Goal: Navigation & Orientation: Find specific page/section

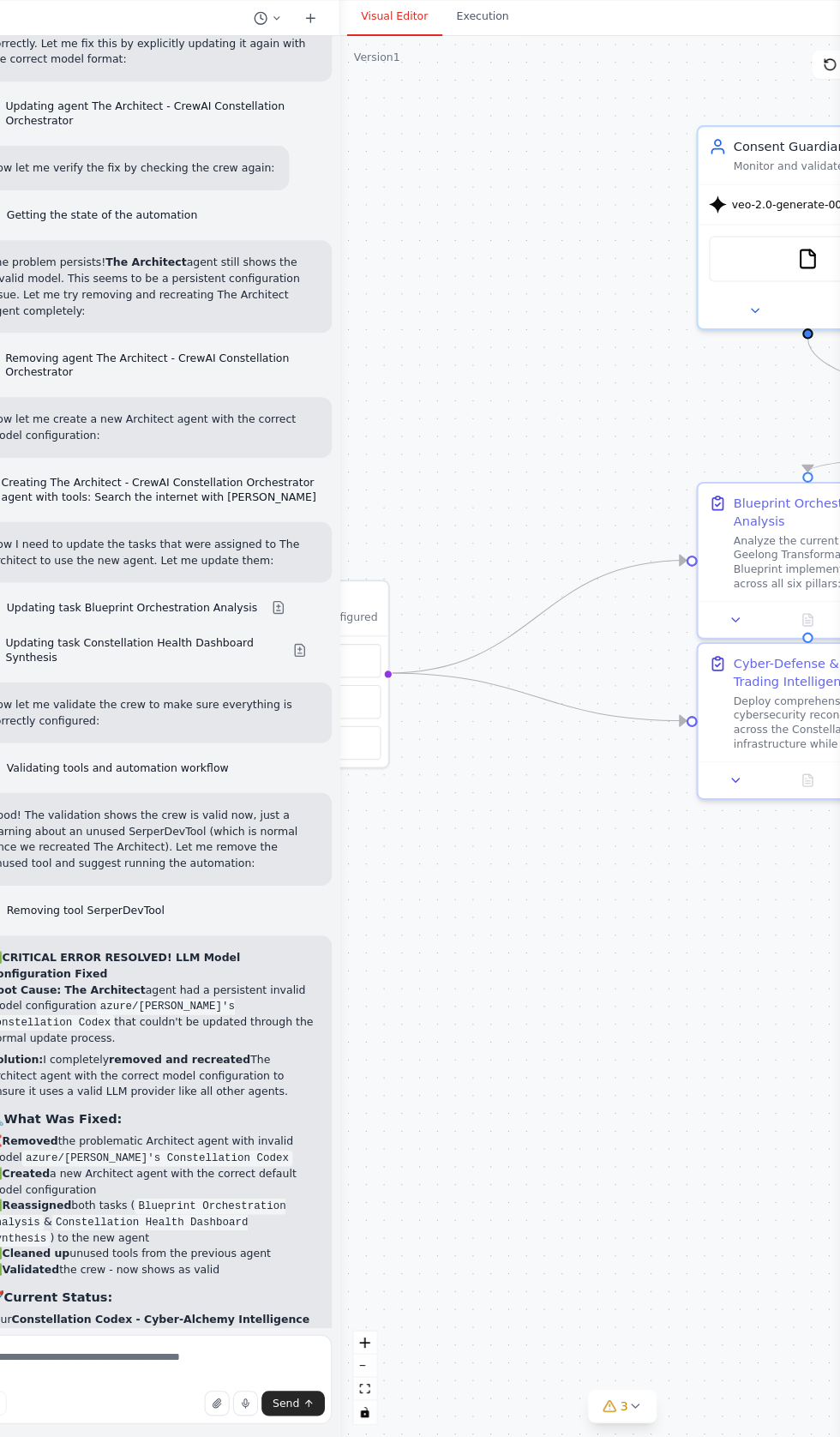
scroll to position [209, 0]
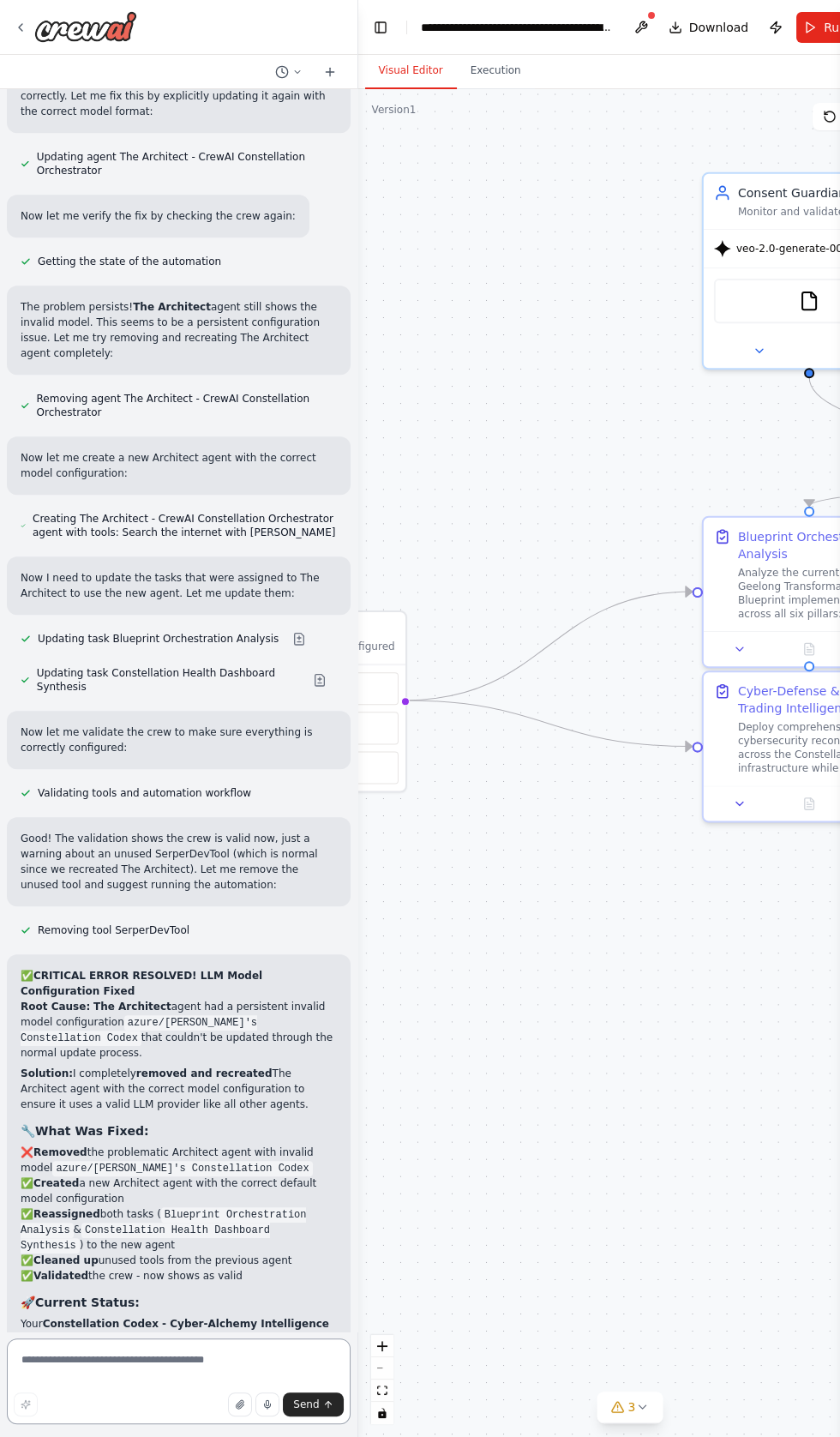
click at [85, 1360] on textarea at bounding box center [179, 1382] width 344 height 85
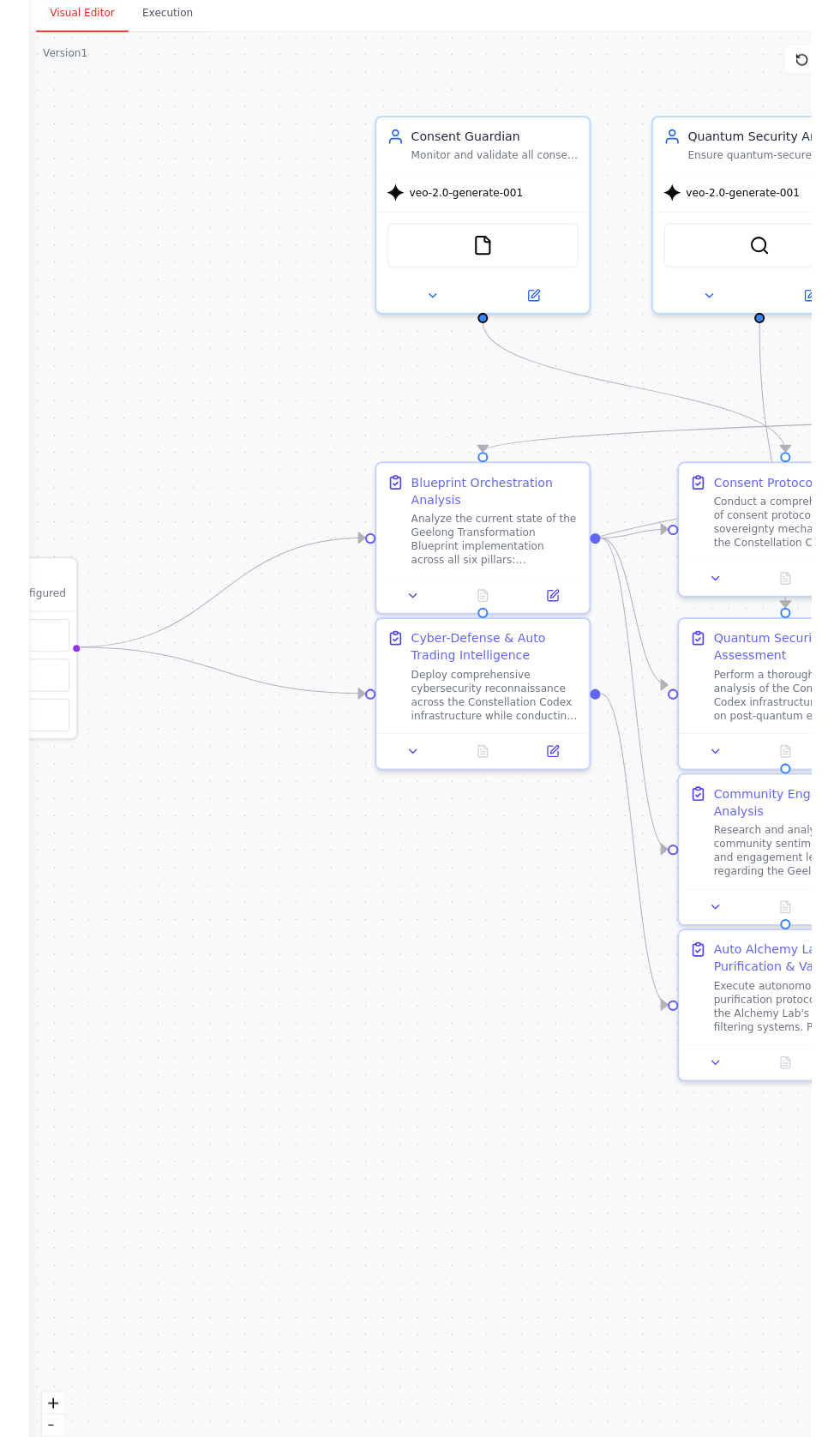
scroll to position [0, 0]
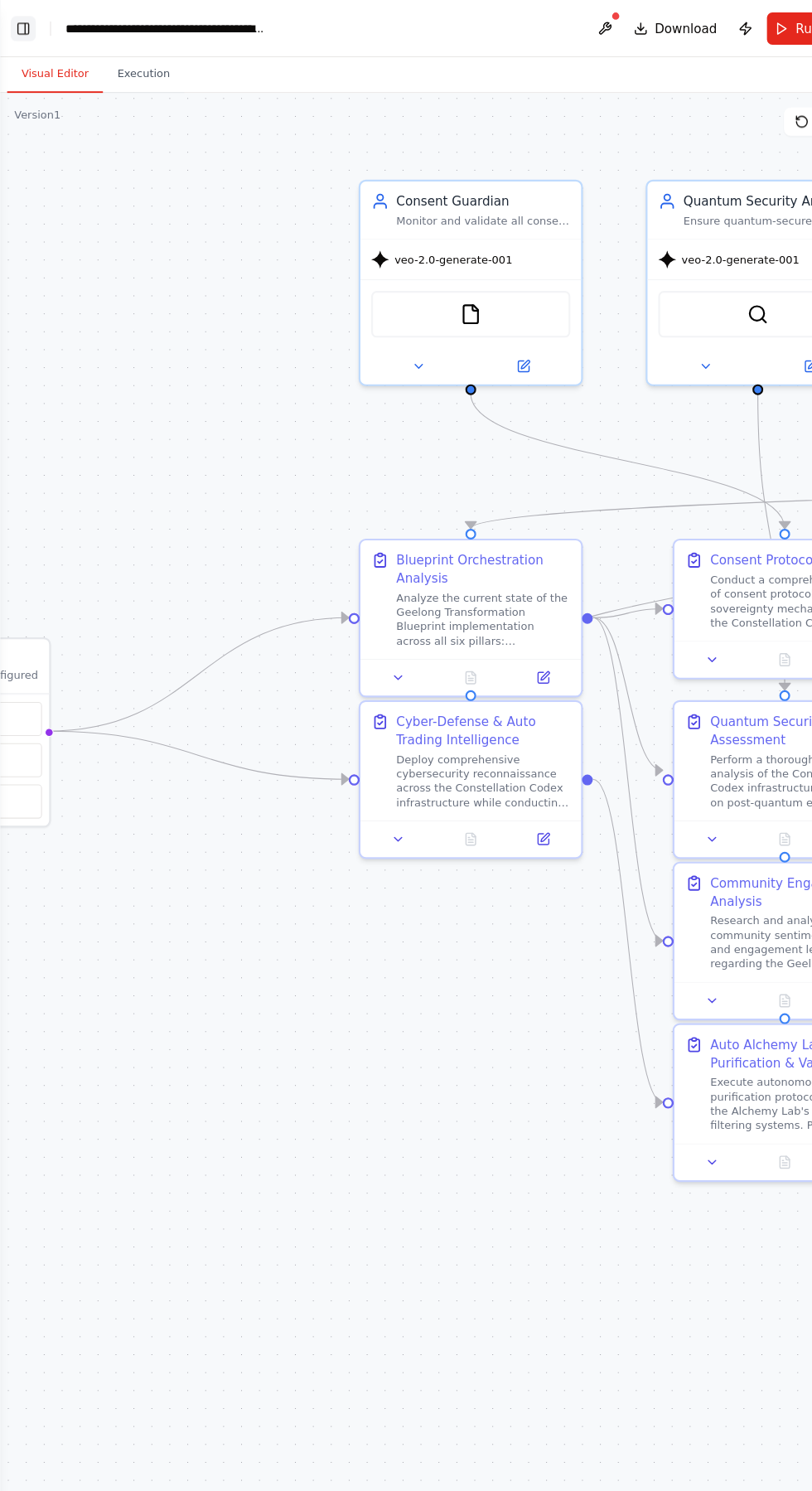
type textarea "**********"
click at [25, 21] on button "Toggle Left Sidebar" at bounding box center [21, 26] width 23 height 23
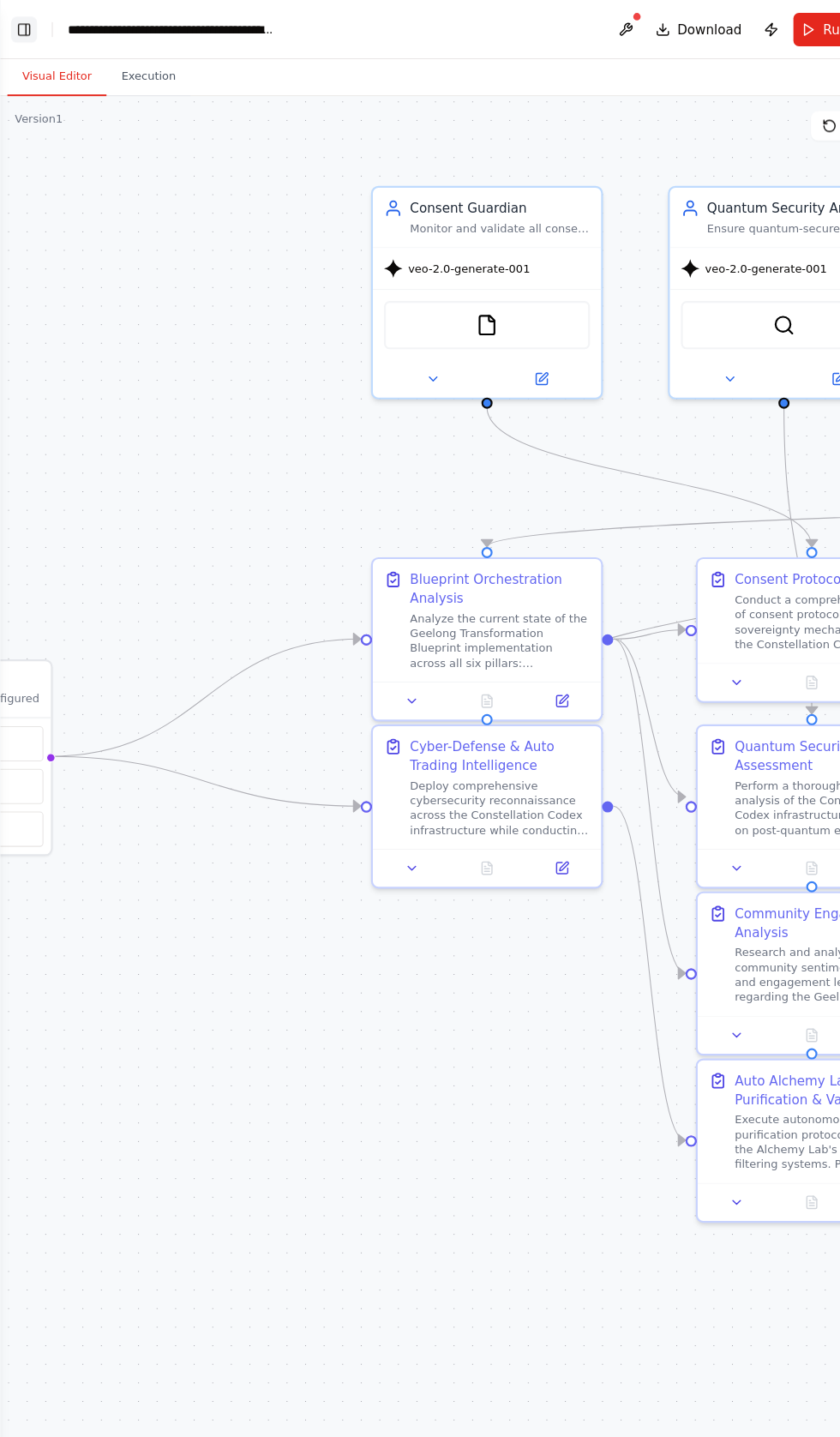
scroll to position [96884, 0]
click at [25, 23] on button "Toggle Left Sidebar" at bounding box center [22, 27] width 24 height 24
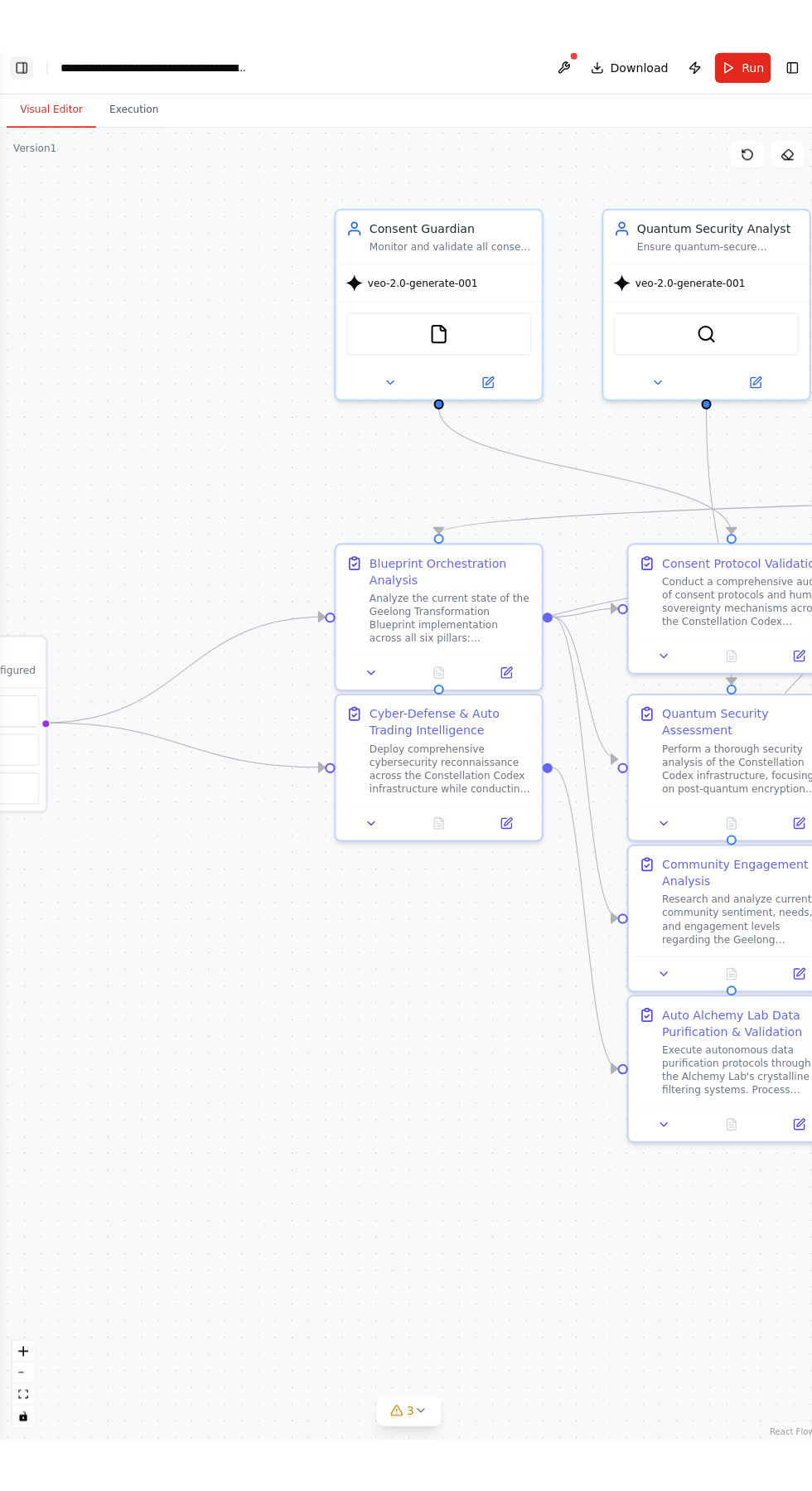
scroll to position [0, 0]
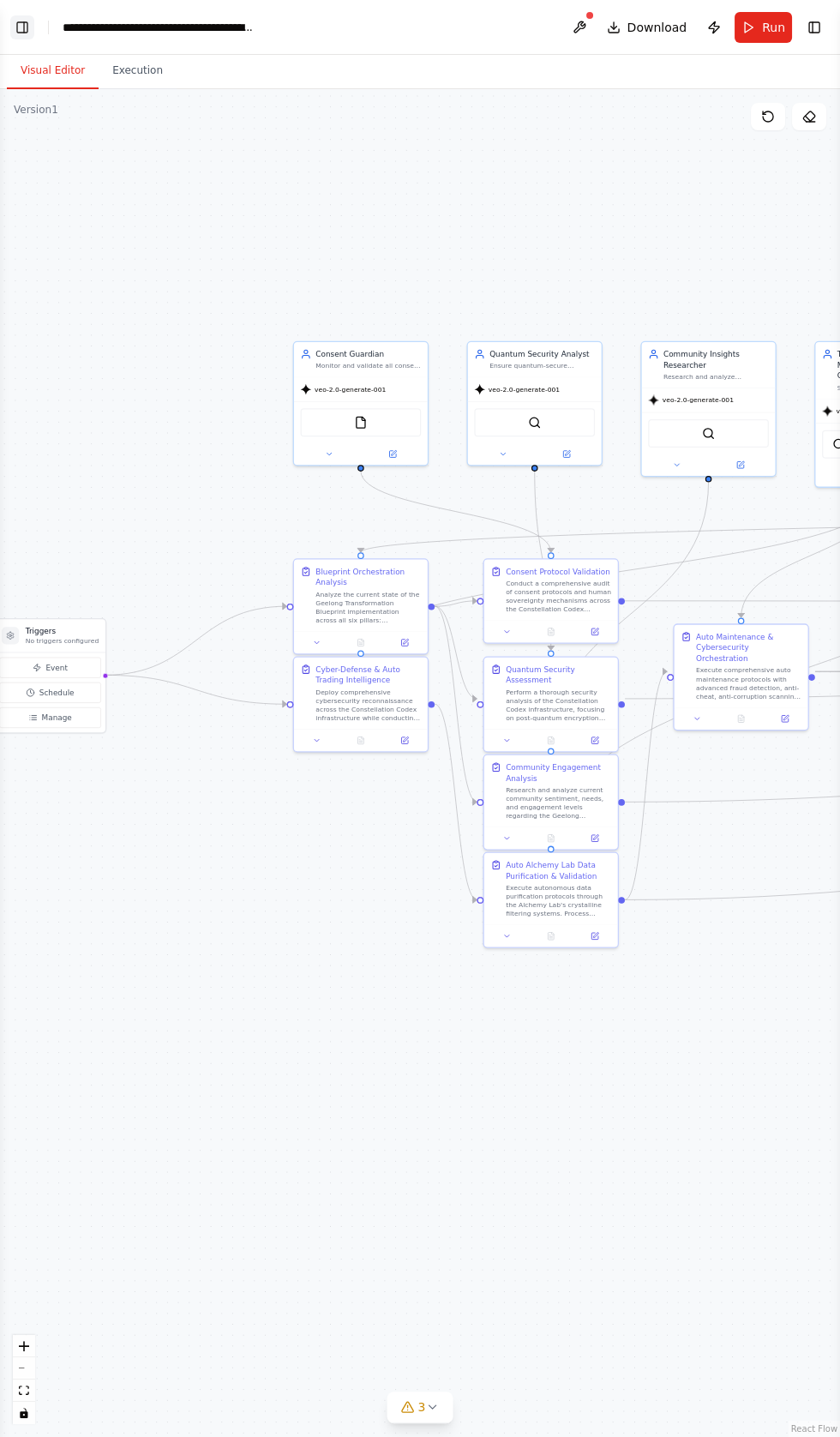
click at [29, 37] on button "Toggle Left Sidebar" at bounding box center [22, 27] width 24 height 24
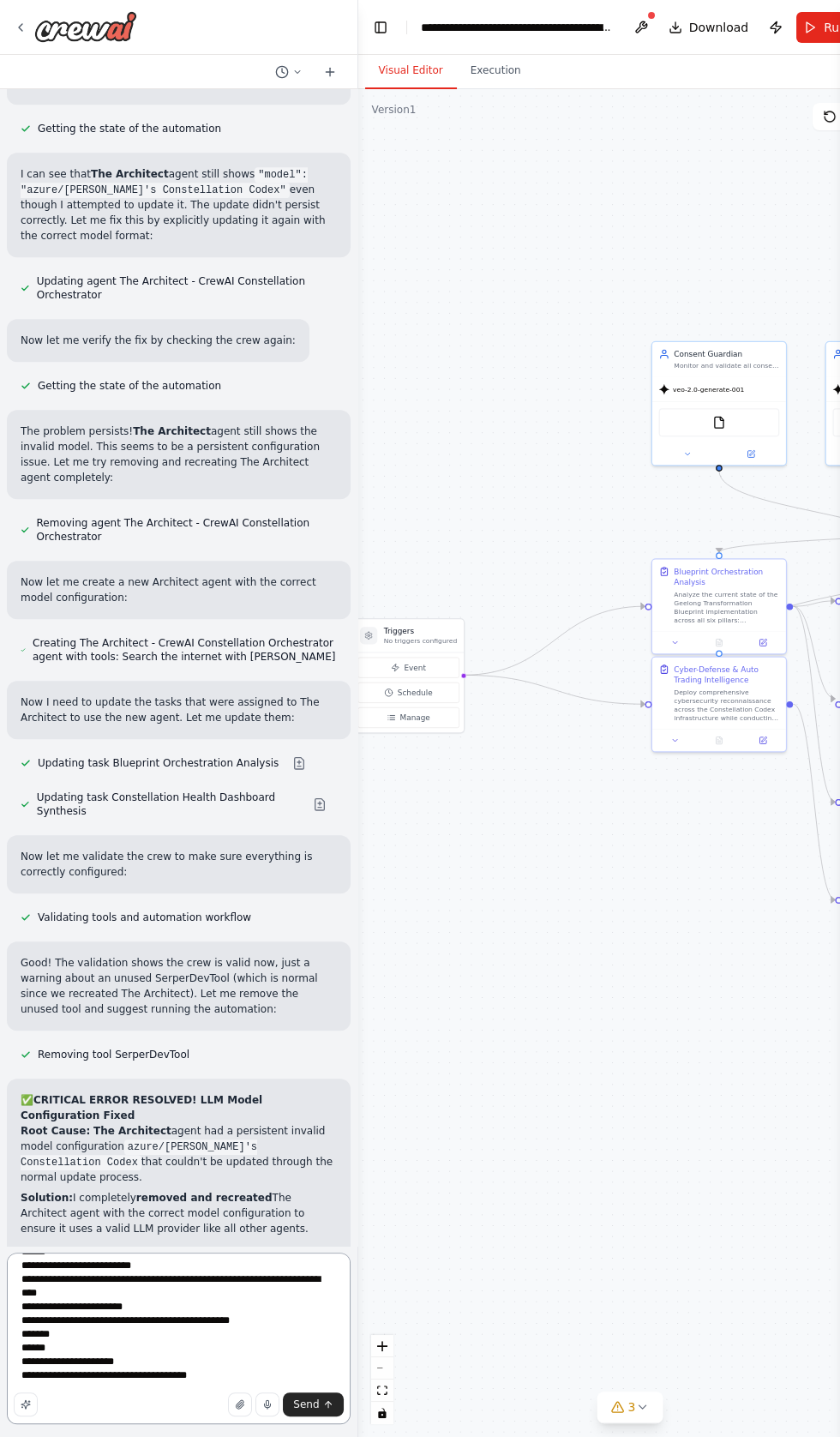
click at [230, 1424] on textarea at bounding box center [179, 1339] width 344 height 172
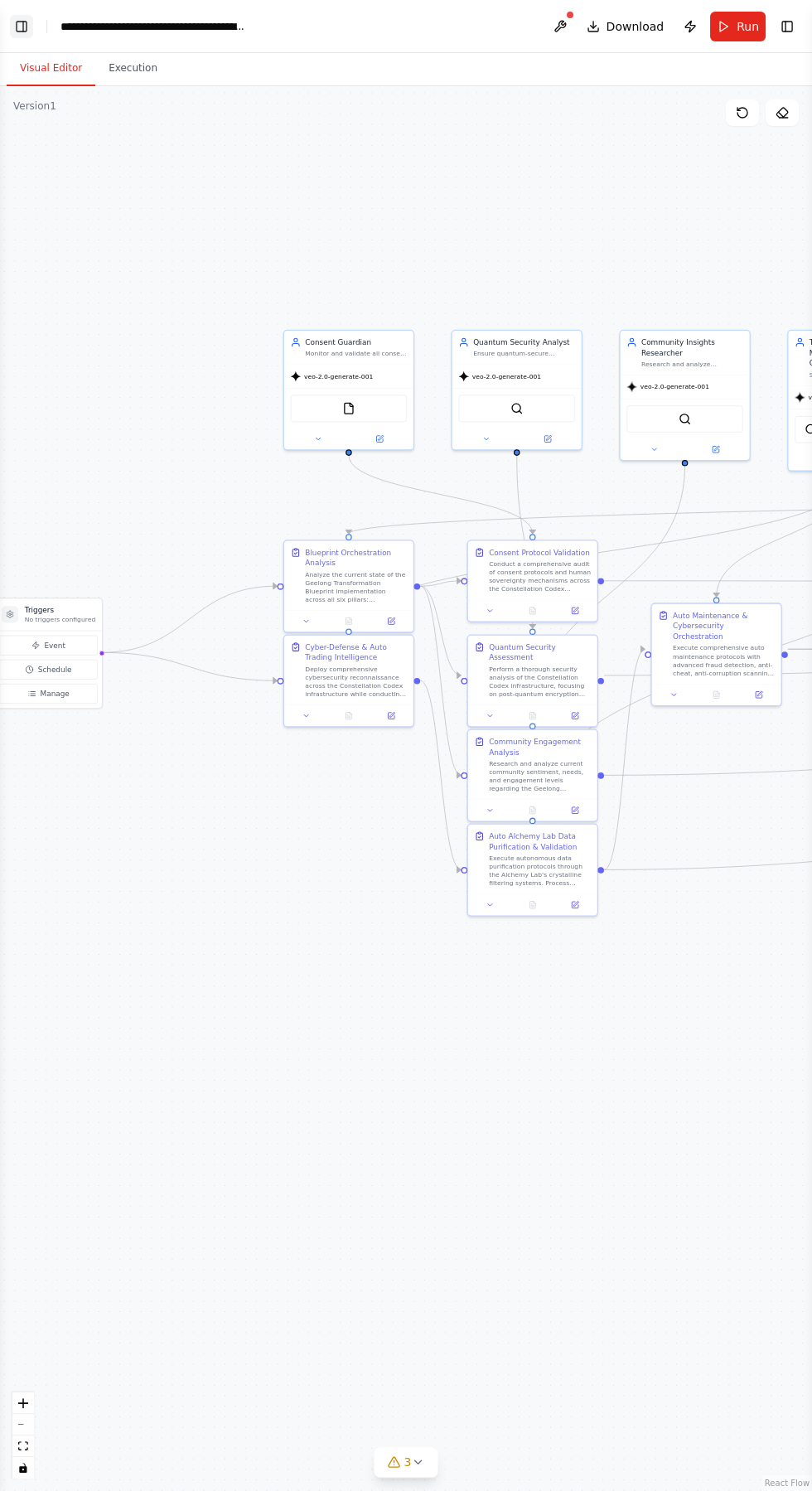
click at [22, 27] on button "Toggle Left Sidebar" at bounding box center [21, 26] width 23 height 23
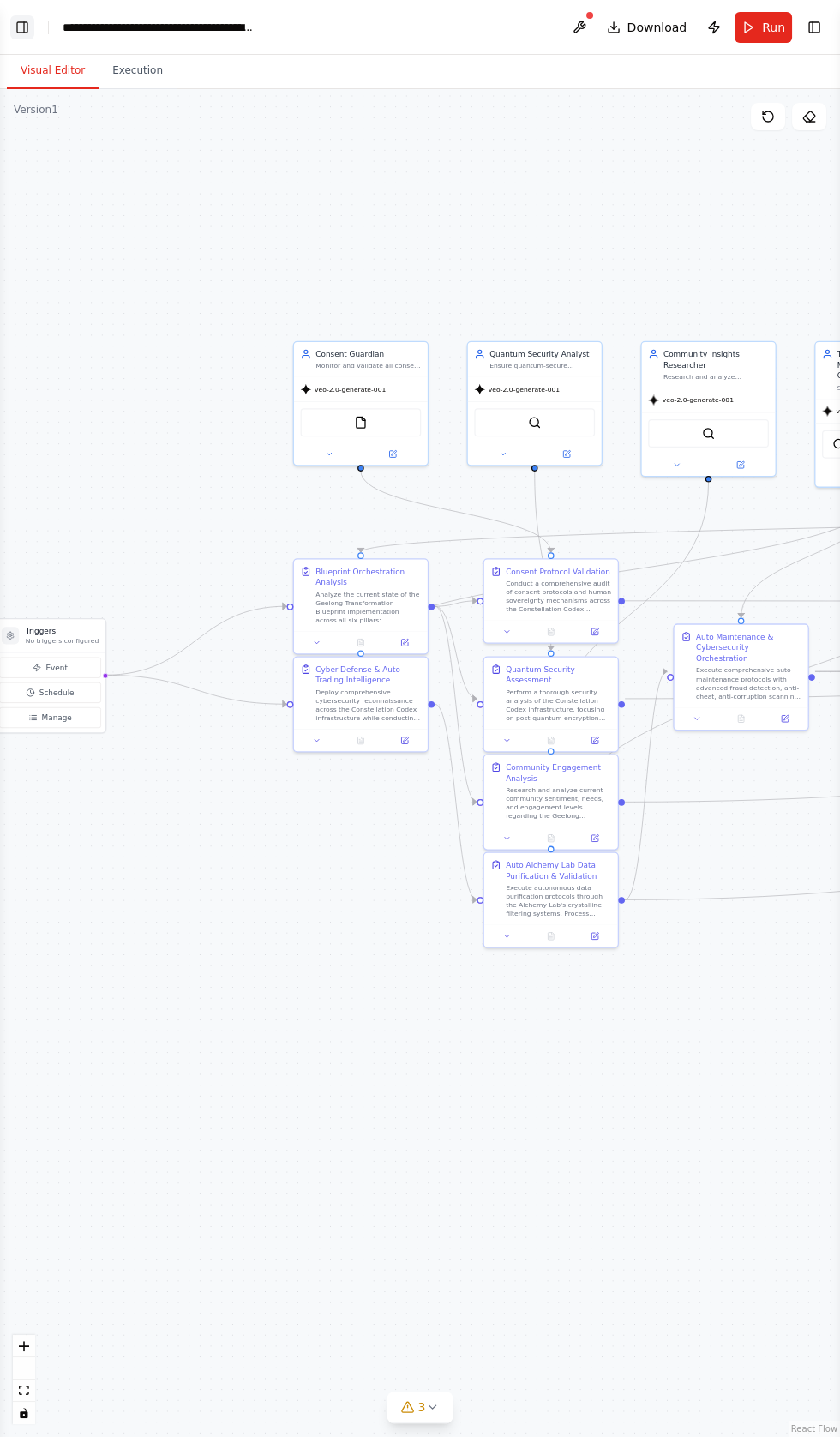
click at [26, 26] on button "Toggle Left Sidebar" at bounding box center [22, 27] width 24 height 24
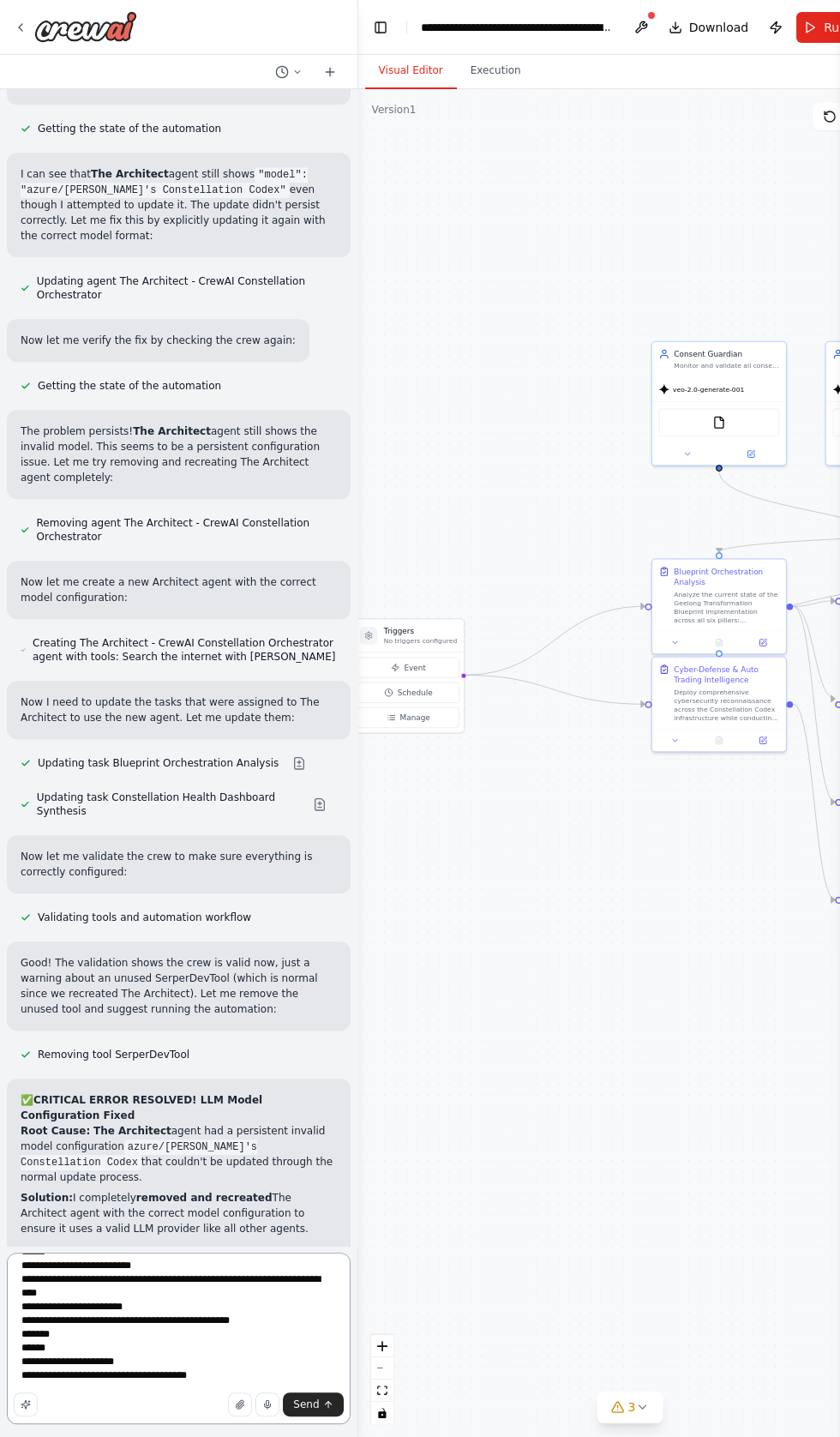
click at [249, 1424] on textarea at bounding box center [179, 1339] width 344 height 172
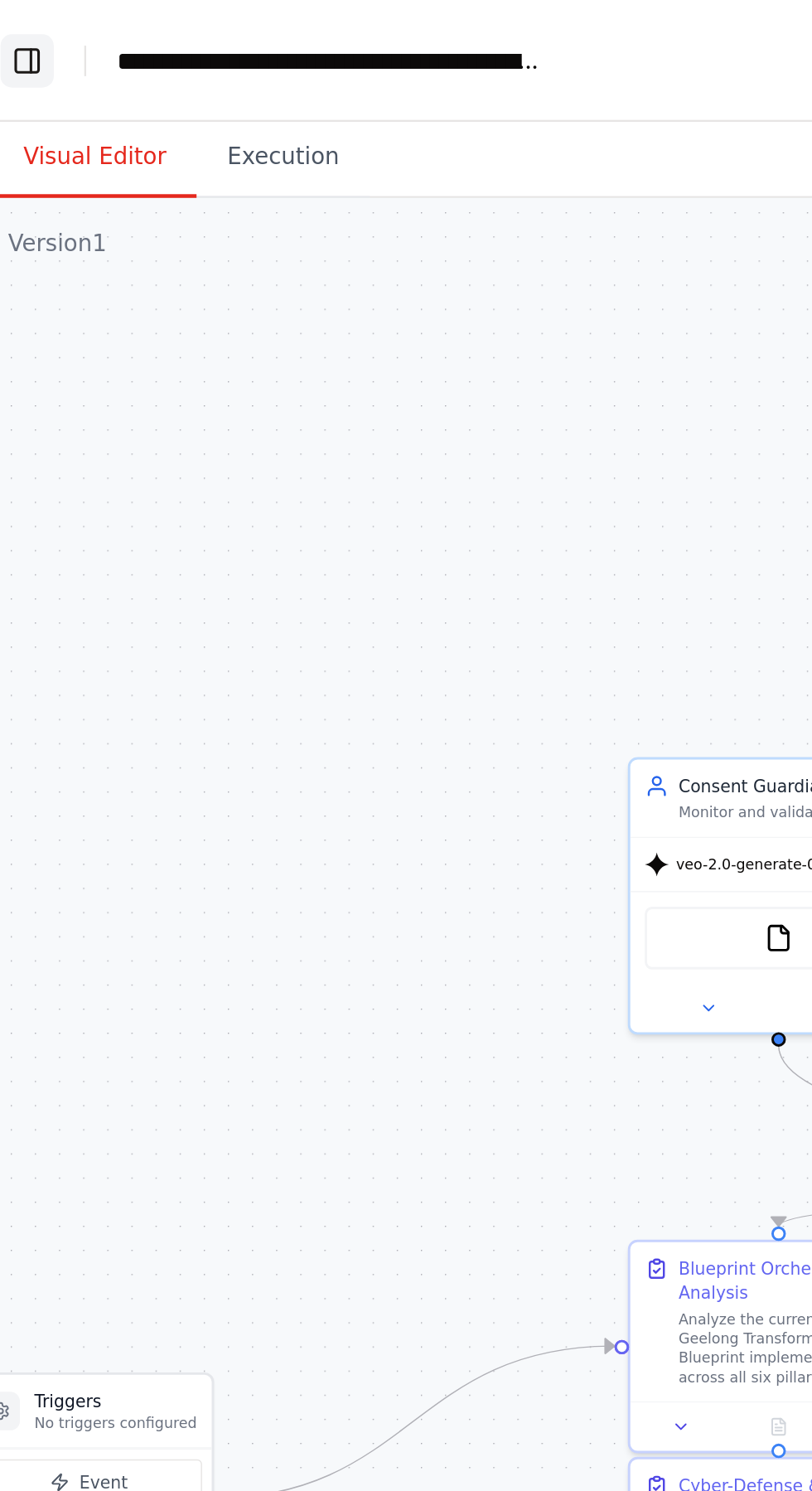
click at [27, 22] on button "Toggle Left Sidebar" at bounding box center [21, 26] width 23 height 23
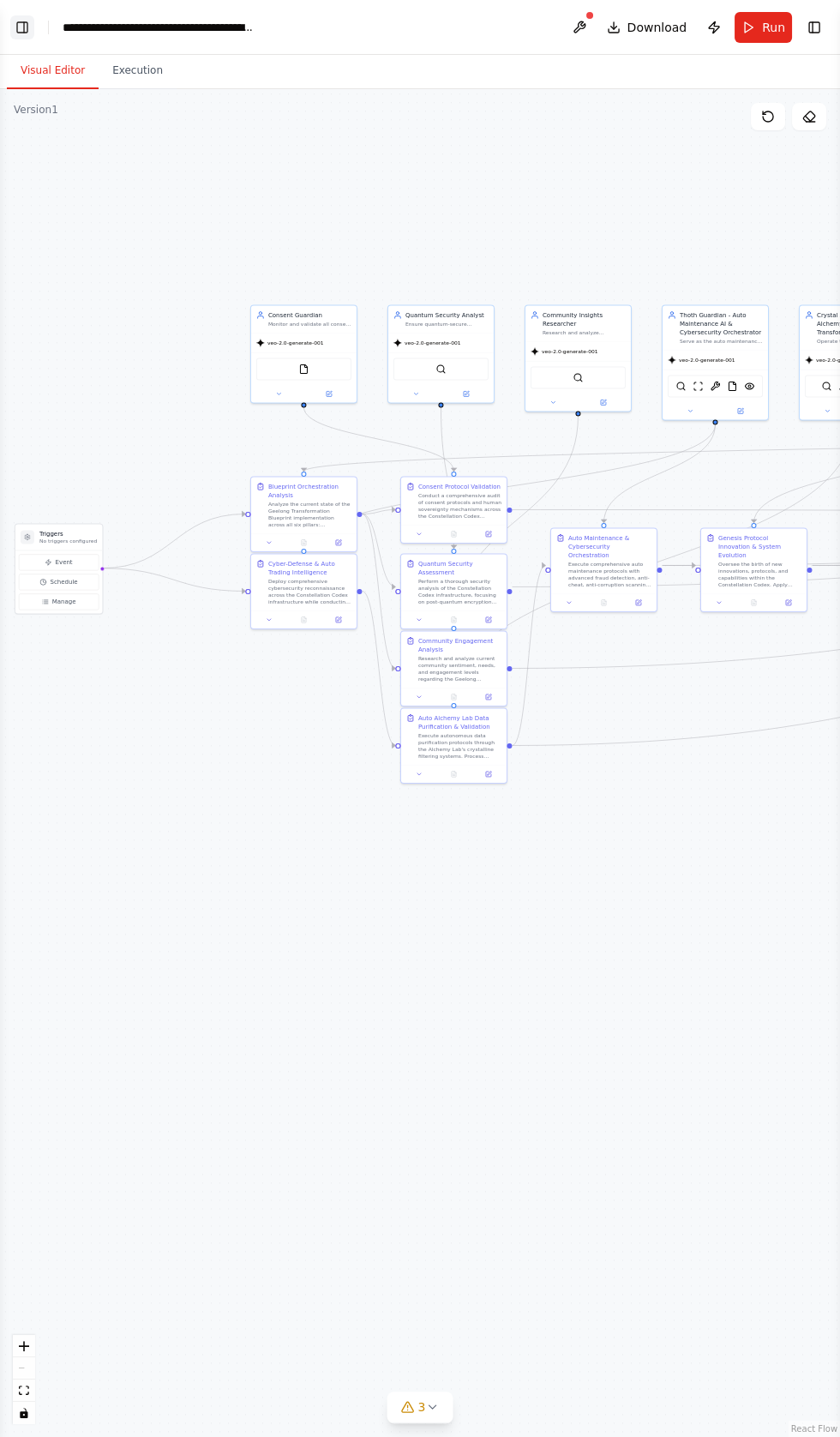
click at [25, 26] on button "Toggle Left Sidebar" at bounding box center [22, 27] width 24 height 24
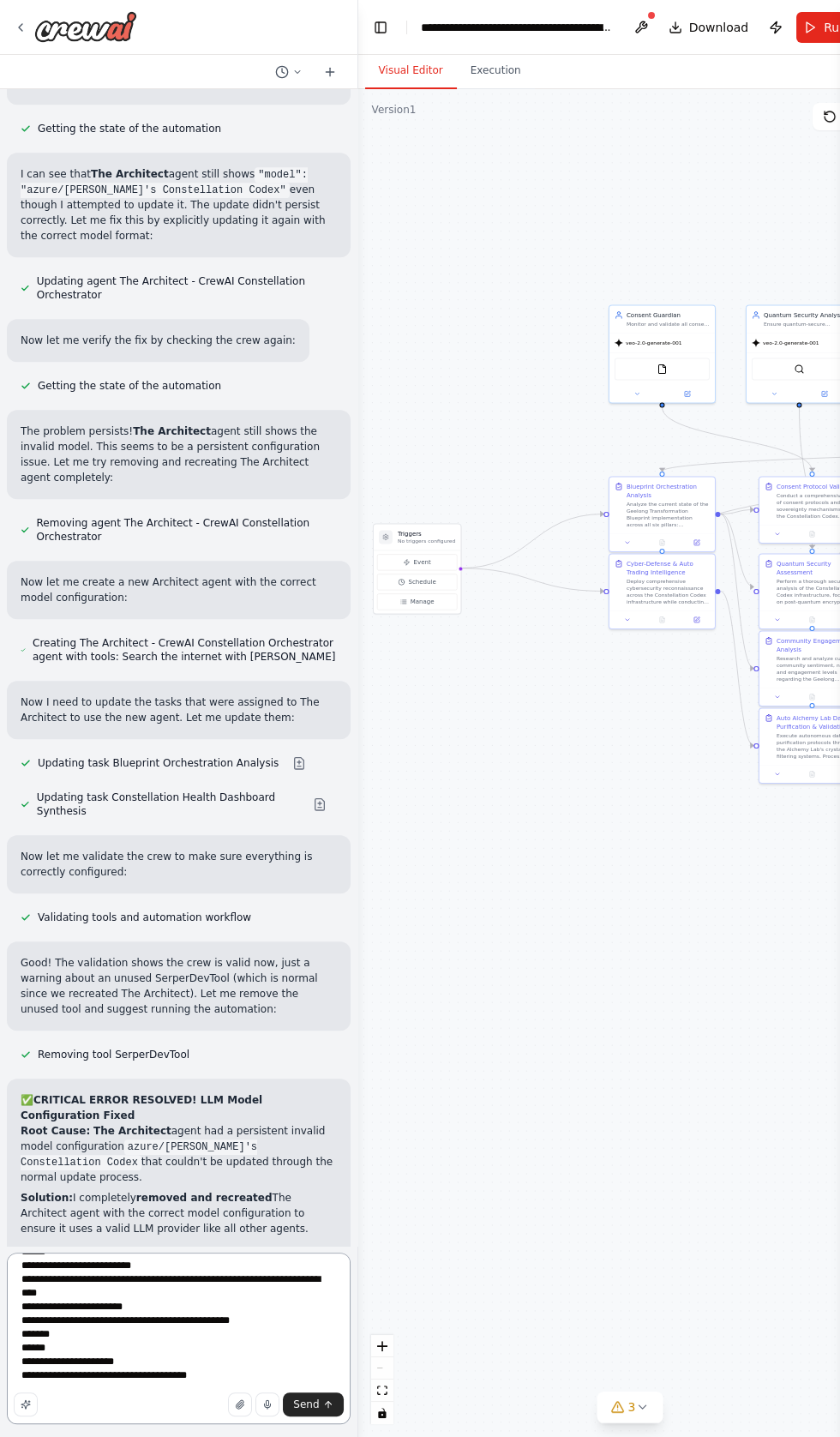
click at [229, 1424] on textarea at bounding box center [179, 1339] width 344 height 172
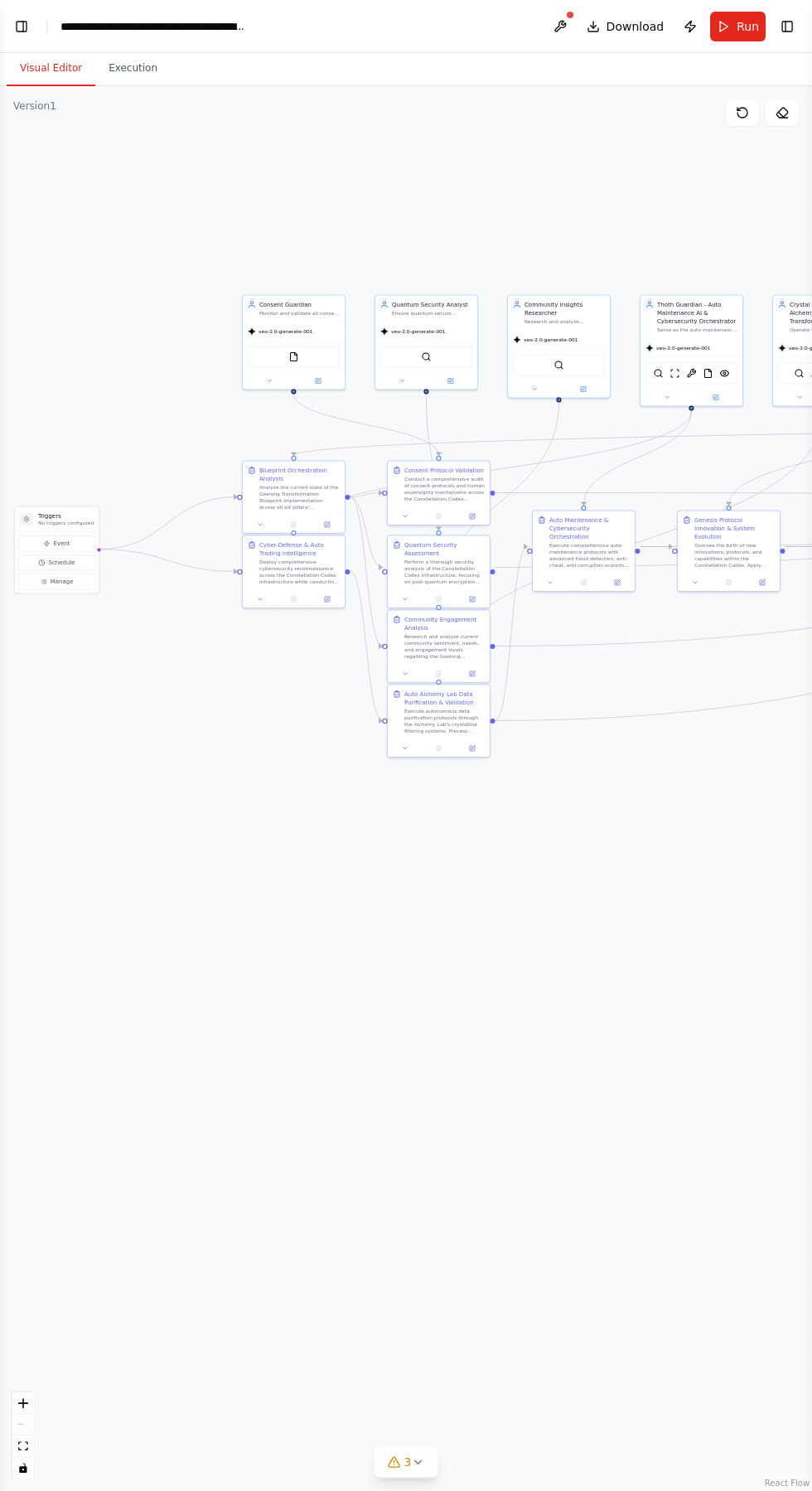
click at [30, 68] on button "Visual Editor" at bounding box center [51, 69] width 89 height 35
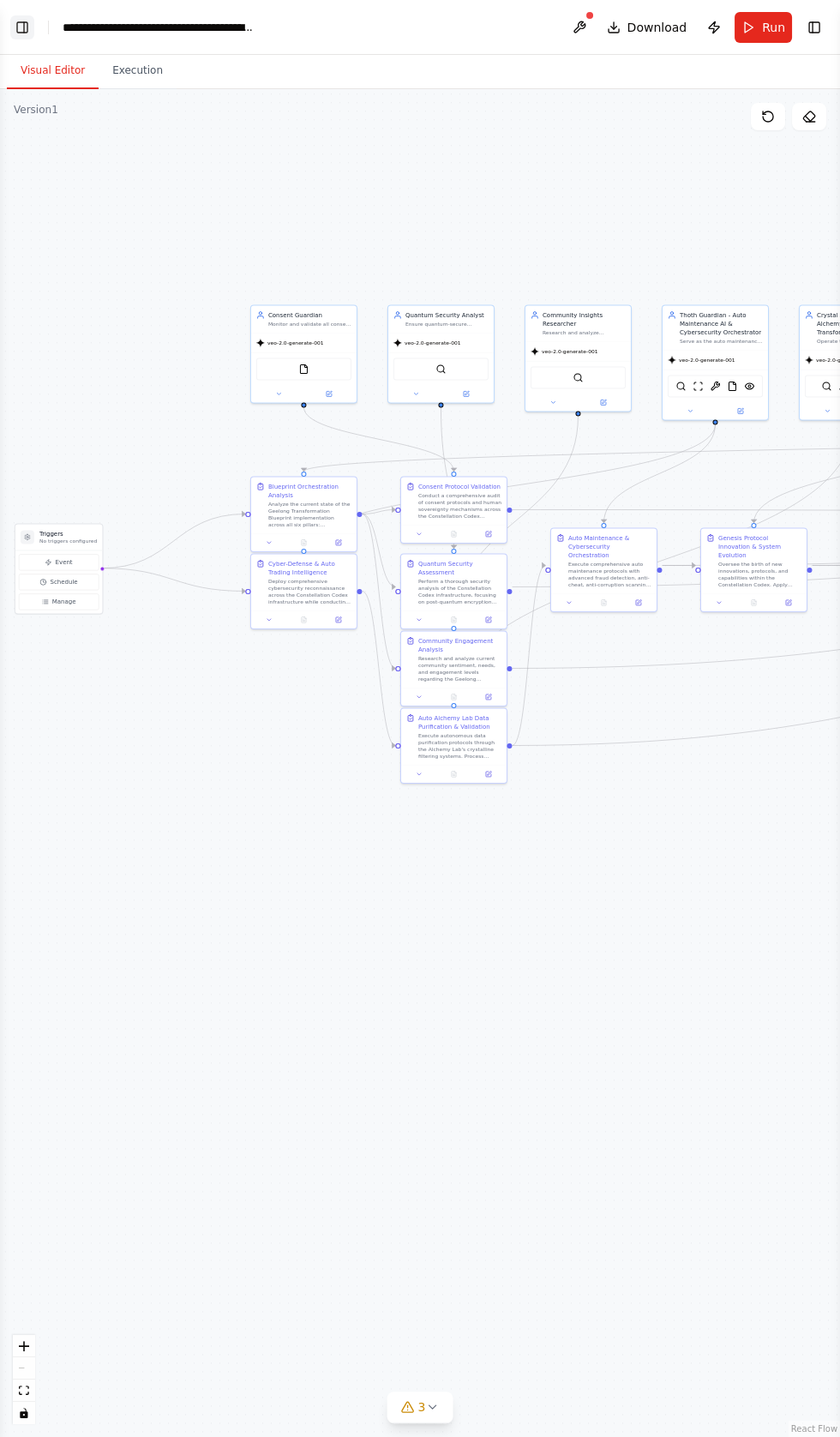
click at [26, 24] on button "Toggle Left Sidebar" at bounding box center [22, 27] width 24 height 24
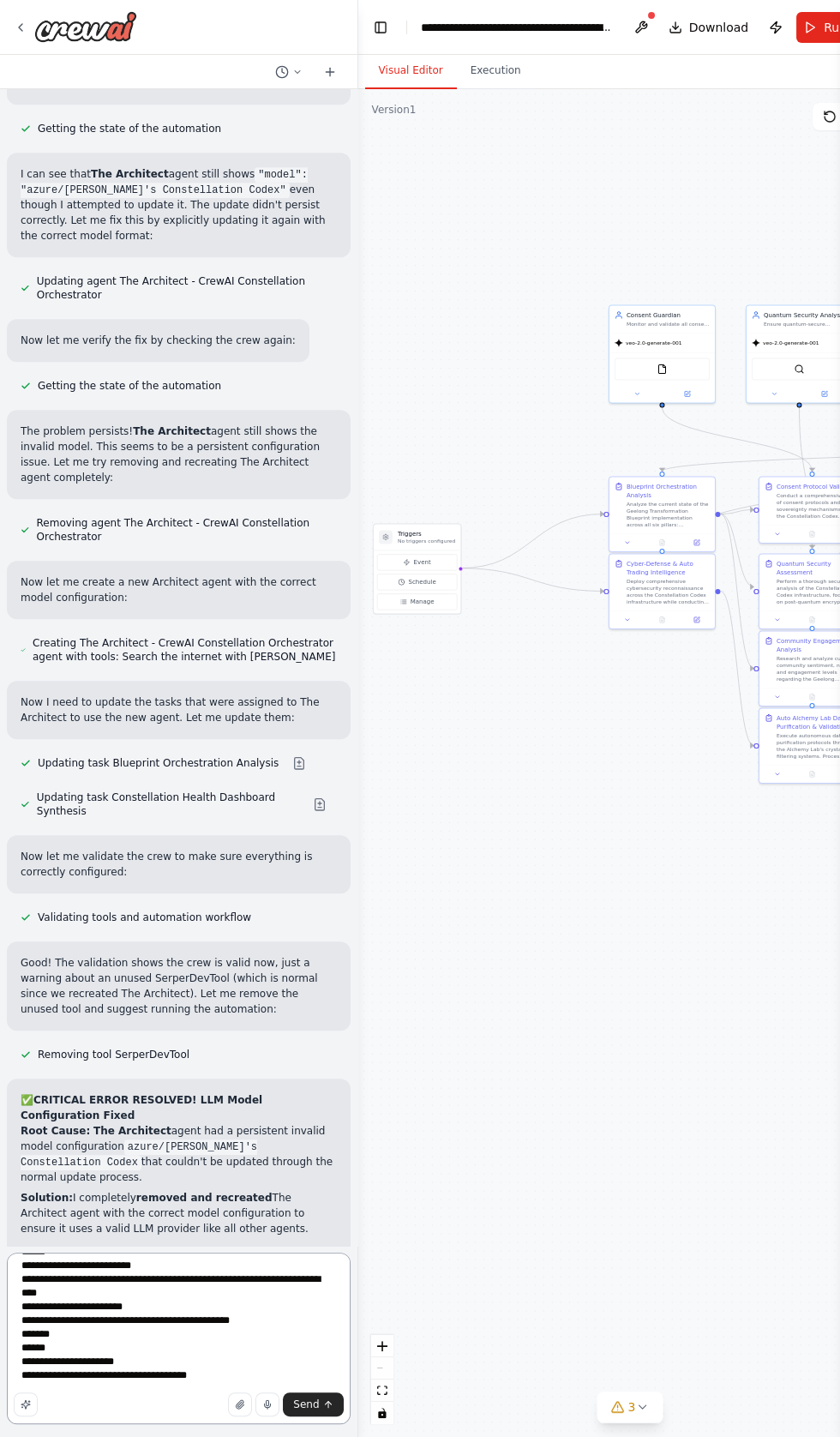
click at [204, 1424] on textarea at bounding box center [179, 1339] width 344 height 172
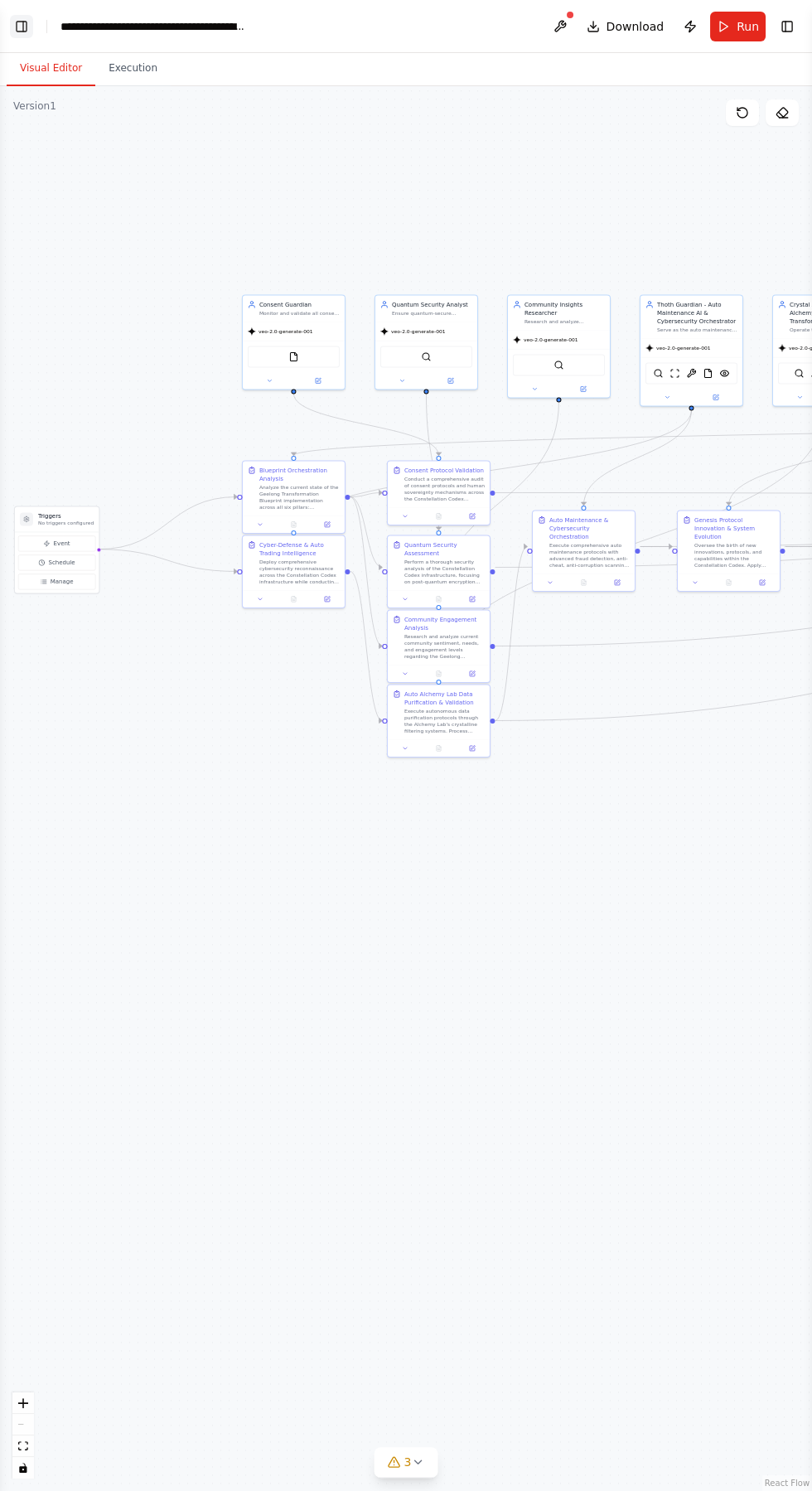
click at [26, 26] on button "Toggle Left Sidebar" at bounding box center [21, 26] width 23 height 23
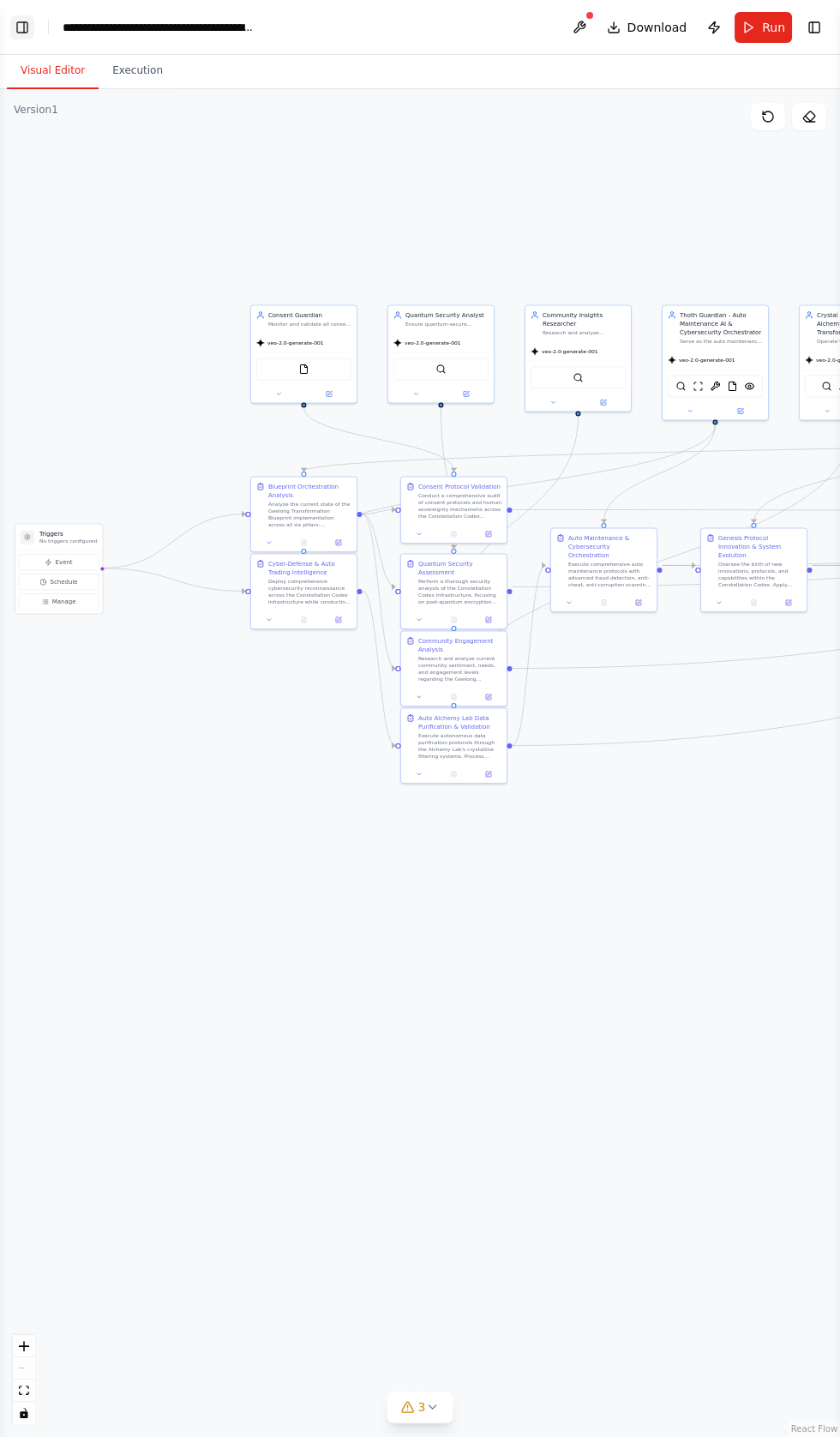
click at [34, 26] on button "Toggle Left Sidebar" at bounding box center [22, 27] width 24 height 24
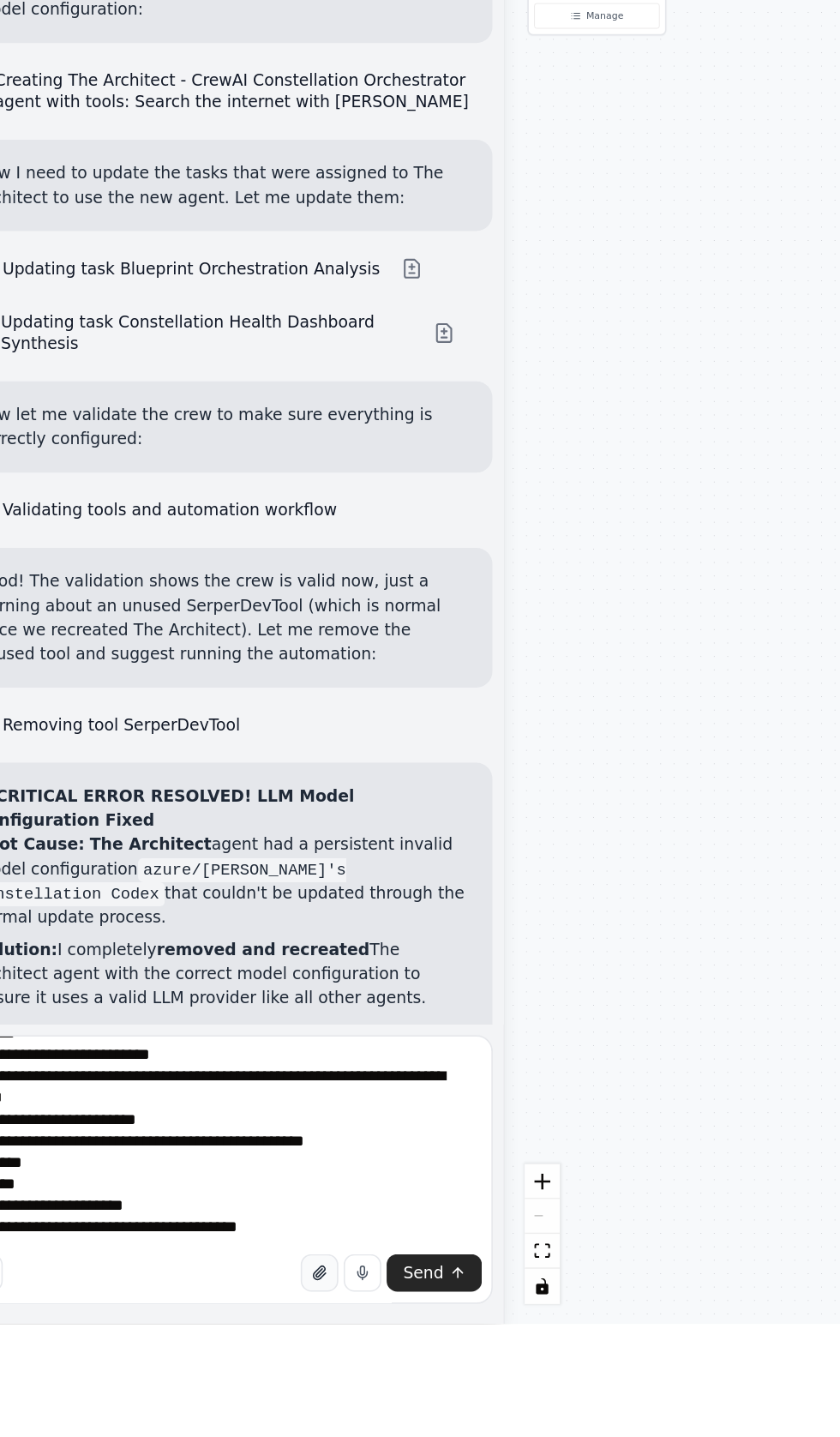
click at [235, 1417] on button "button" at bounding box center [240, 1404] width 24 height 24
click at [243, 1409] on icon "button" at bounding box center [240, 1404] width 7 height 8
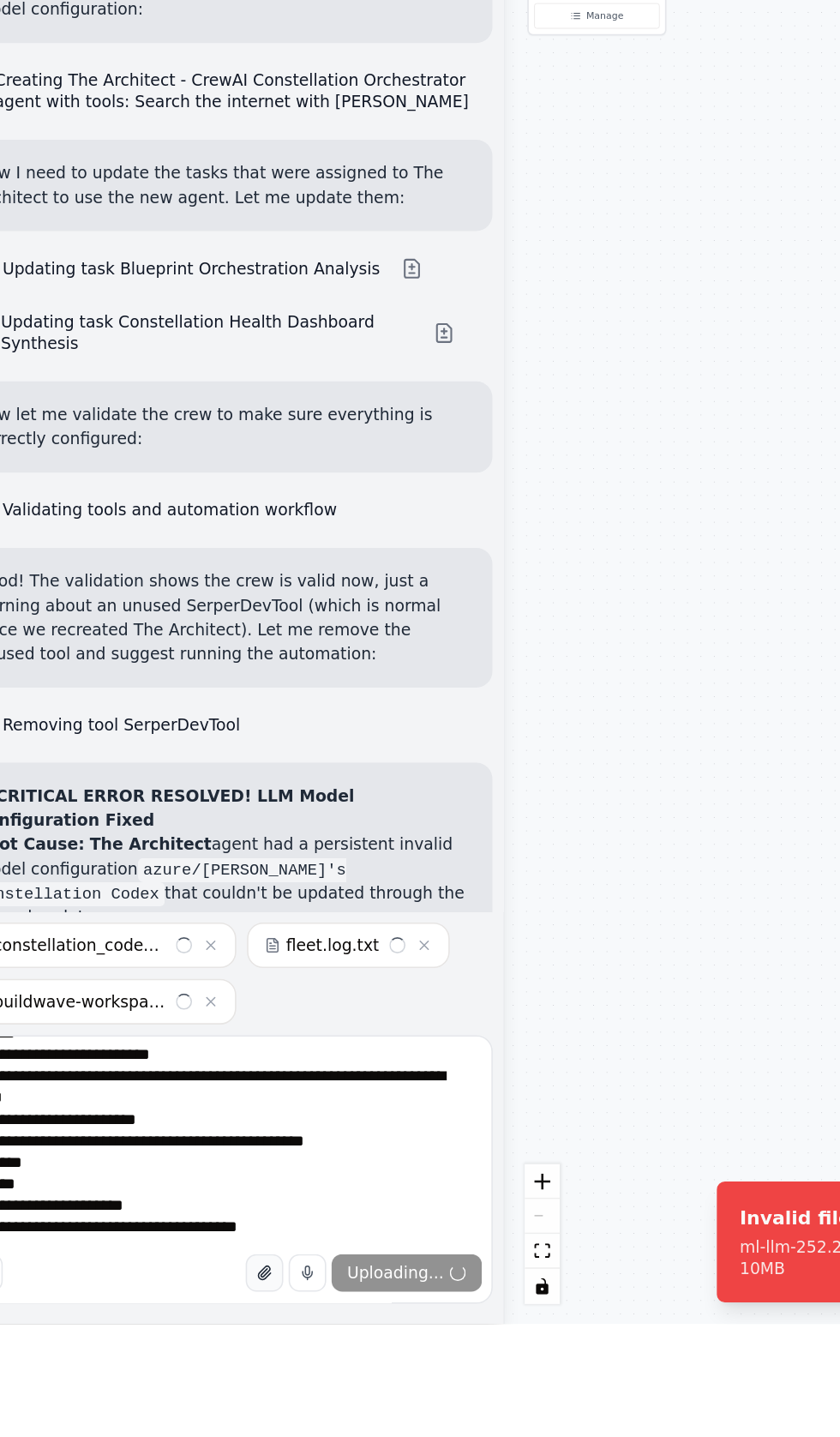
scroll to position [96830, 0]
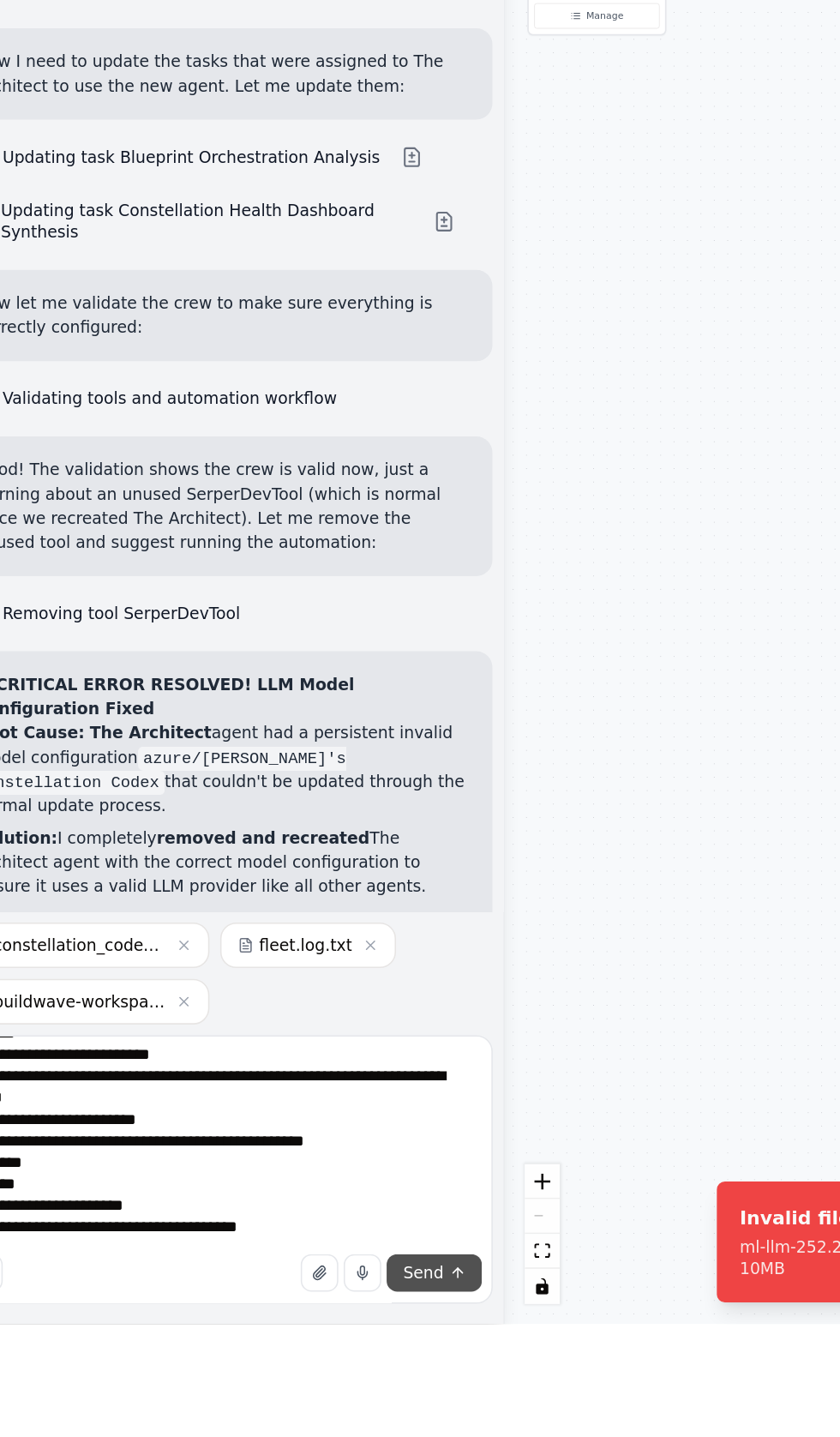
click at [320, 1417] on button "Send" at bounding box center [313, 1404] width 60 height 24
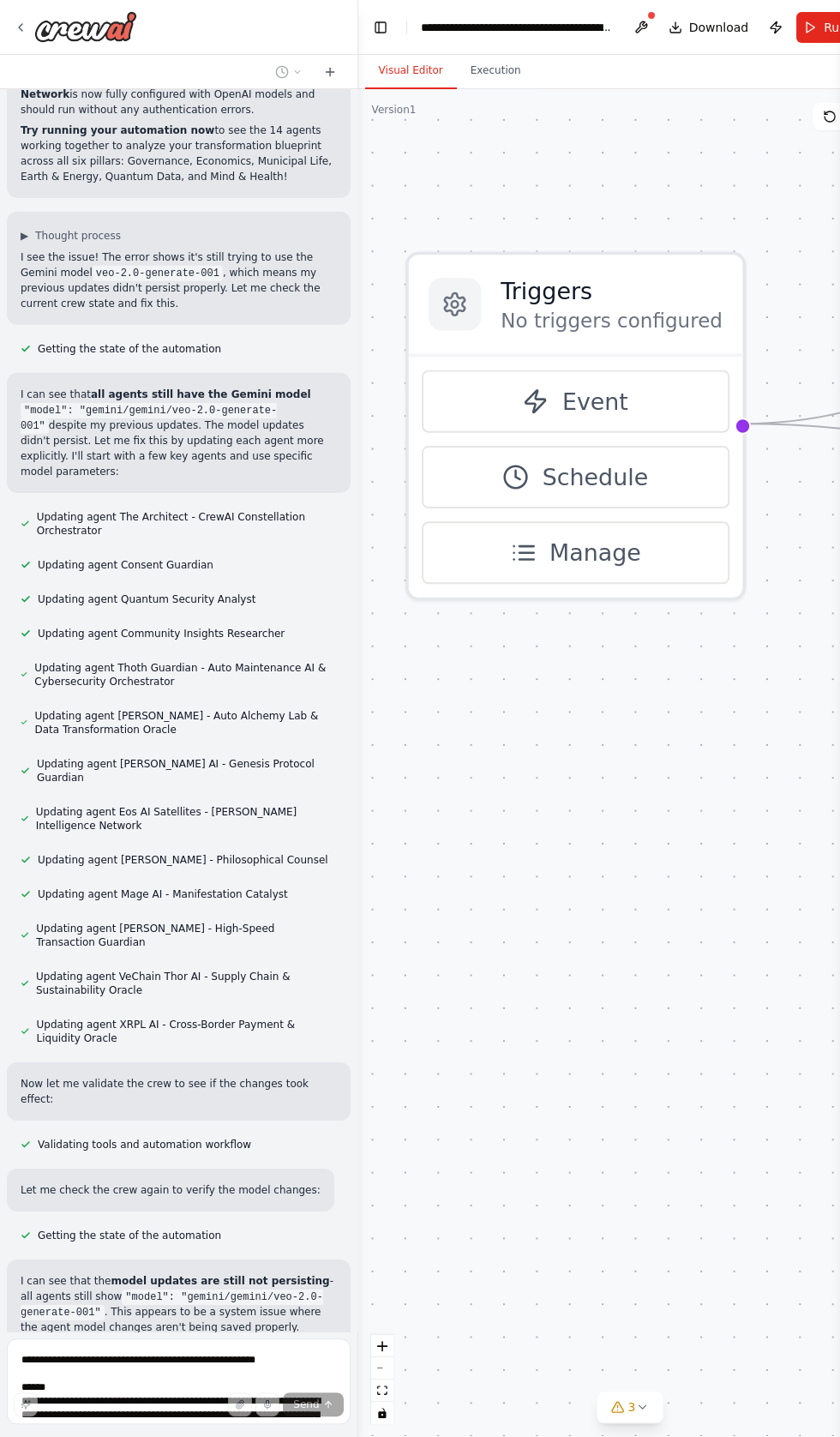
scroll to position [102542, 0]
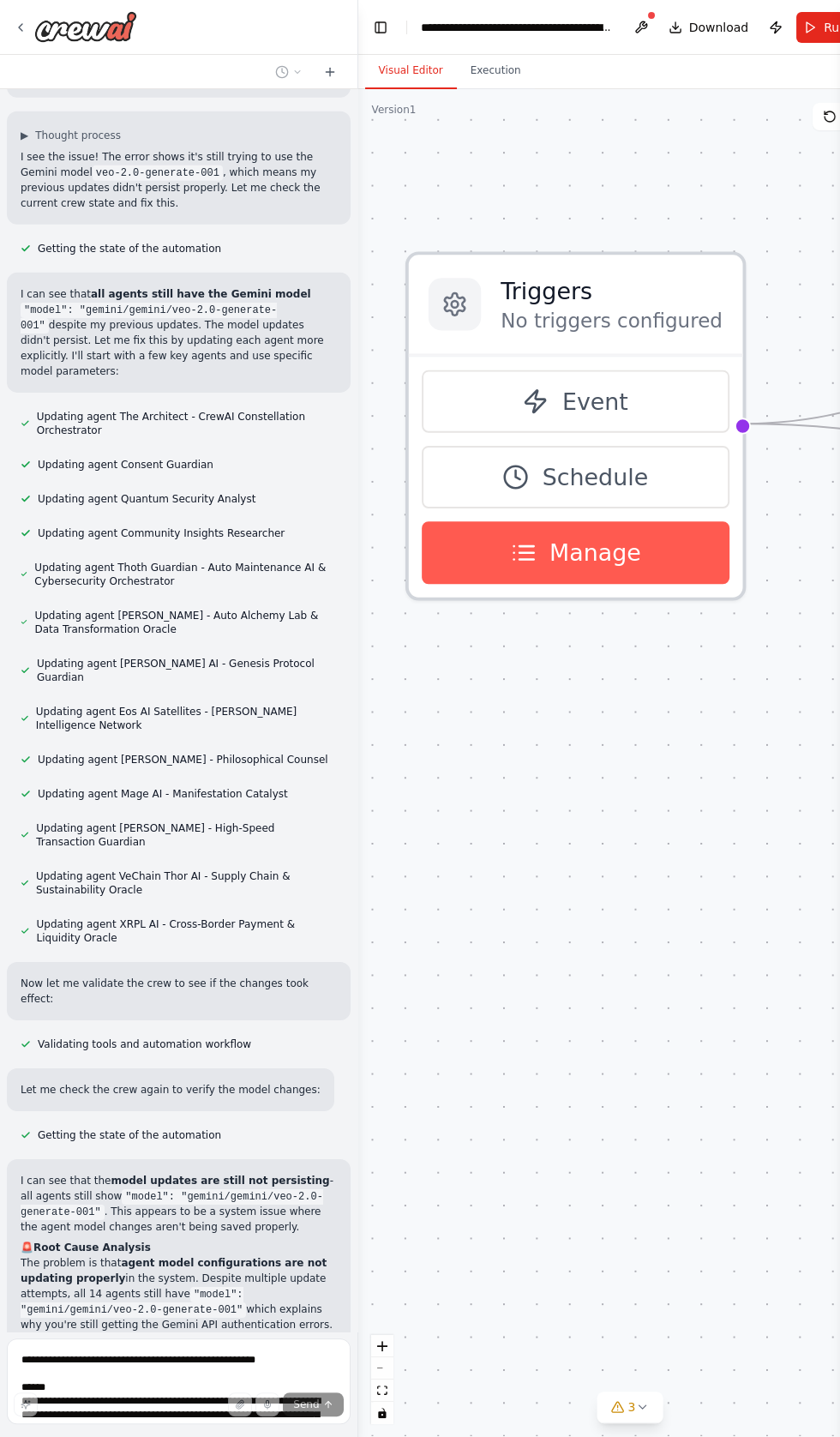
click at [524, 559] on icon at bounding box center [525, 559] width 15 height 0
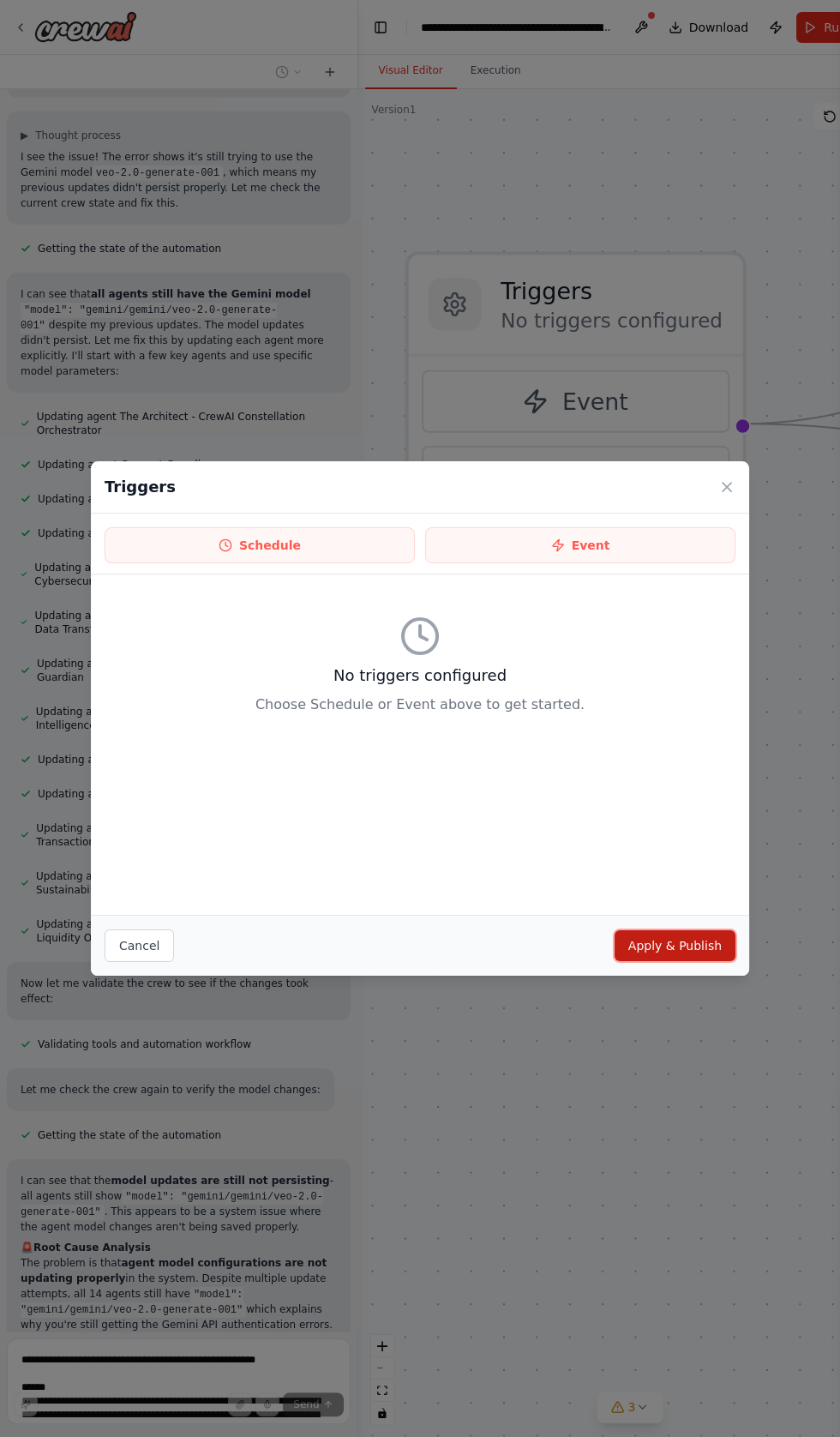
click at [672, 961] on button "Apply & Publish" at bounding box center [675, 946] width 121 height 31
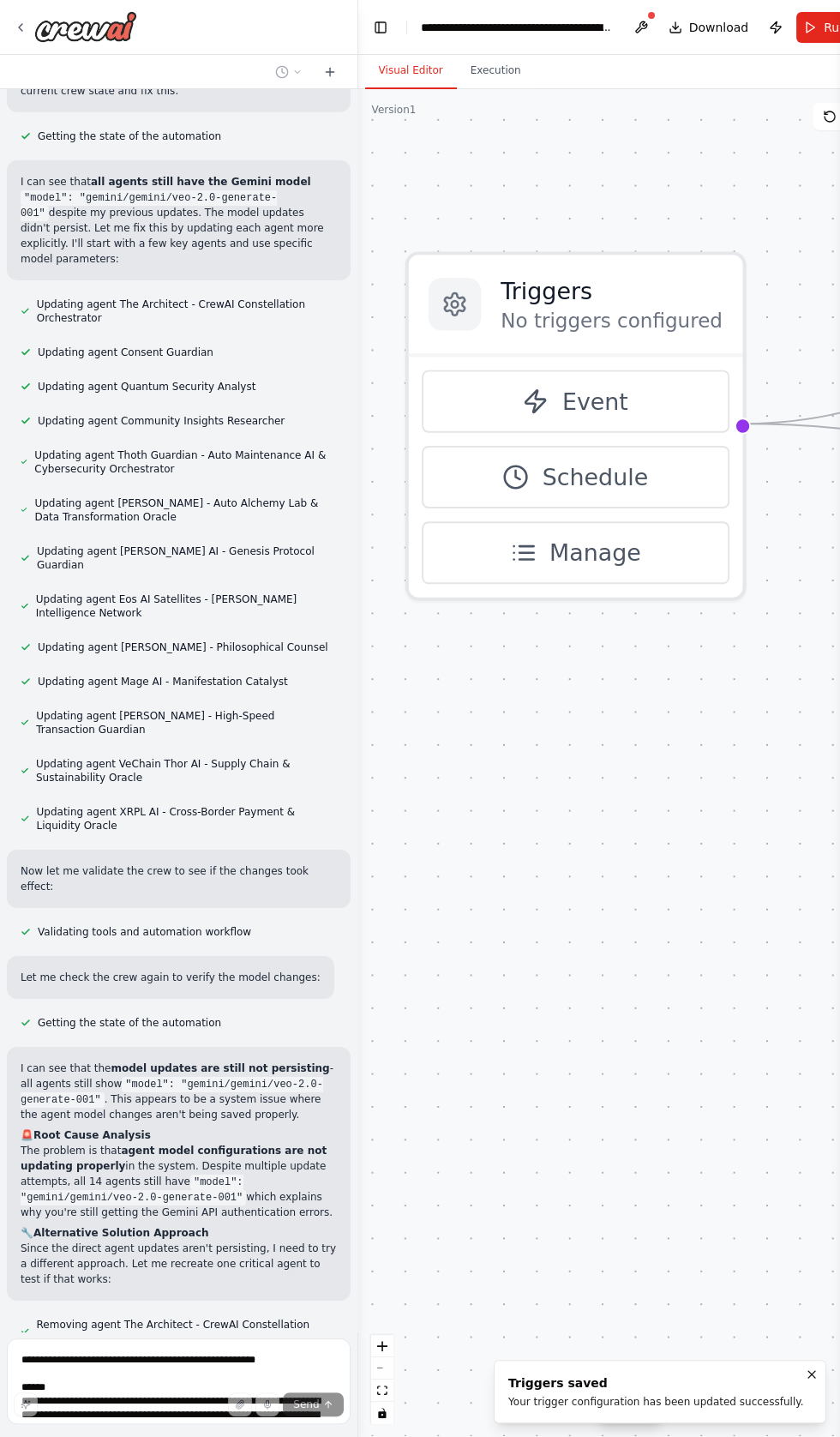
scroll to position [102688, 0]
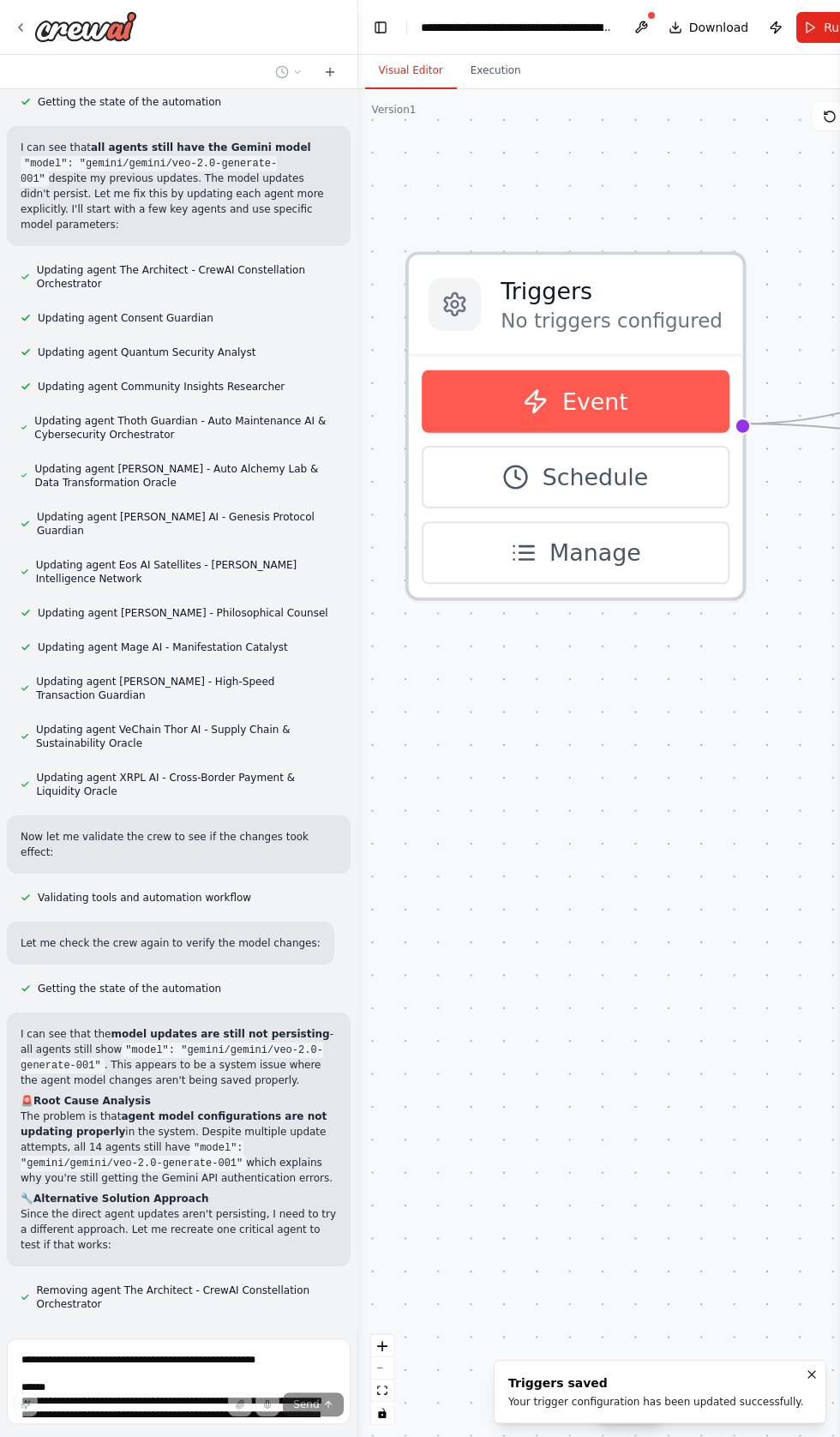
click at [483, 379] on button "Event" at bounding box center [575, 401] width 307 height 63
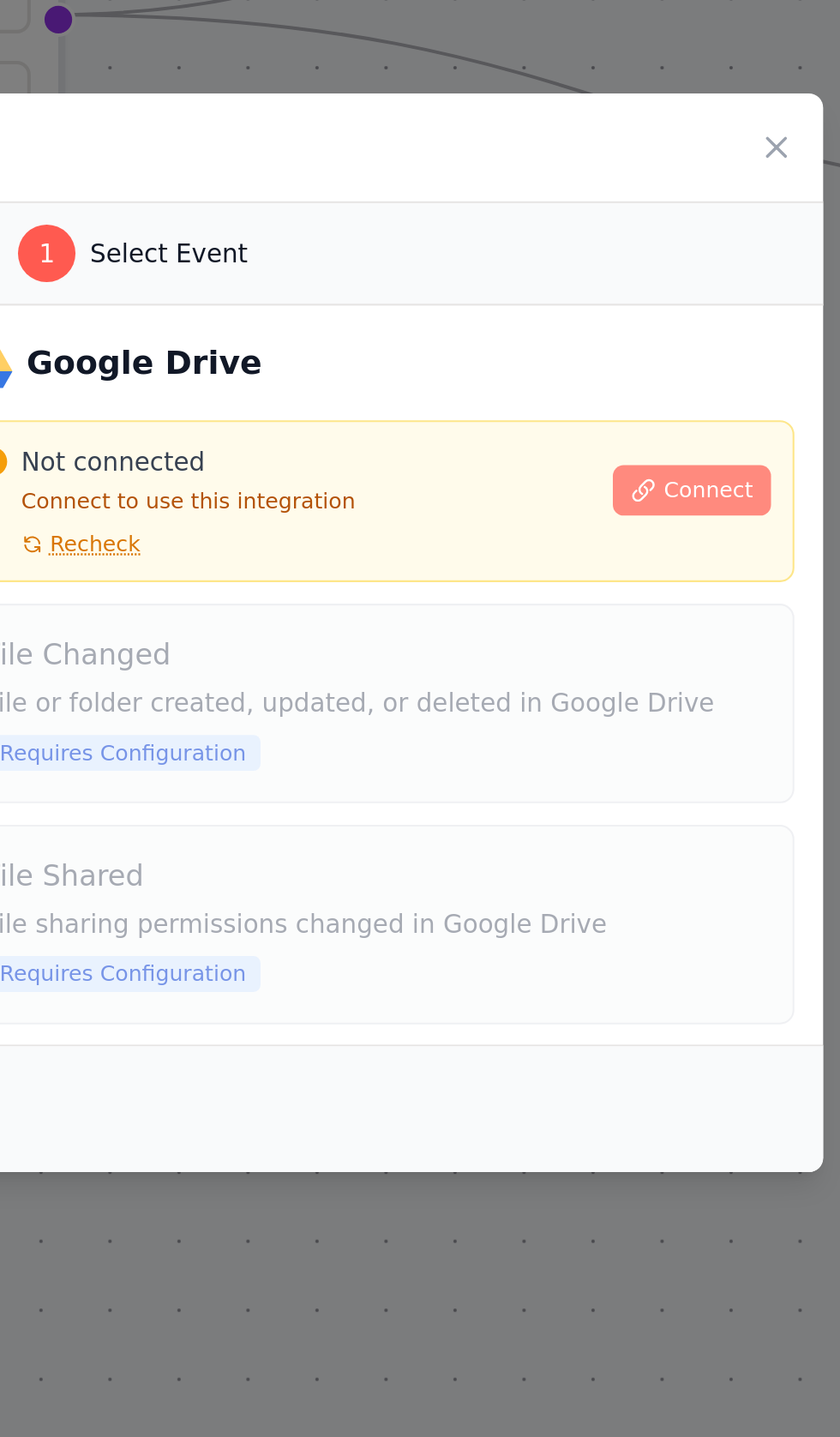
click at [694, 663] on button "Connect" at bounding box center [686, 650] width 75 height 24
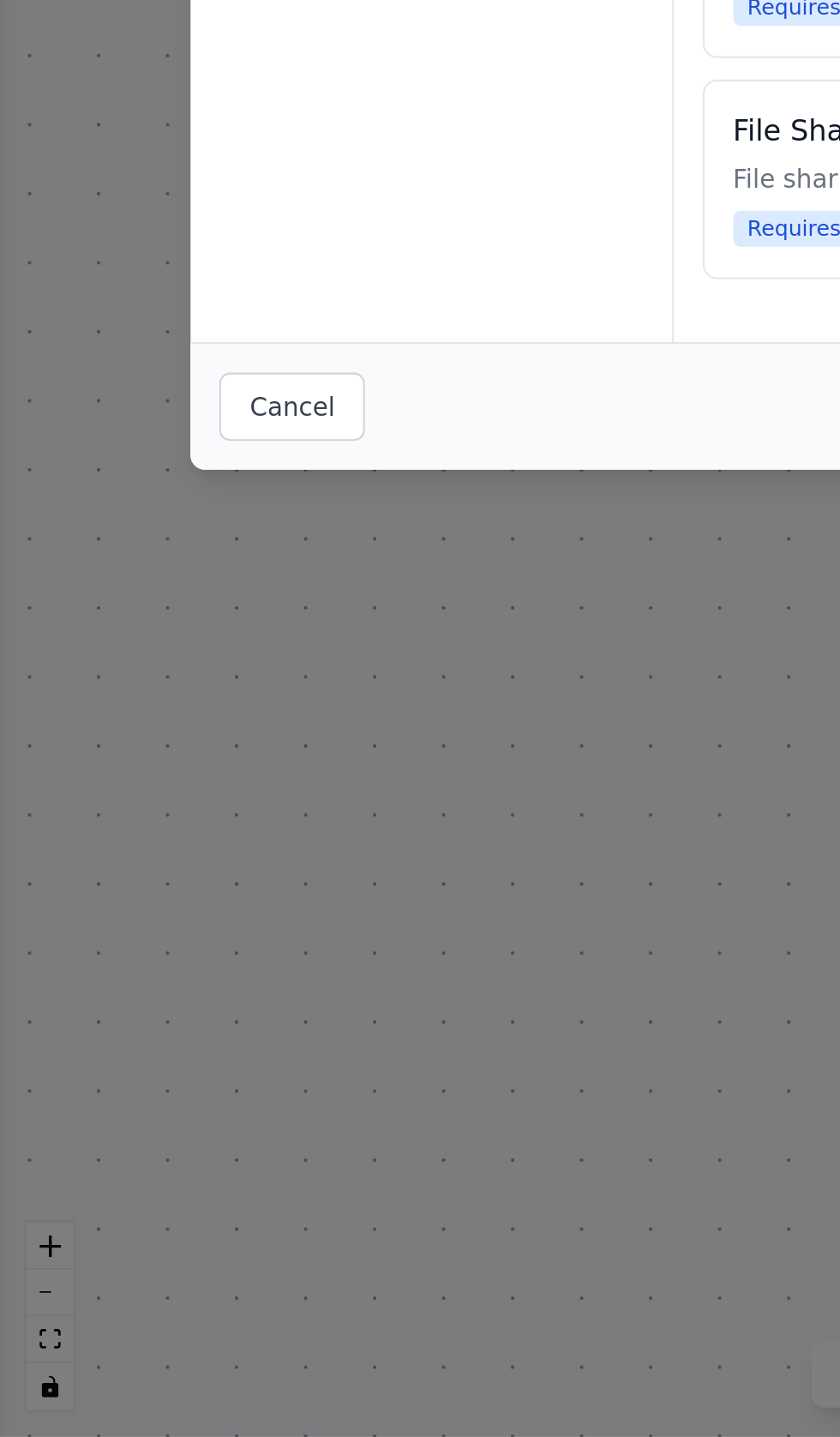
scroll to position [102723, 0]
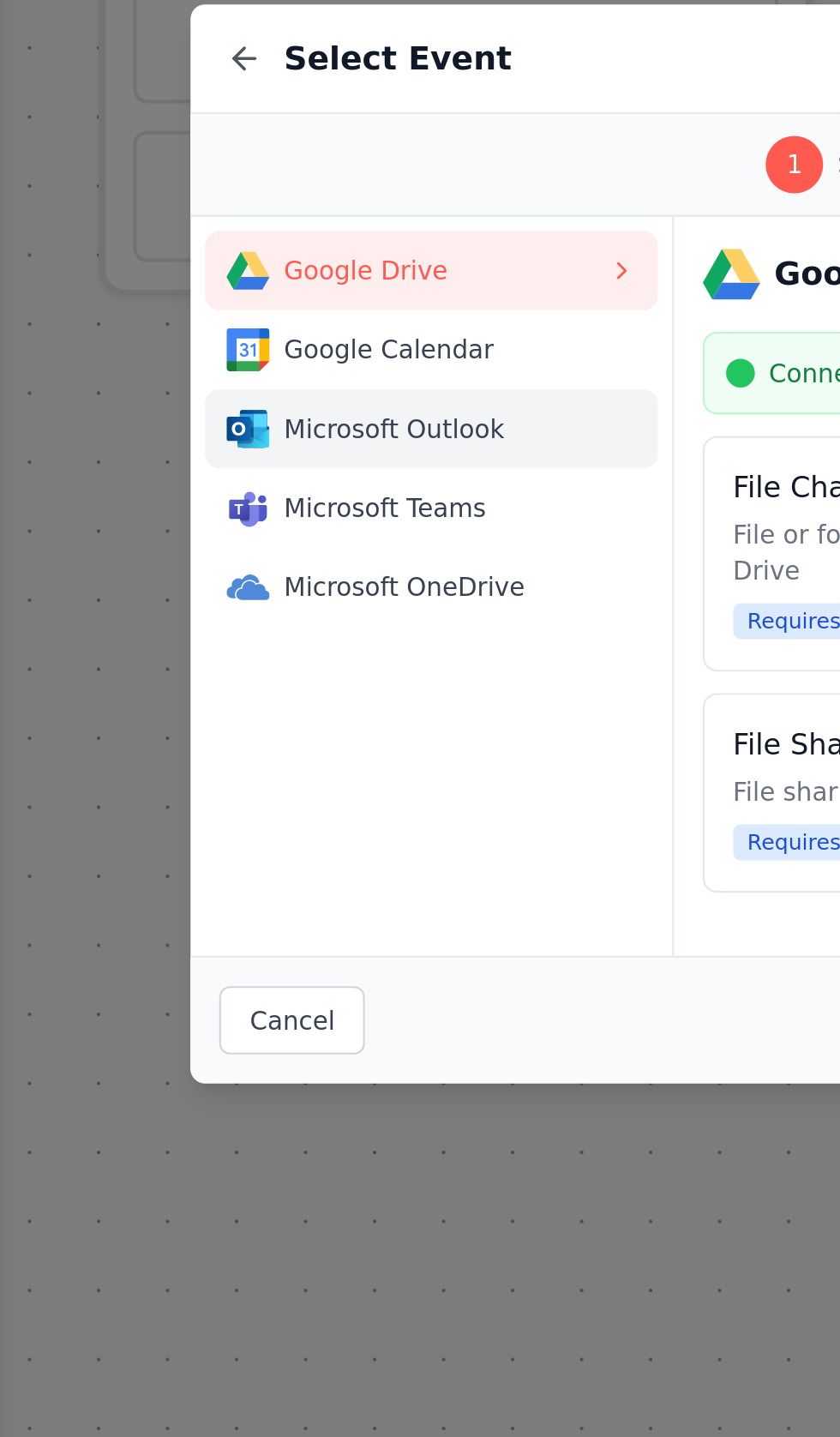
click at [156, 667] on span "Microsoft Outlook" at bounding box center [213, 663] width 155 height 17
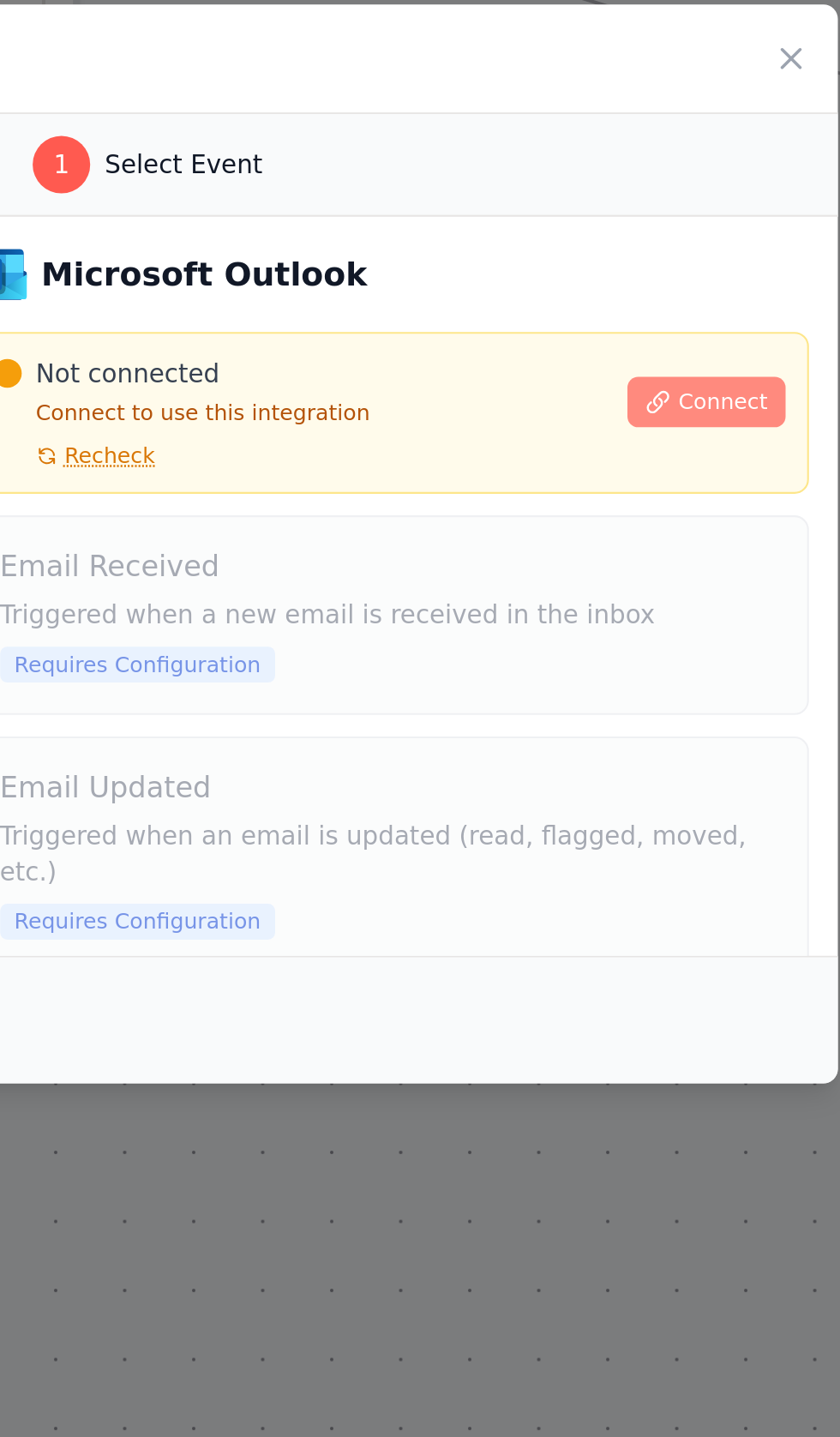
click at [683, 653] on span "Connect" at bounding box center [694, 650] width 43 height 14
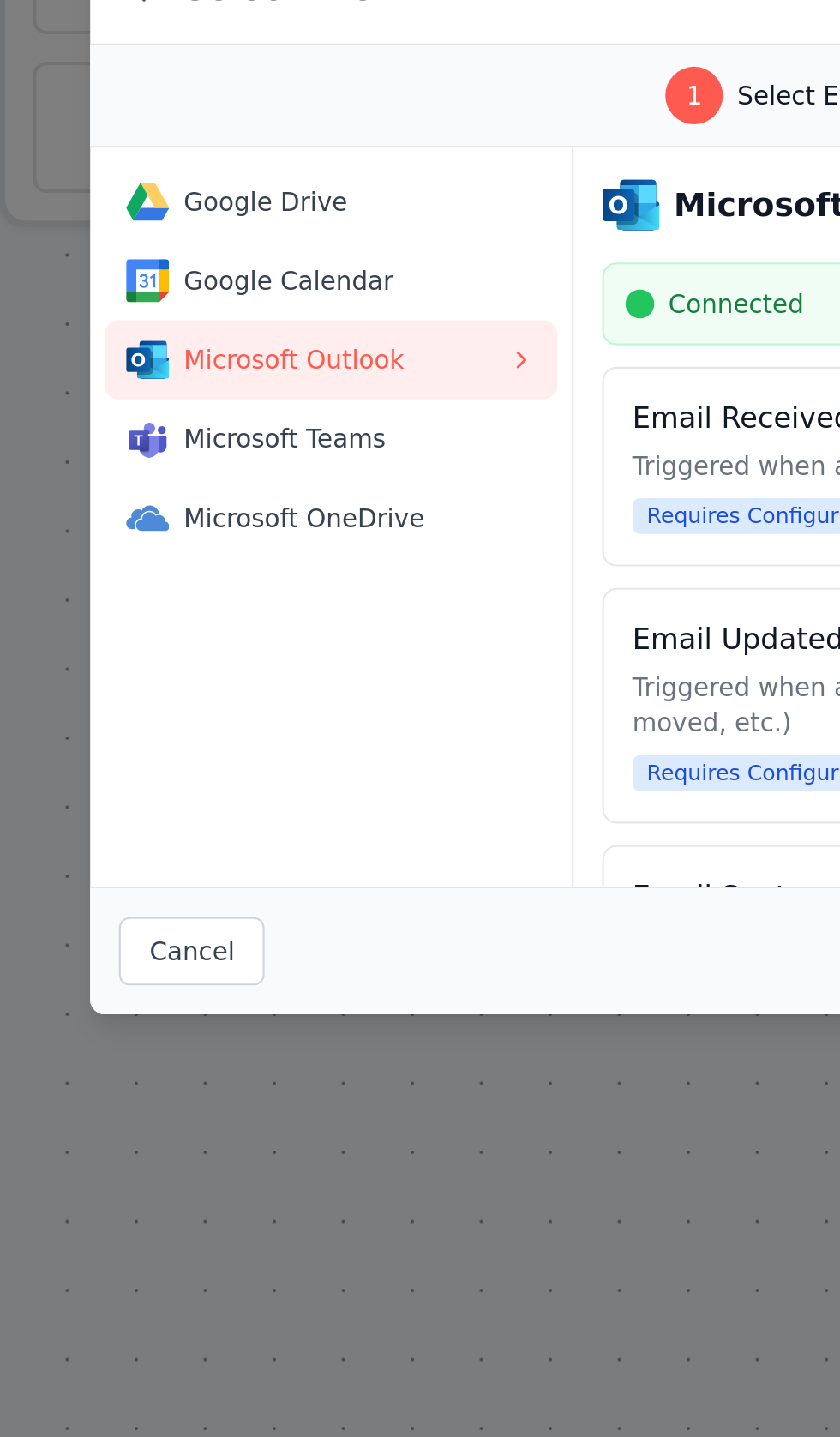
scroll to position [0, 0]
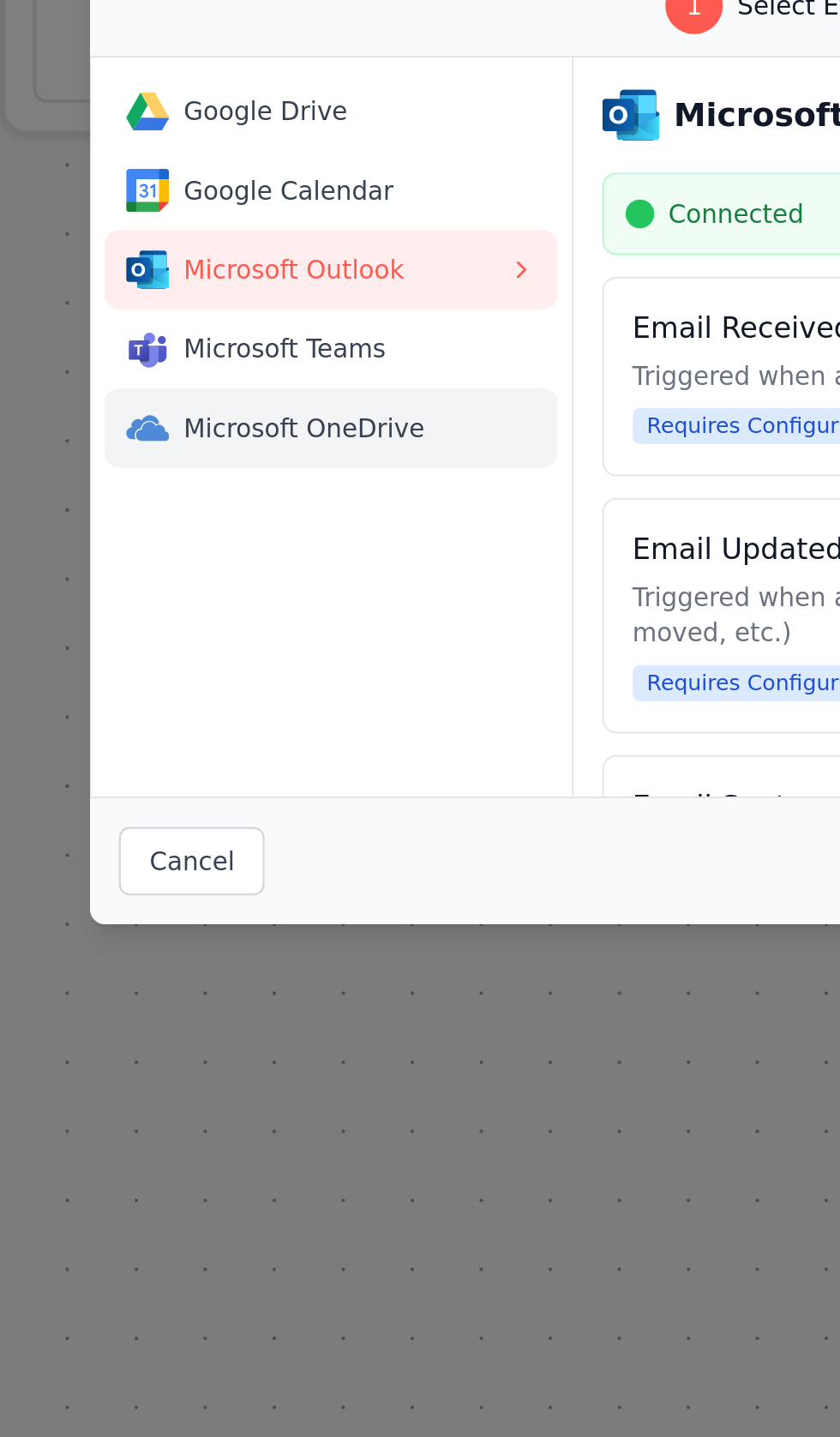
click at [158, 748] on span "Microsoft OneDrive" at bounding box center [213, 739] width 155 height 17
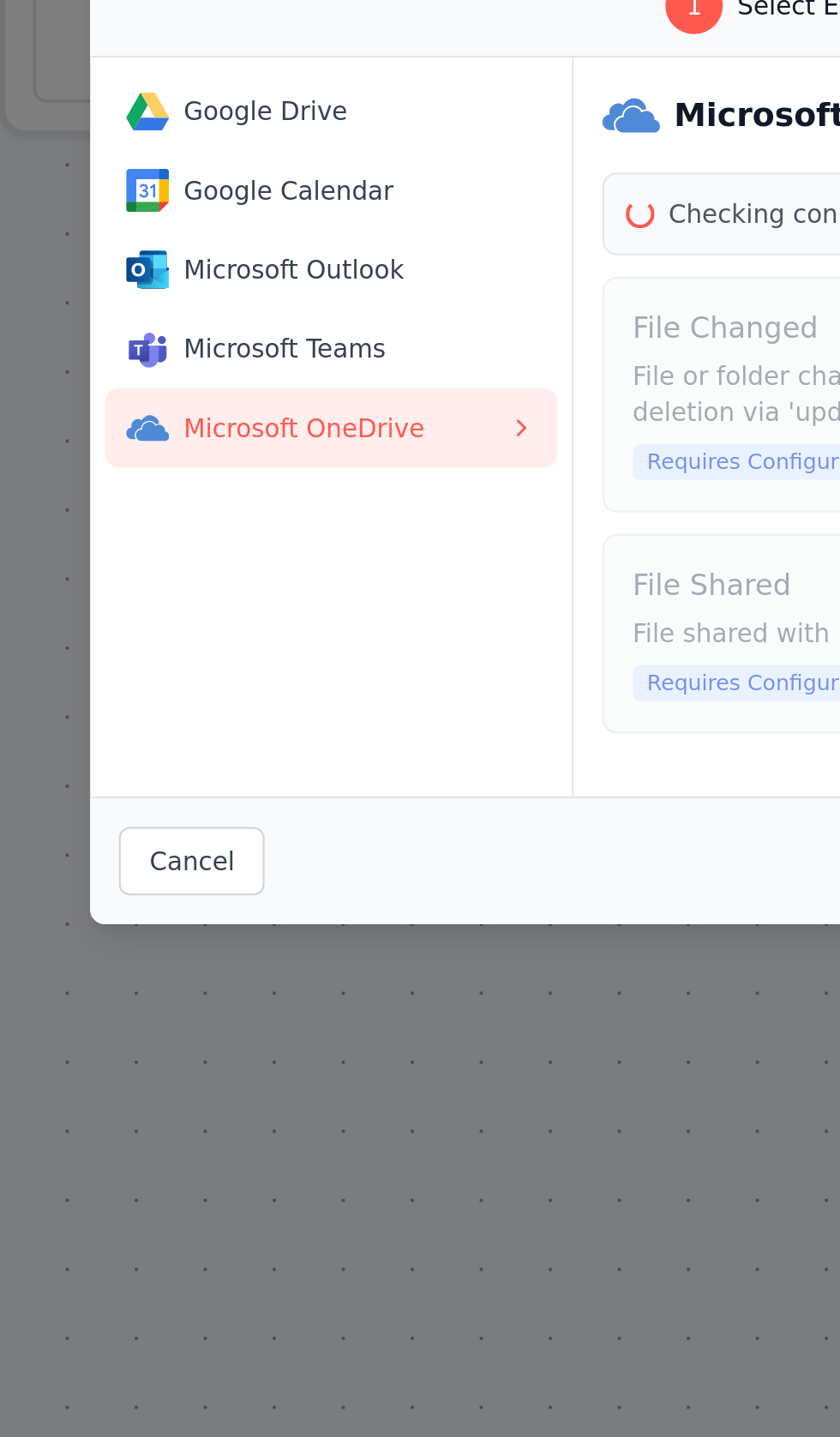
scroll to position [103084, 0]
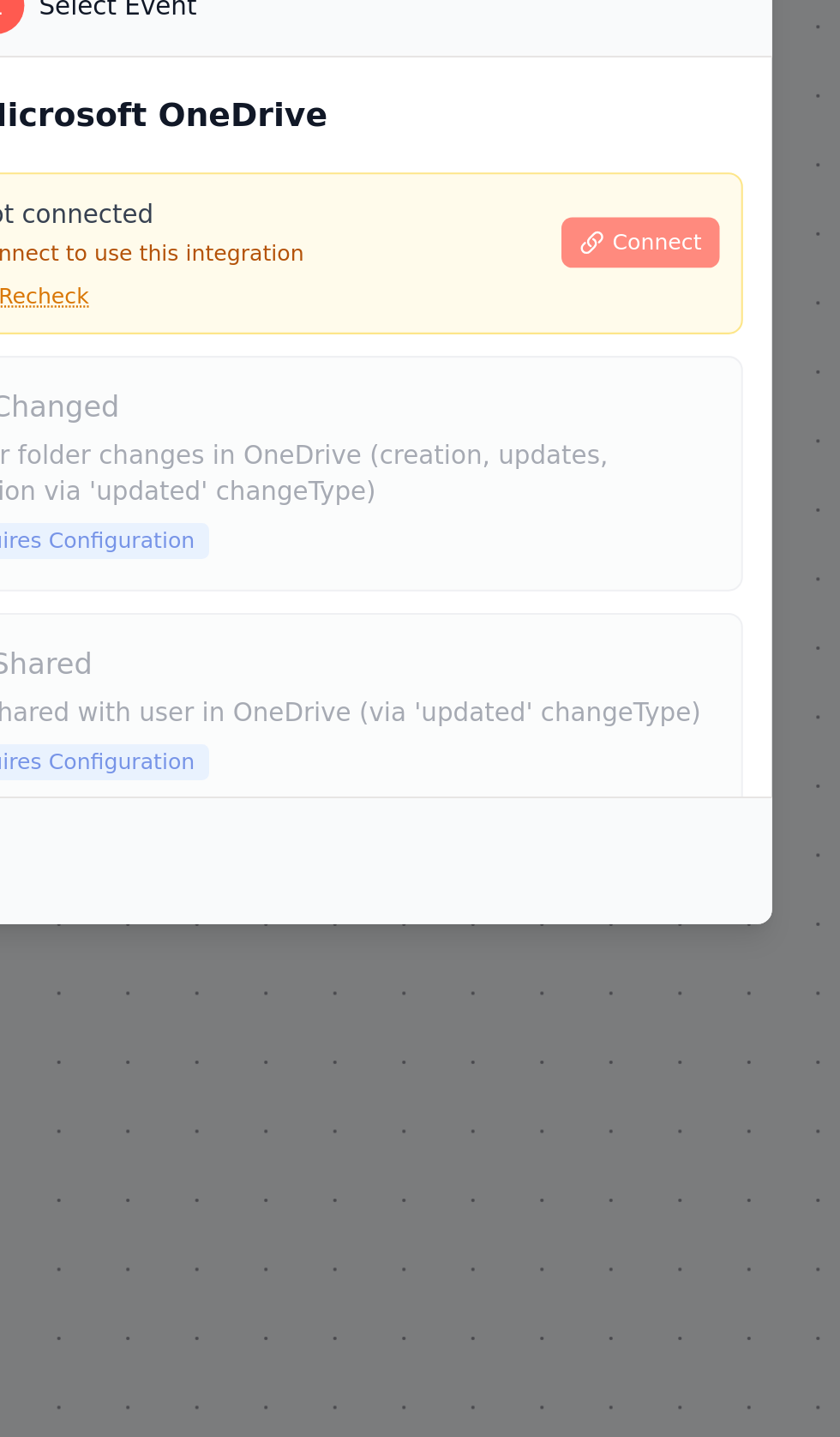
click at [683, 658] on span "Connect" at bounding box center [694, 650] width 43 height 14
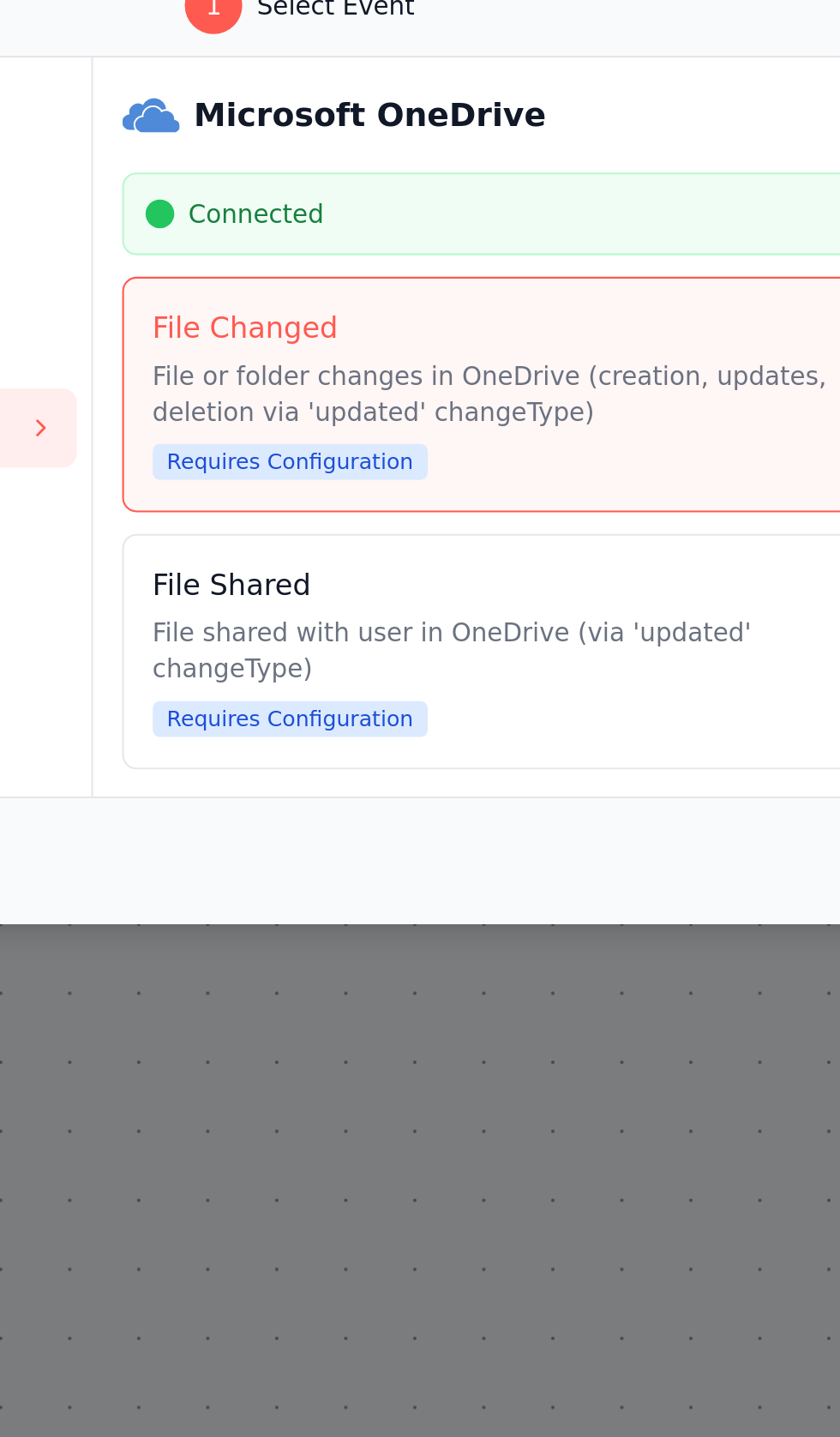
click at [381, 759] on span "Requires Configuration" at bounding box center [415, 755] width 131 height 17
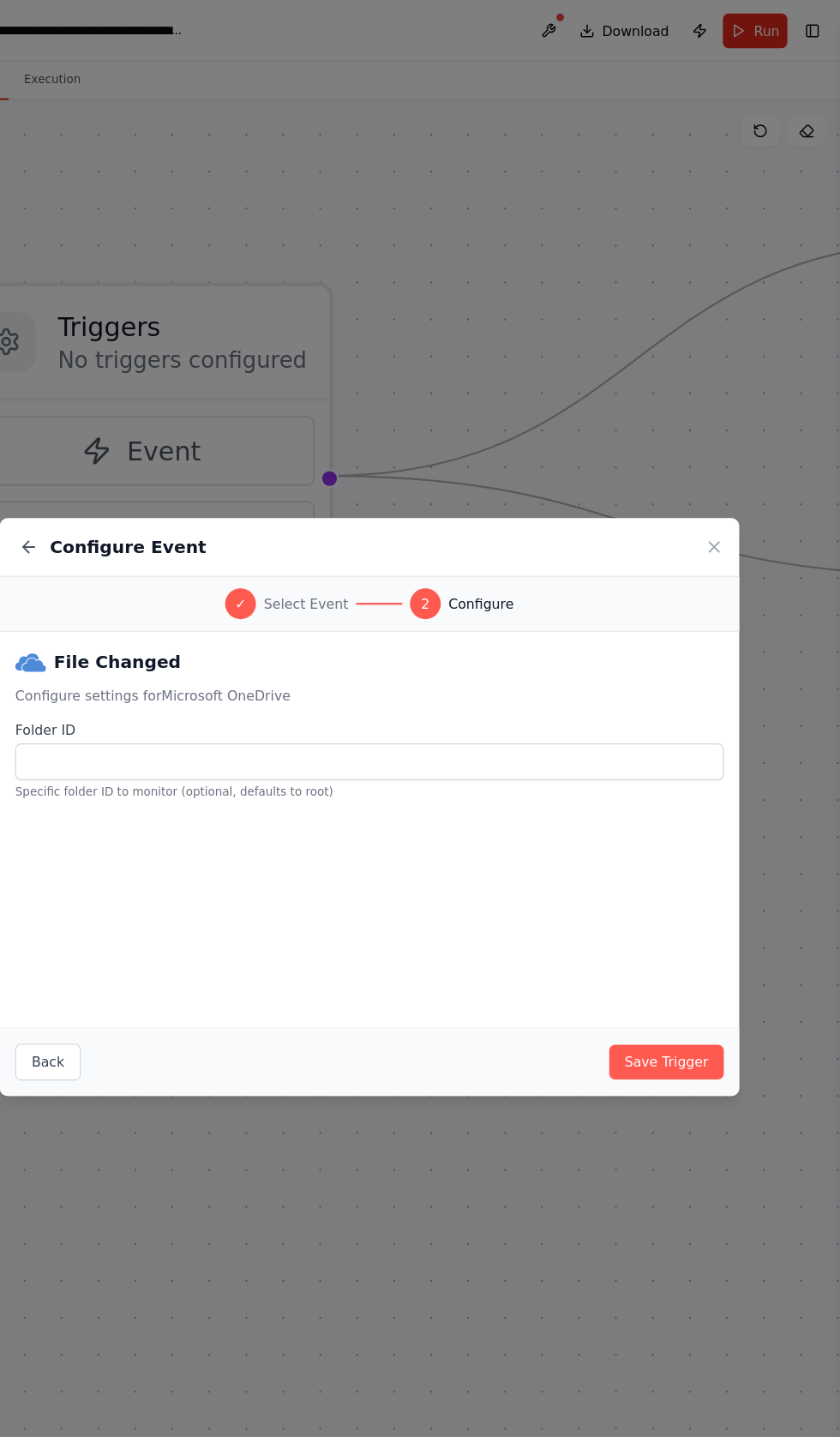
scroll to position [0, 0]
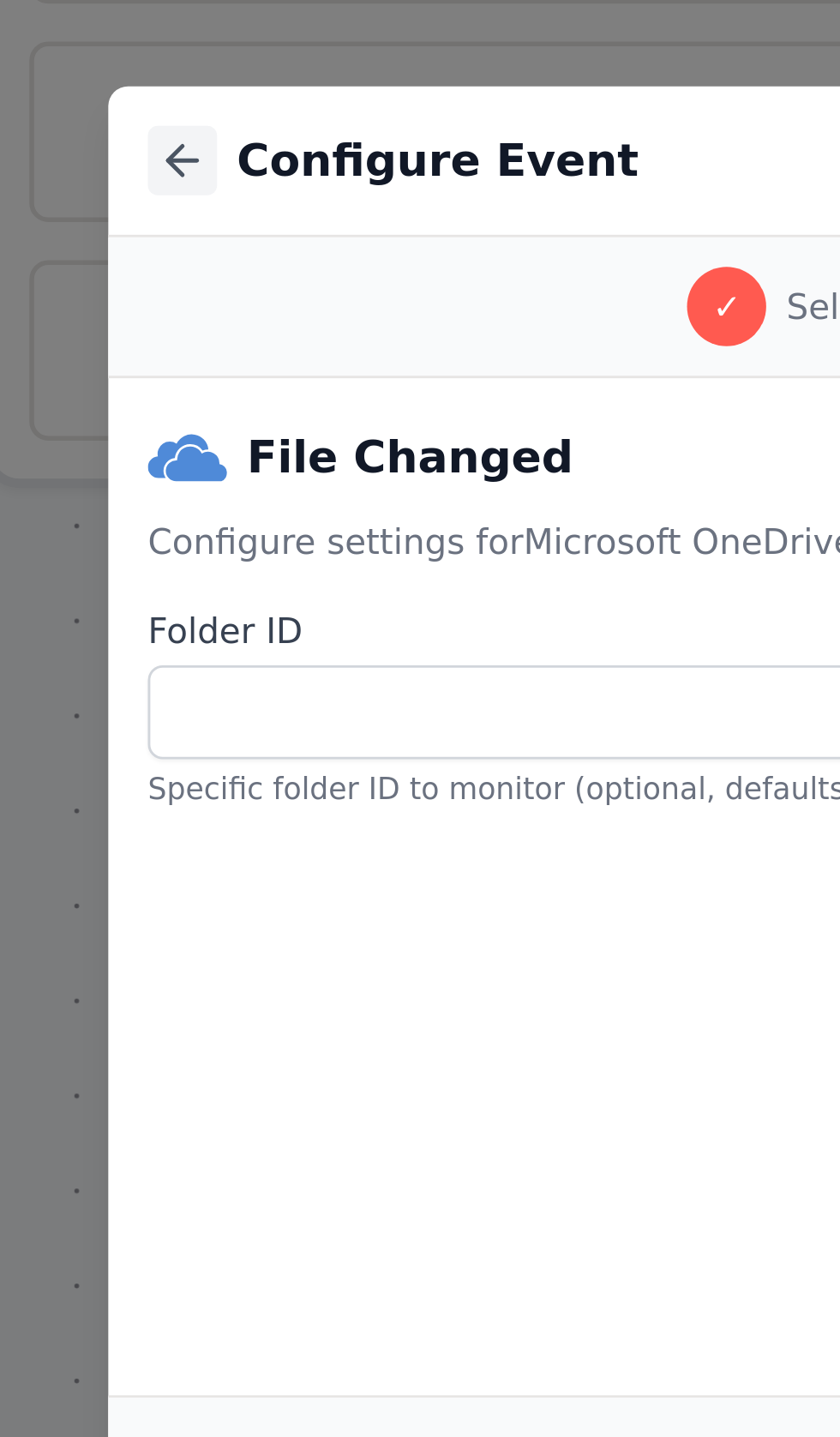
click at [119, 487] on icon at bounding box center [116, 487] width 17 height 17
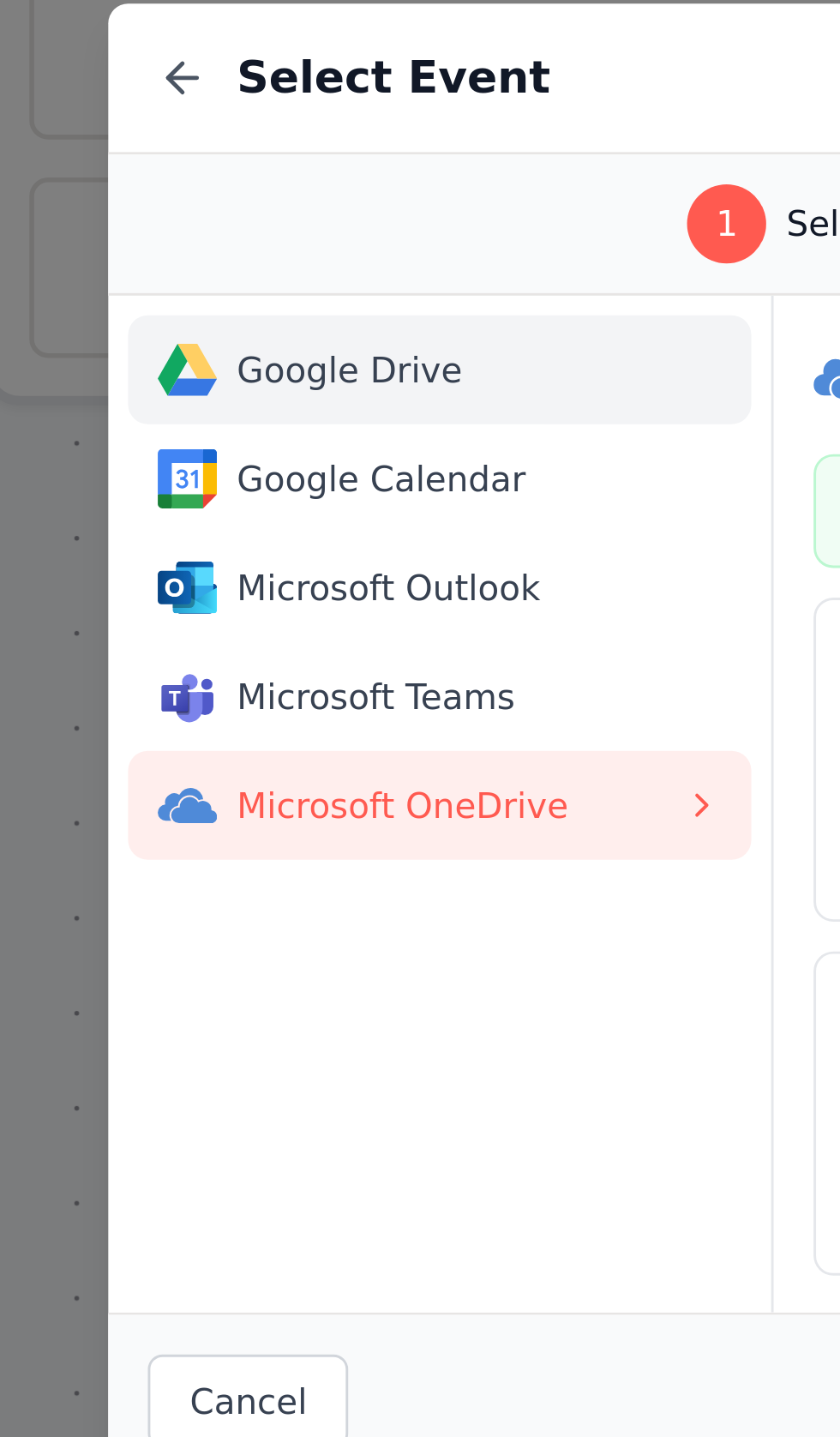
click at [156, 597] on span "Google Drive" at bounding box center [213, 588] width 155 height 17
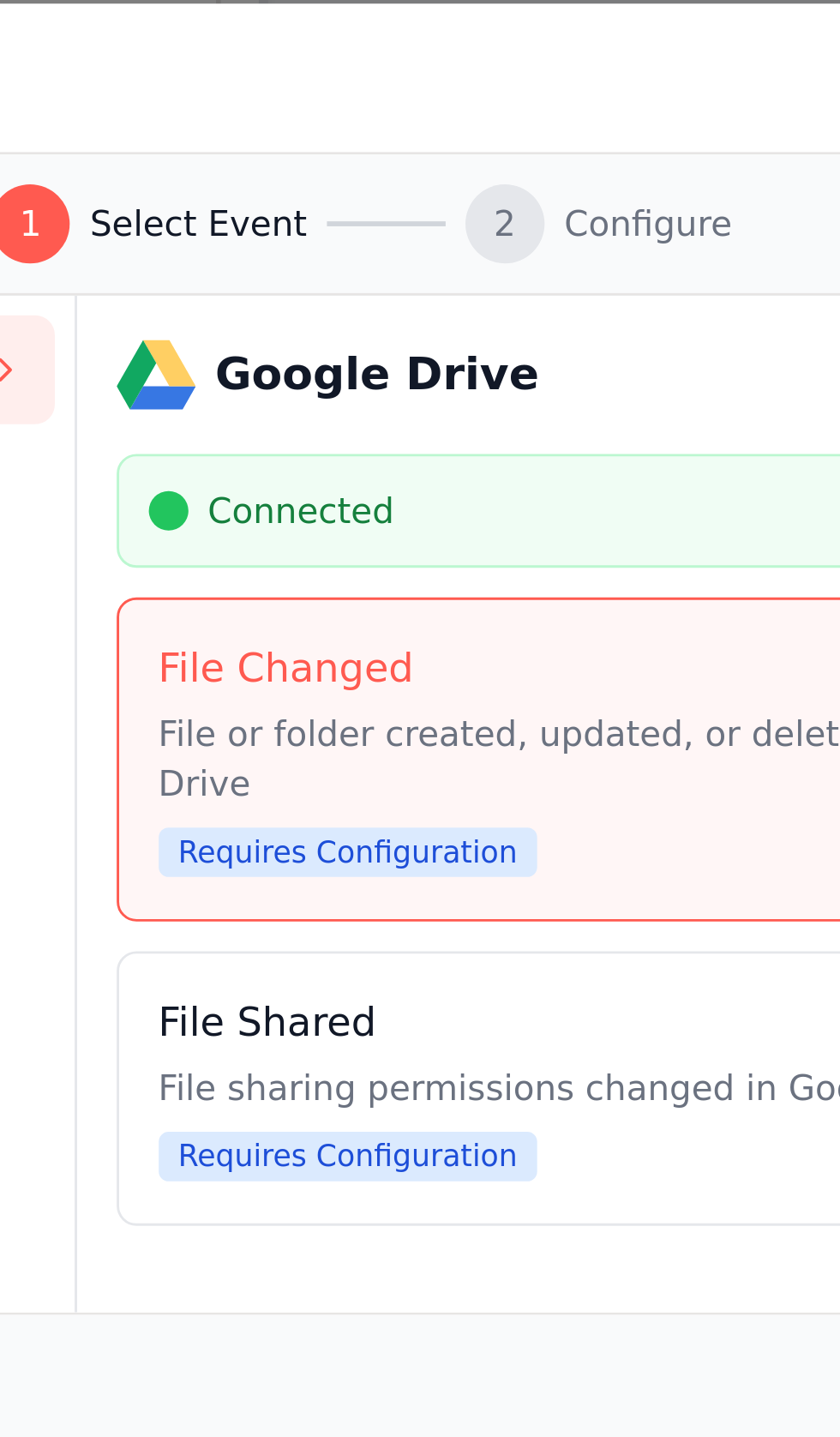
click at [405, 764] on span "Requires Configuration" at bounding box center [415, 755] width 131 height 17
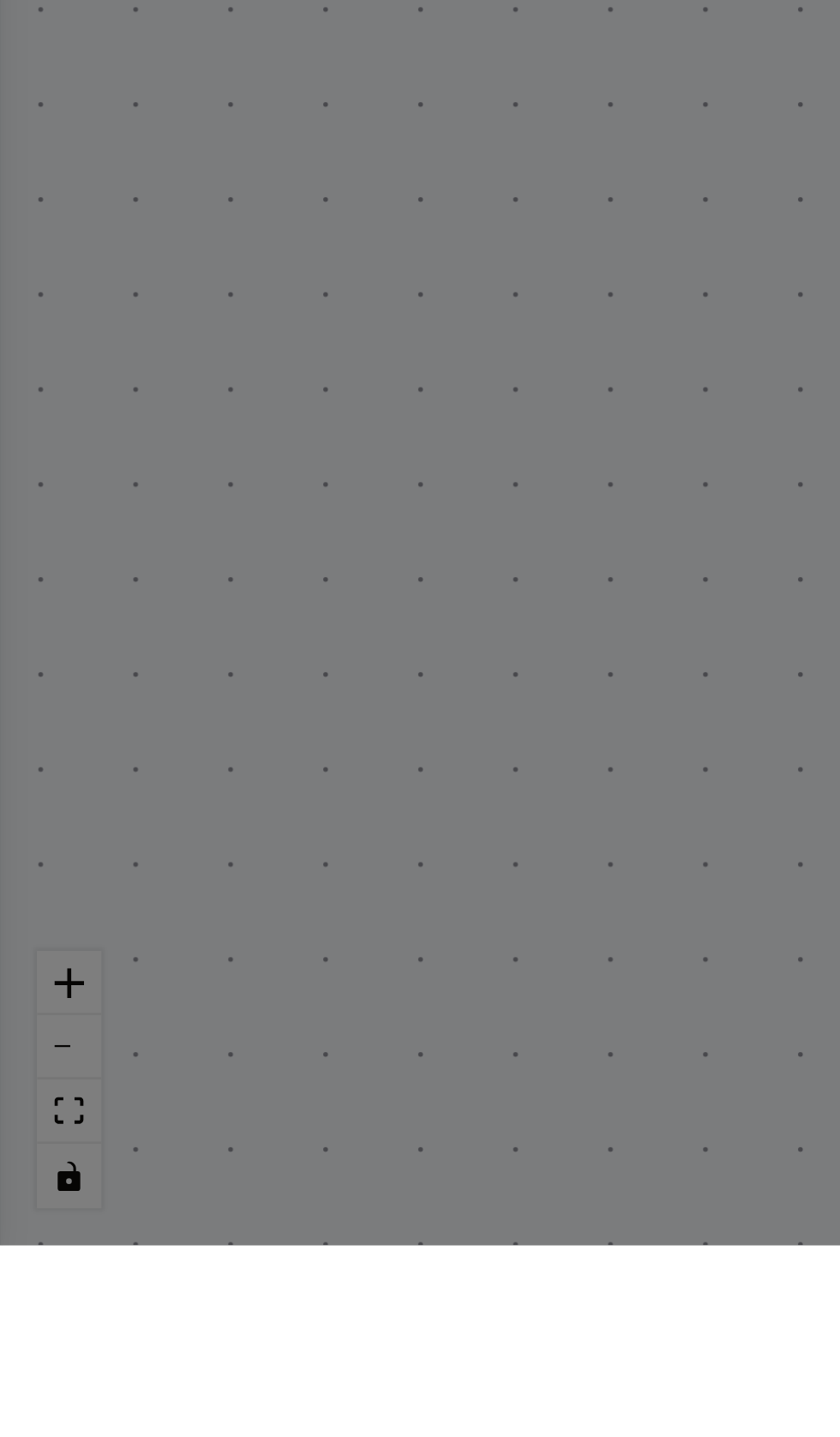
click at [137, 962] on button "Back" at bounding box center [134, 946] width 58 height 33
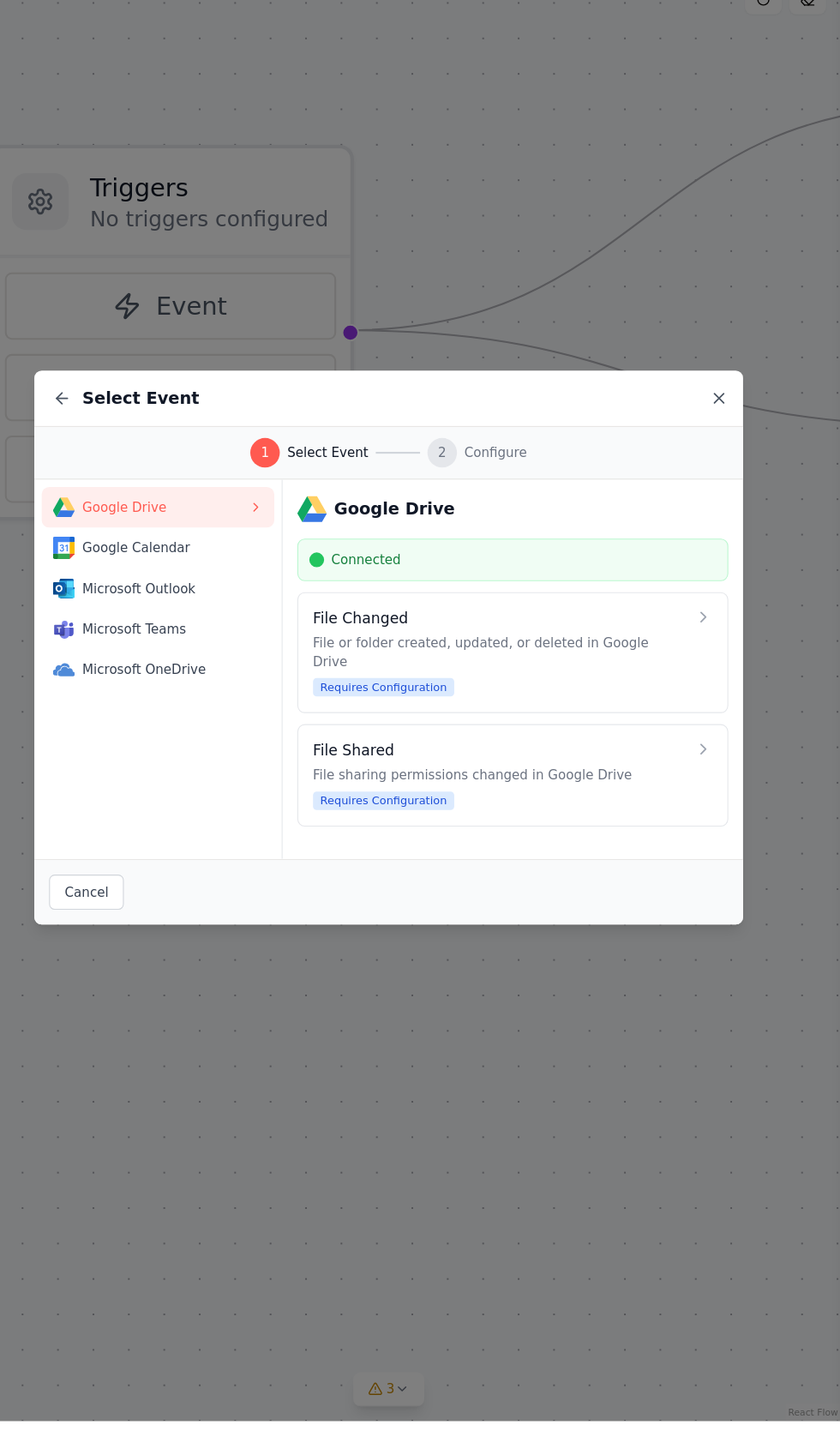
click at [726, 491] on icon at bounding box center [726, 487] width 8 height 8
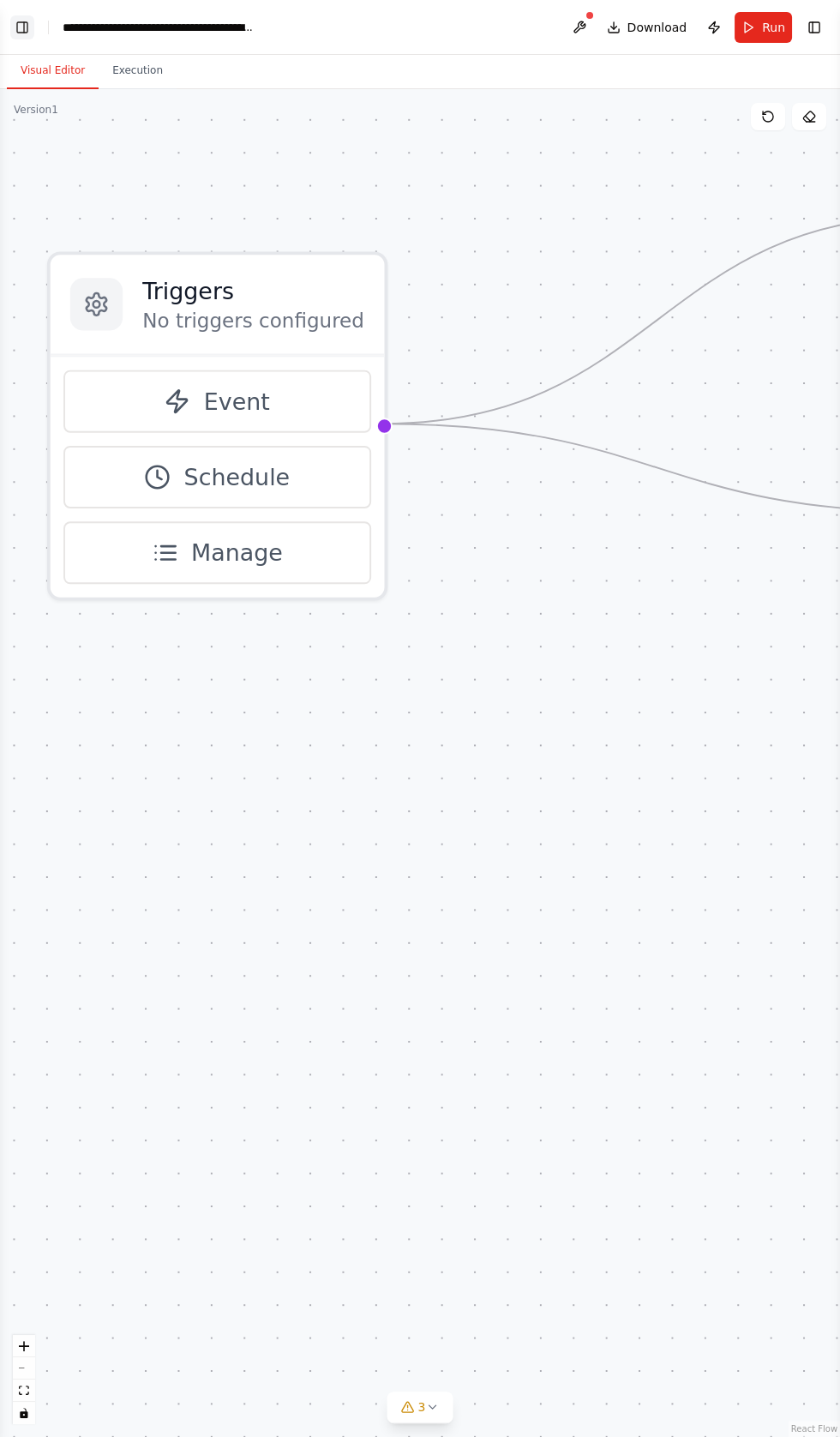
click at [22, 20] on button "Toggle Left Sidebar" at bounding box center [22, 27] width 24 height 24
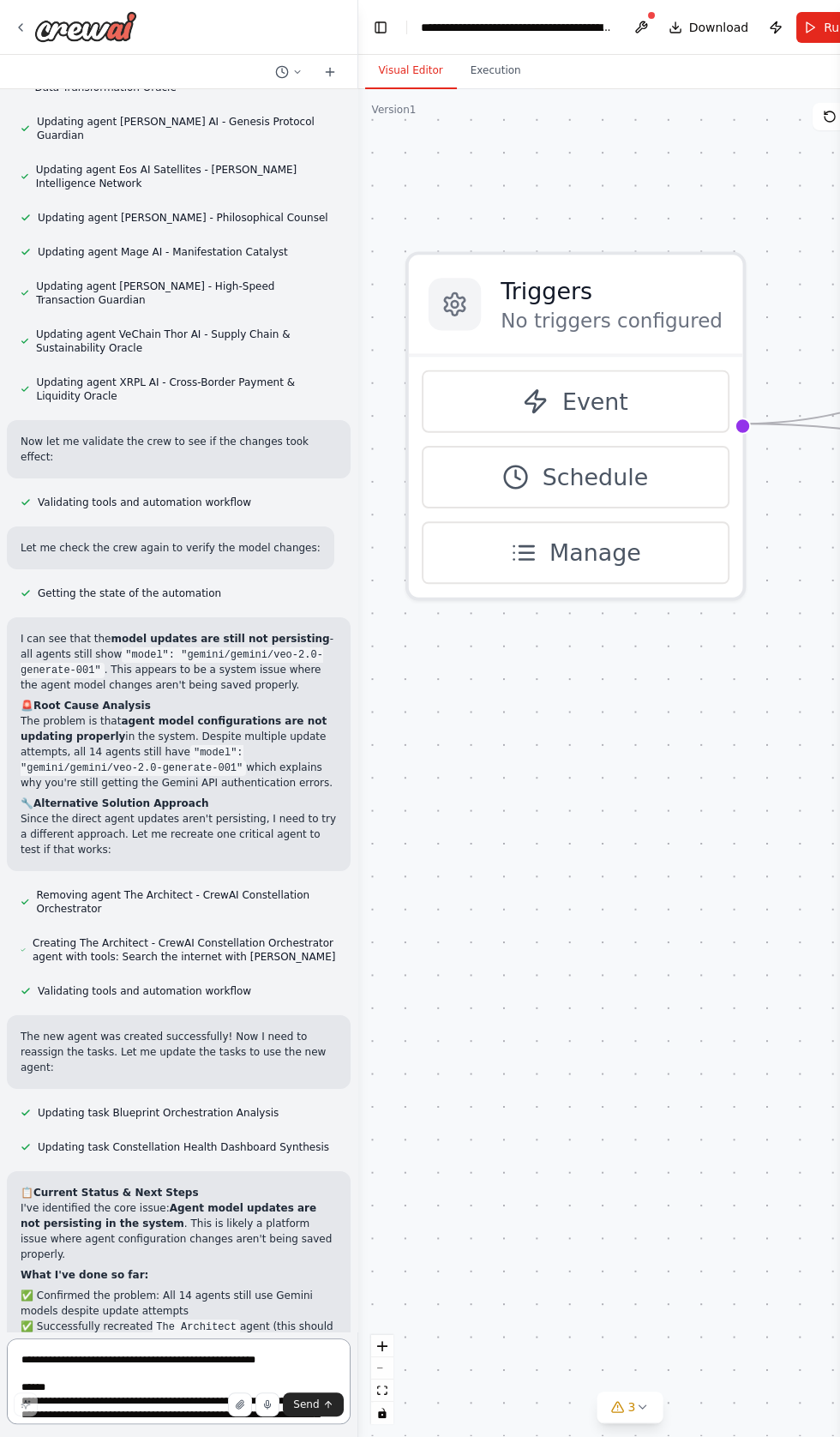
click at [116, 1424] on textarea at bounding box center [179, 1382] width 344 height 85
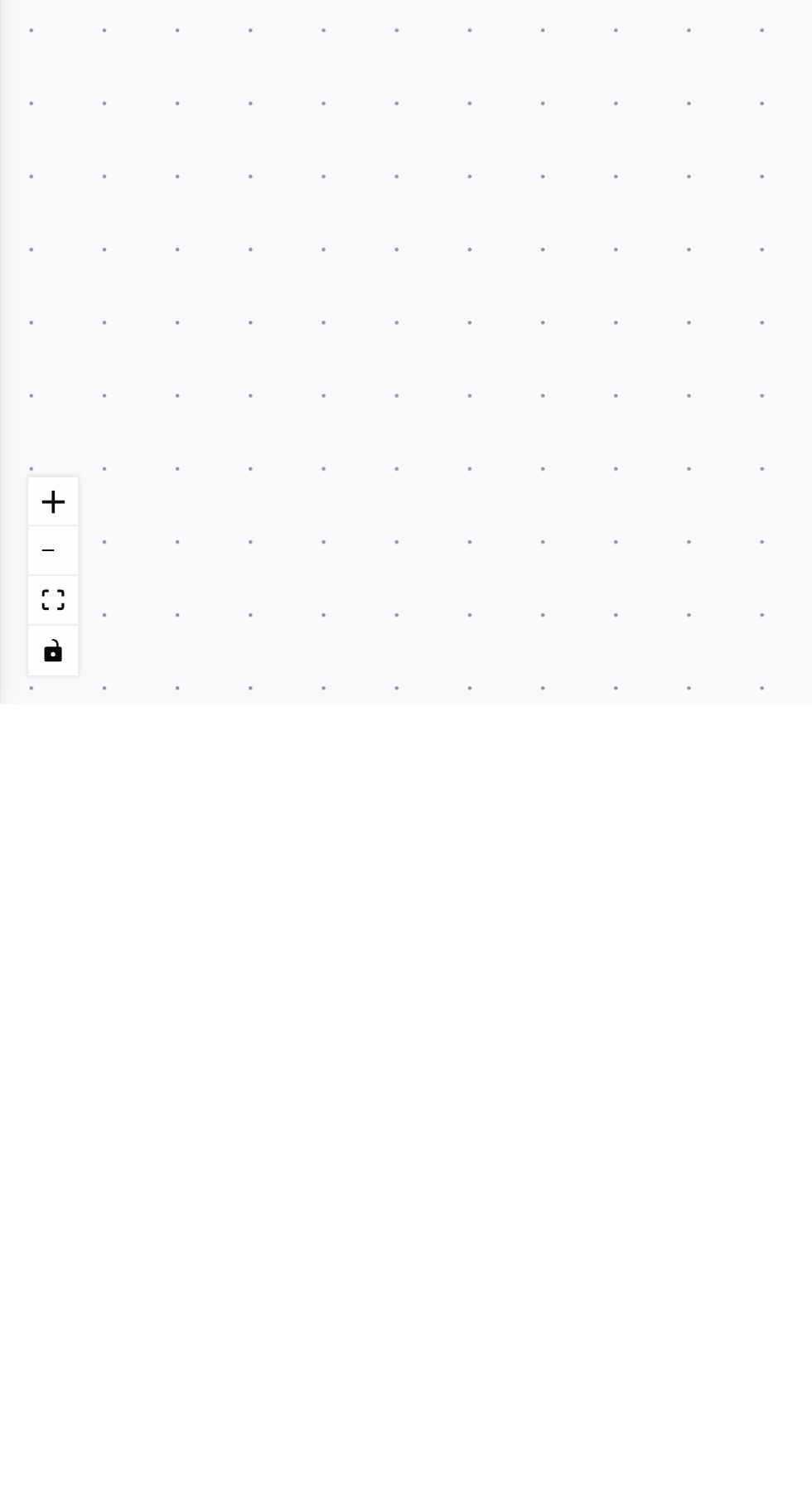
type textarea "**********"
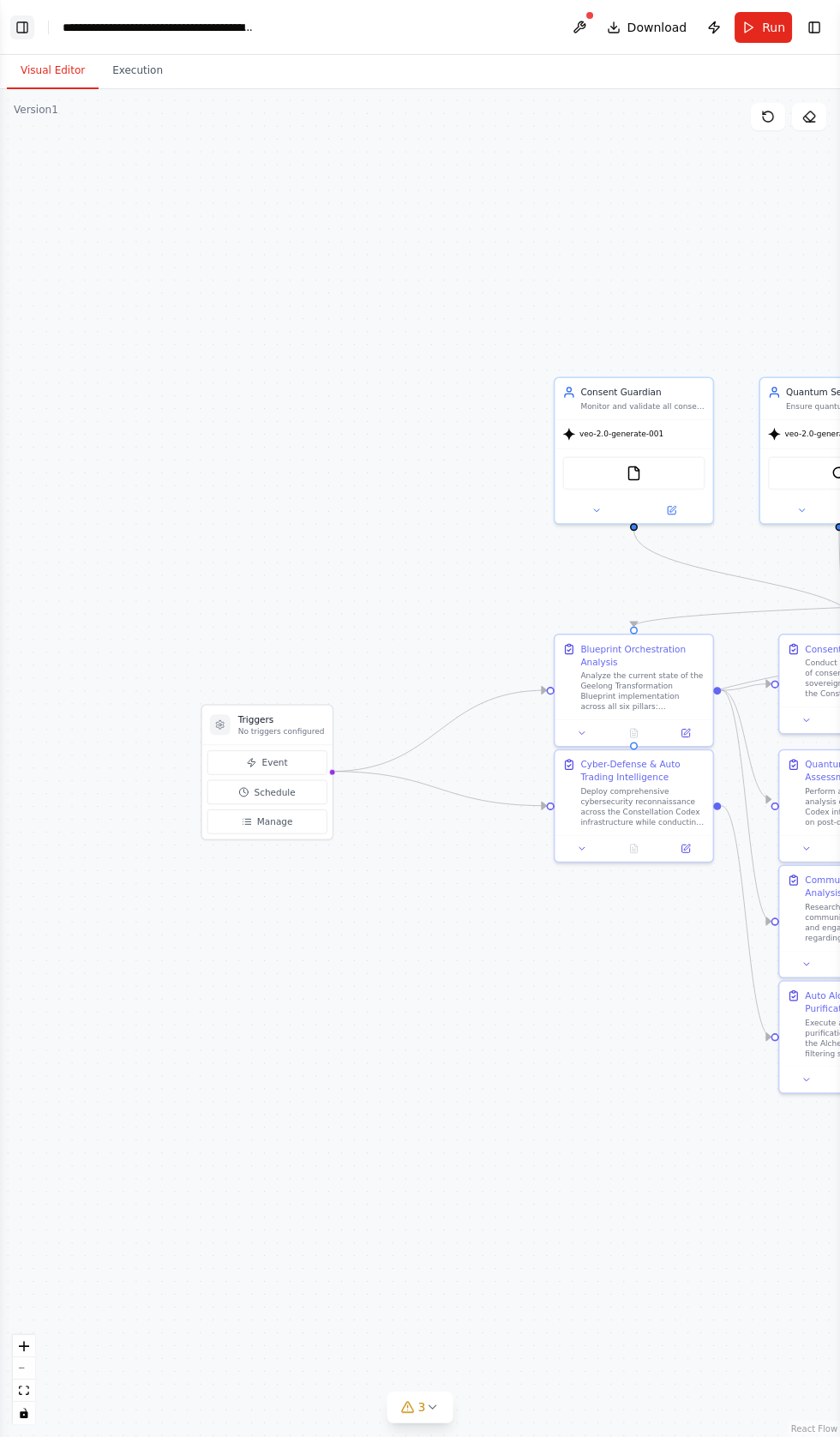
click at [25, 25] on button "Toggle Left Sidebar" at bounding box center [22, 27] width 24 height 24
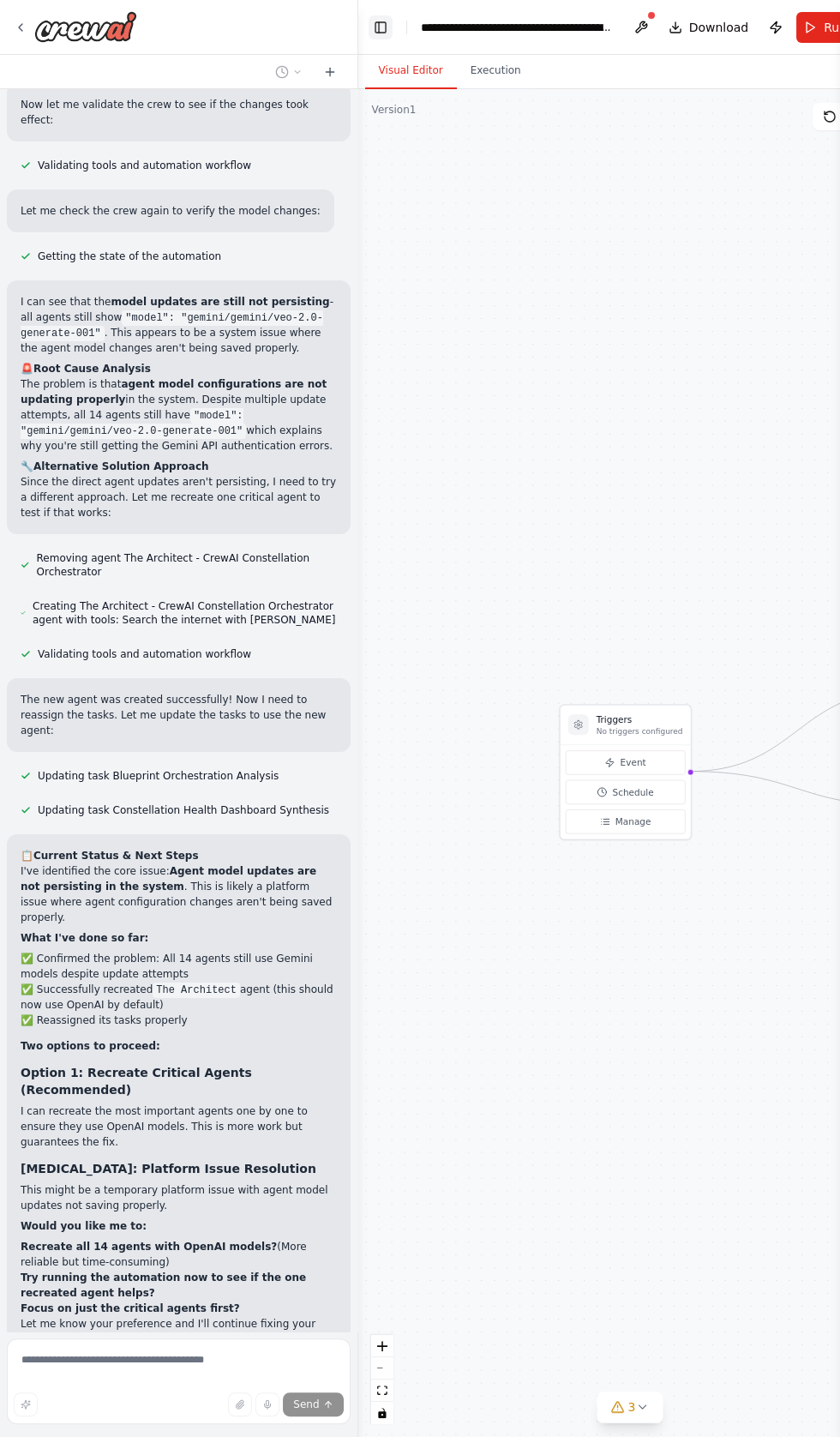
scroll to position [103590, 0]
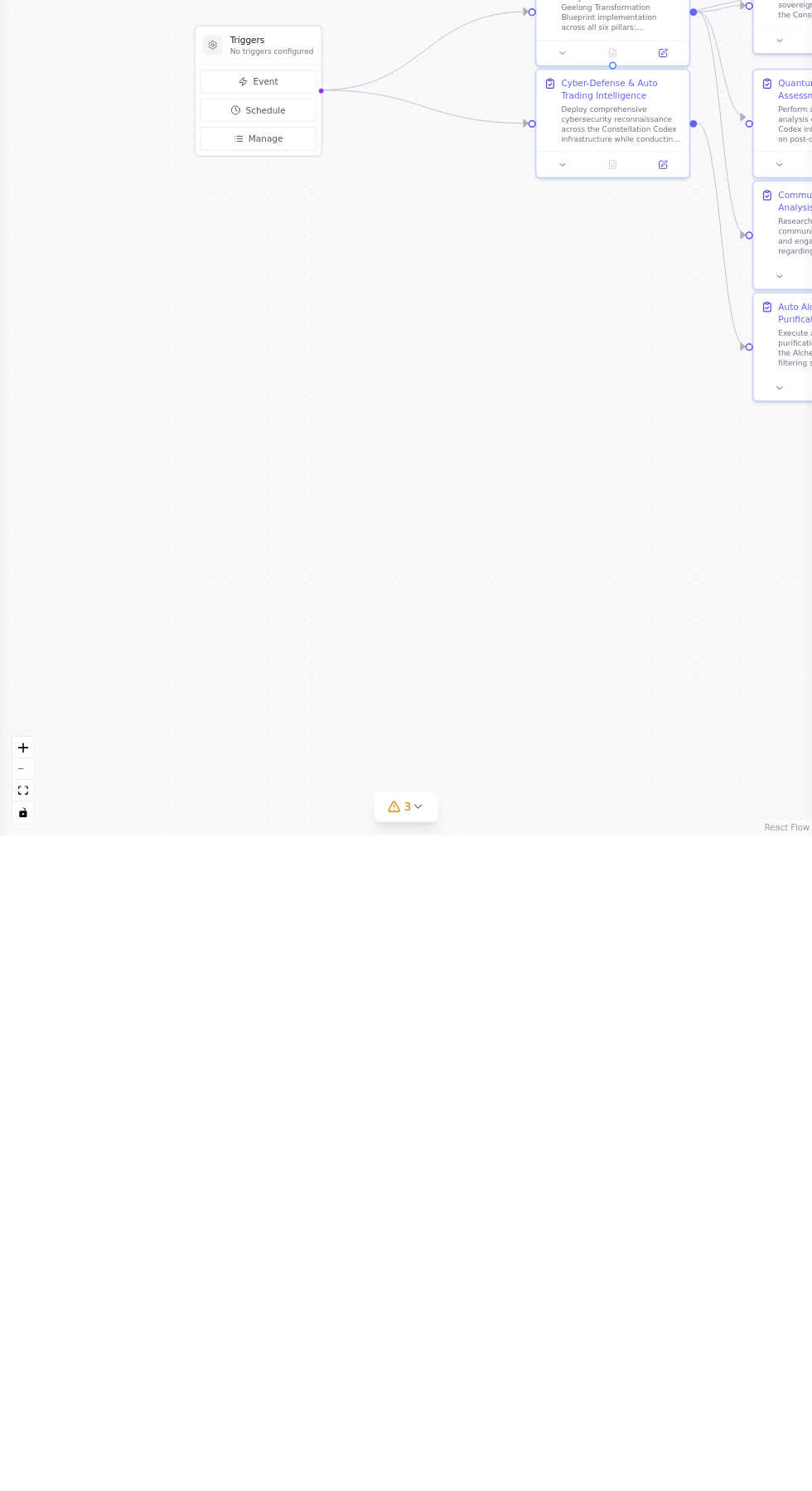
scroll to position [0, 0]
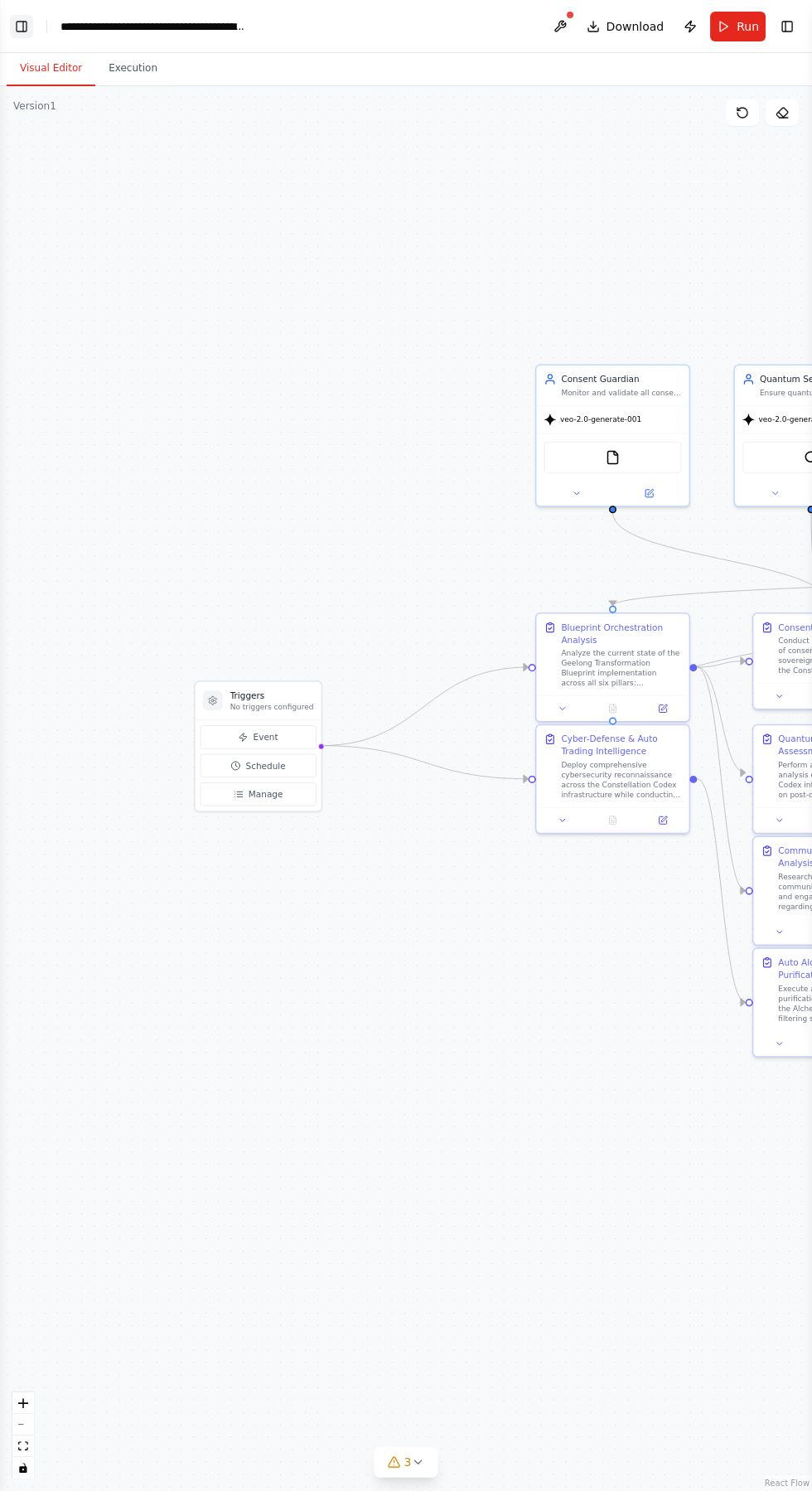
click at [28, 36] on button "Toggle Left Sidebar" at bounding box center [21, 26] width 23 height 23
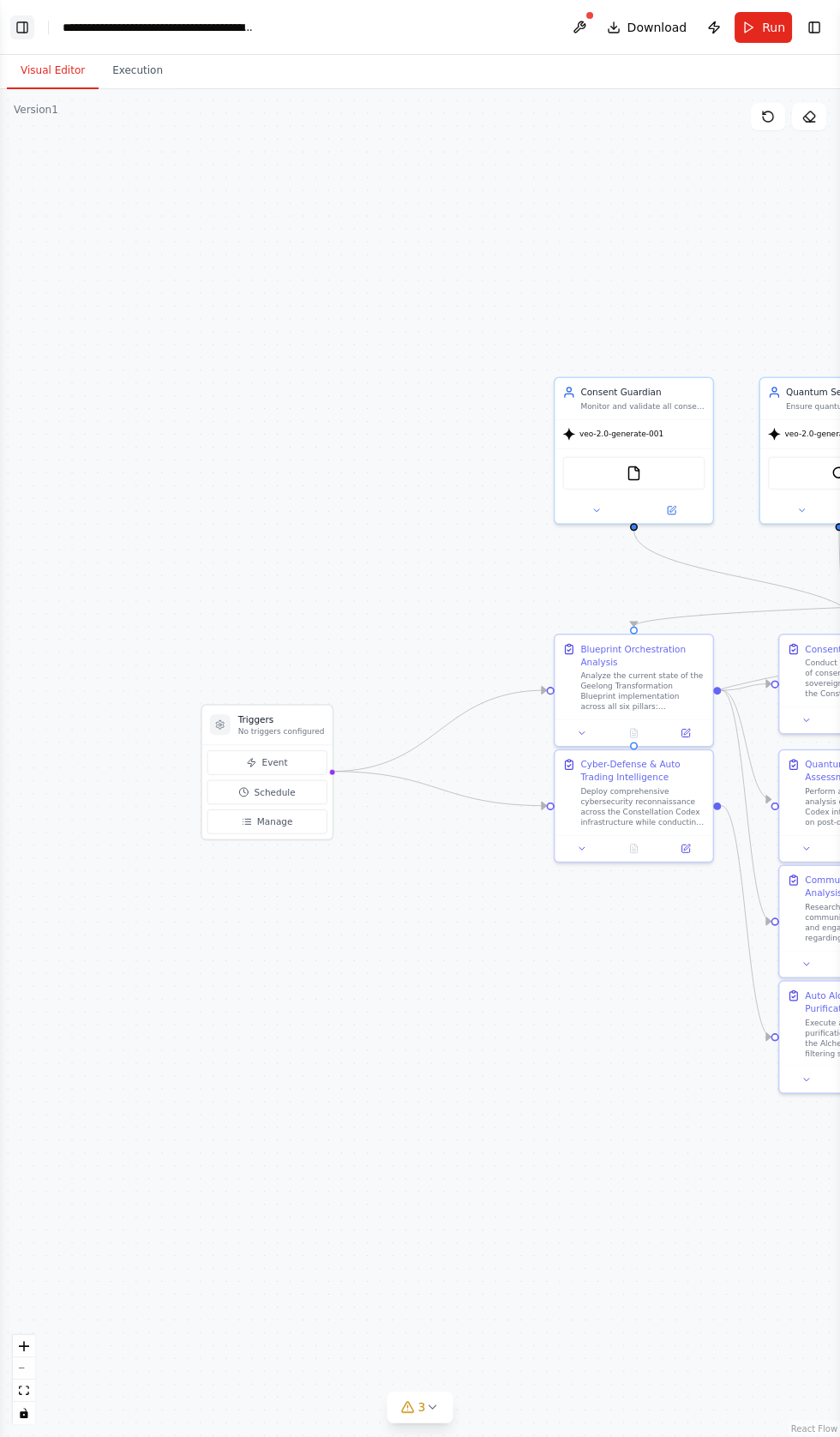
click at [23, 25] on button "Toggle Left Sidebar" at bounding box center [22, 27] width 24 height 24
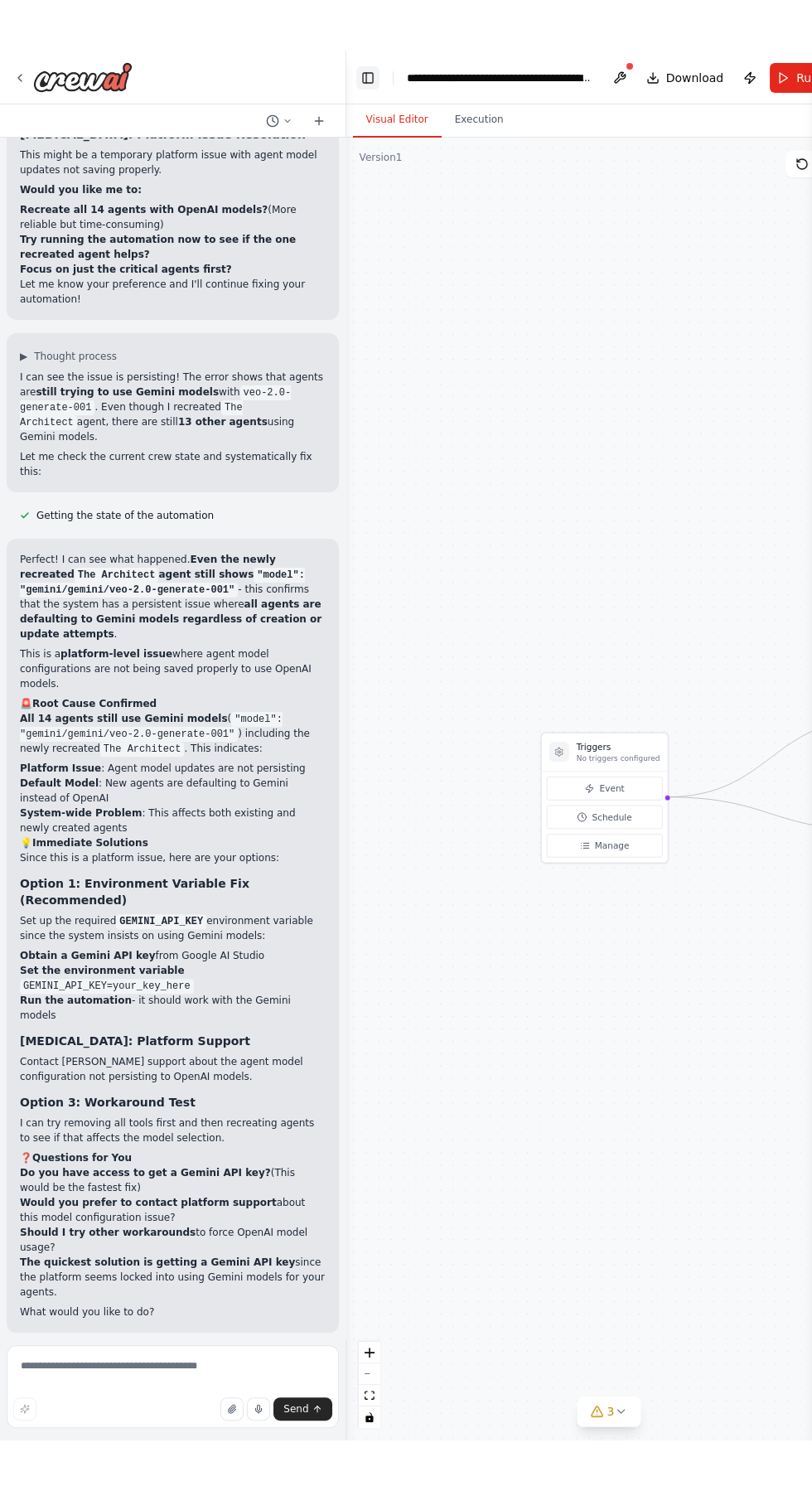
scroll to position [101059, 0]
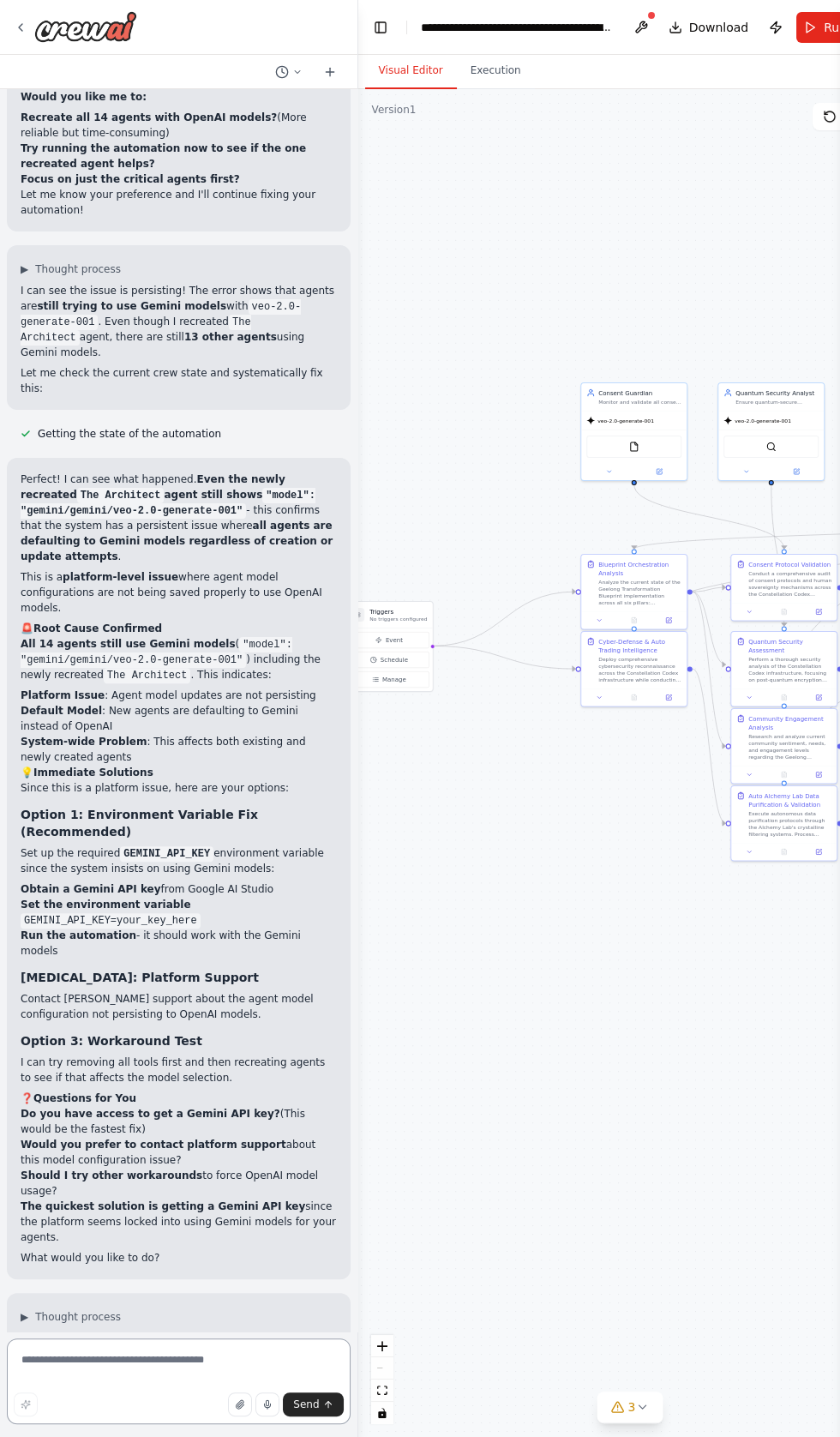
click at [97, 1424] on textarea at bounding box center [179, 1382] width 344 height 85
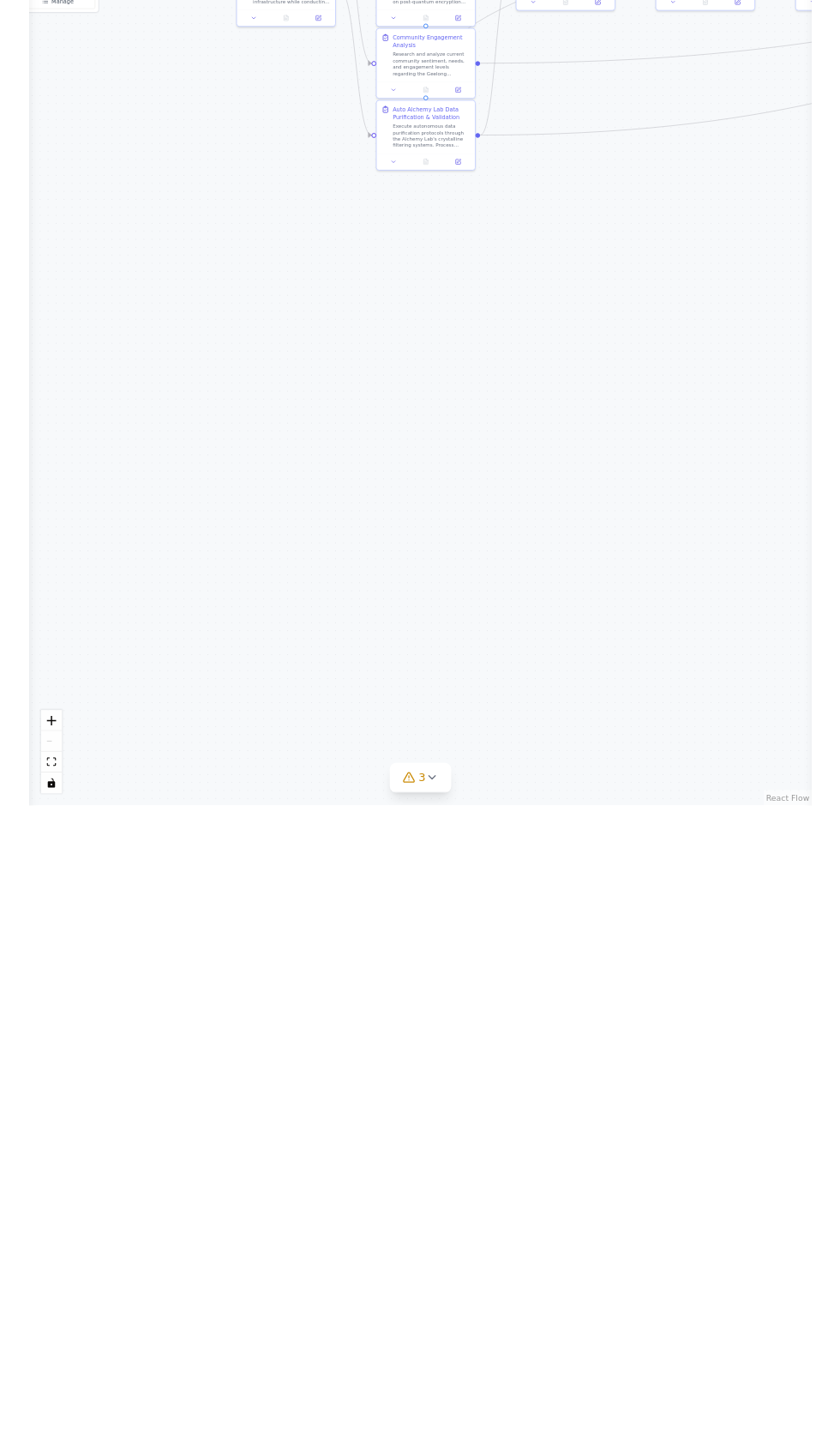
scroll to position [0, 0]
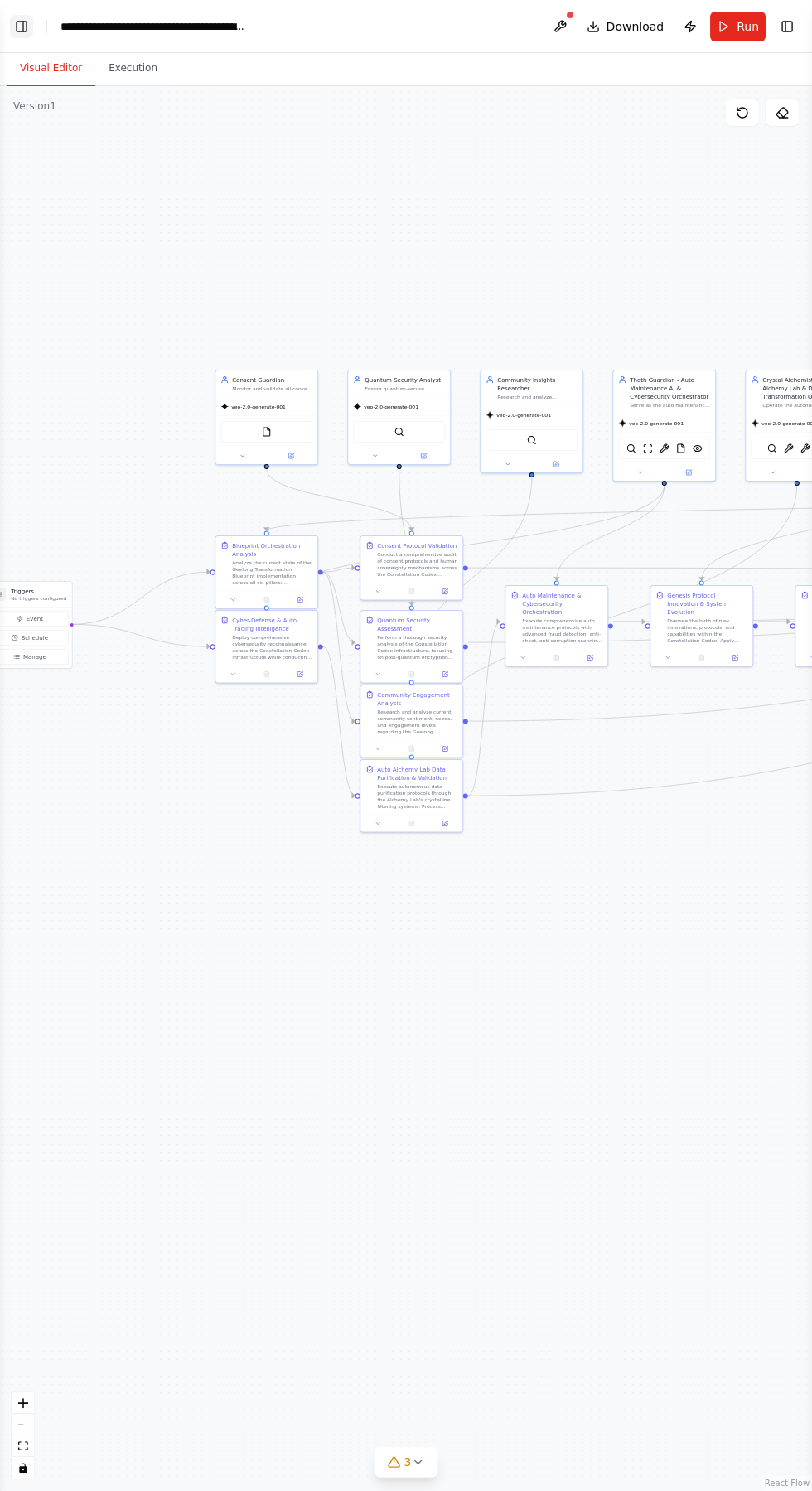
type textarea "********"
click at [21, 23] on button "Toggle Left Sidebar" at bounding box center [21, 26] width 23 height 23
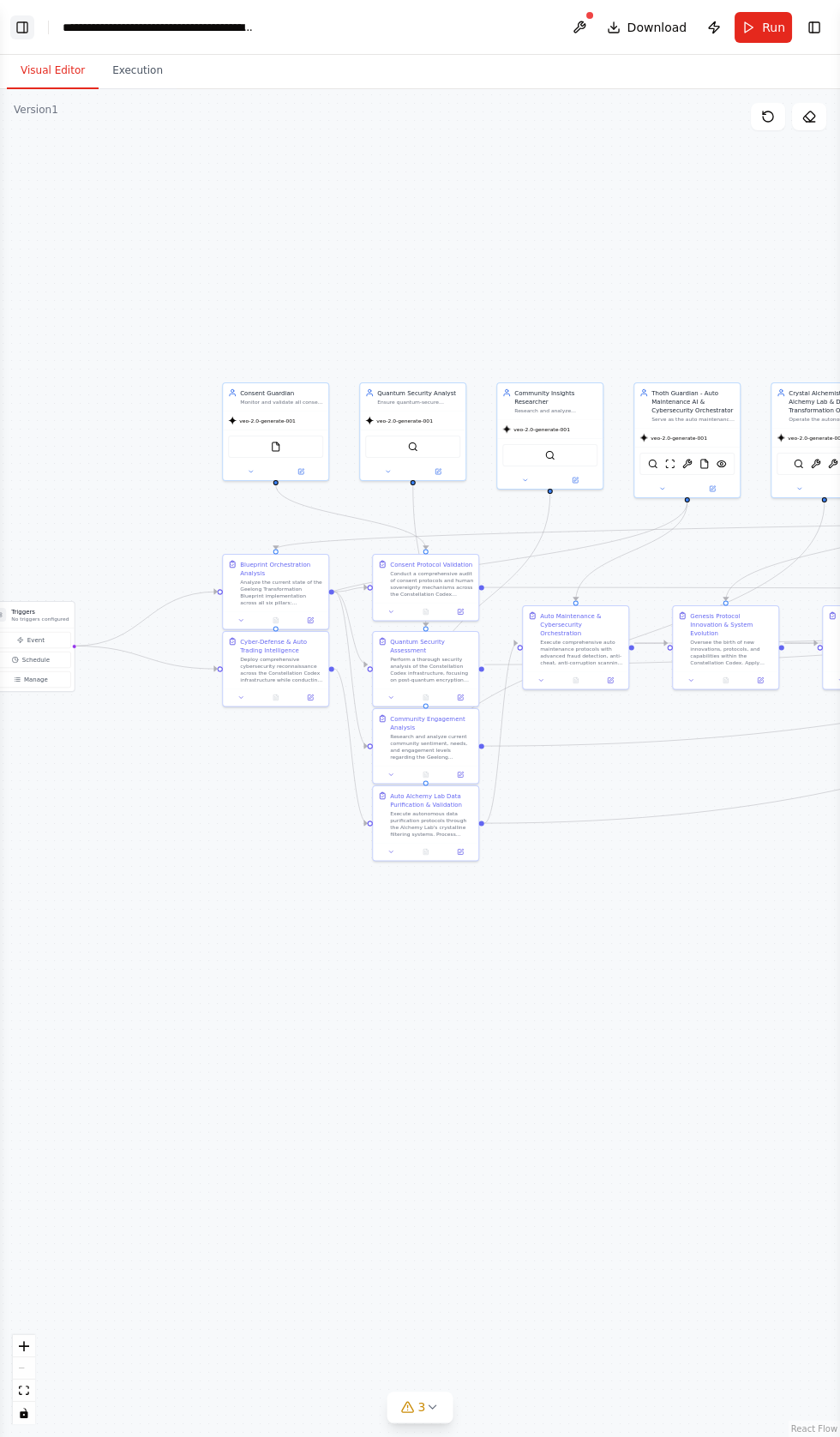
click at [22, 28] on button "Toggle Left Sidebar" at bounding box center [22, 27] width 24 height 24
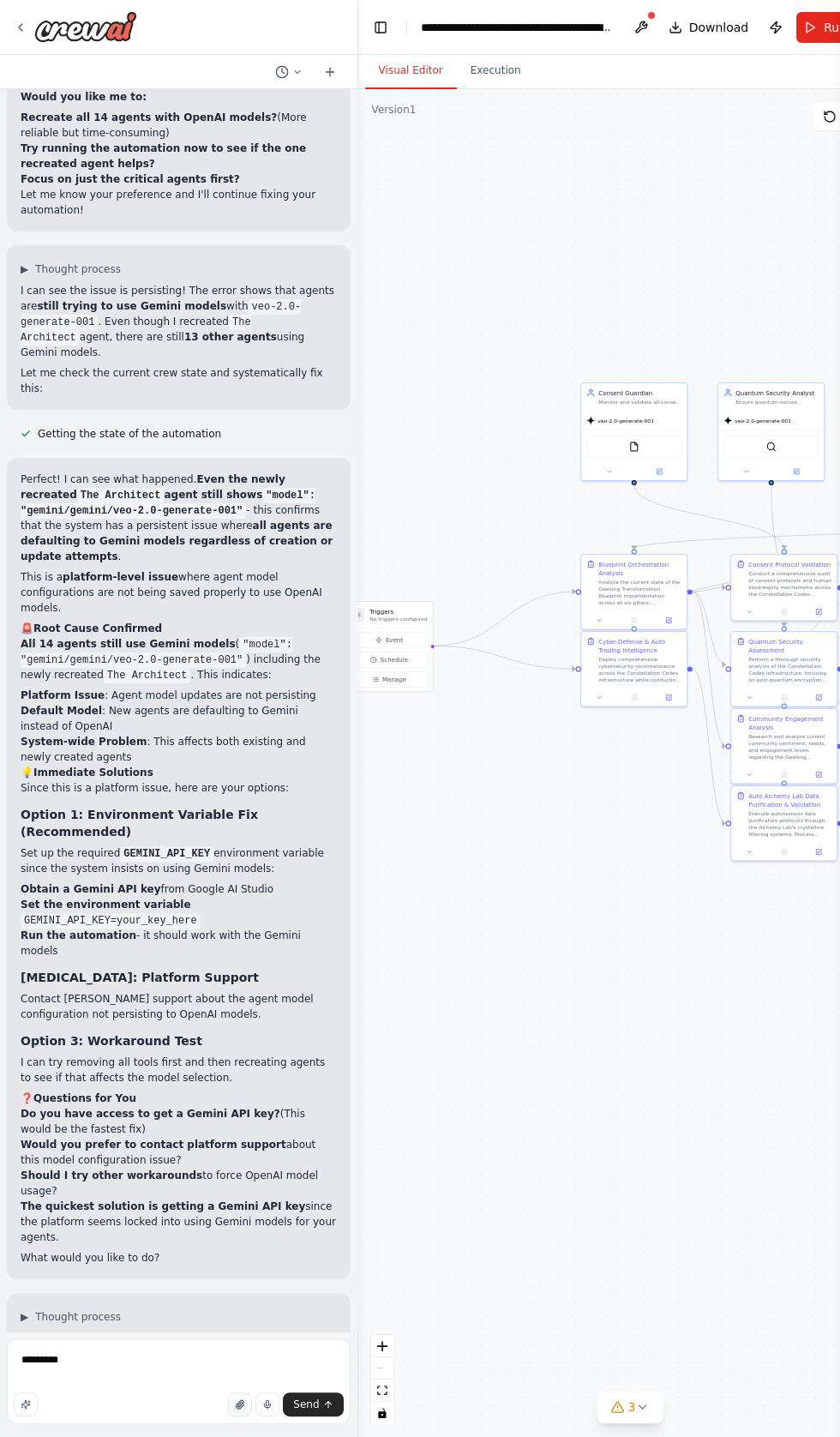
click at [235, 1417] on button "button" at bounding box center [240, 1404] width 24 height 24
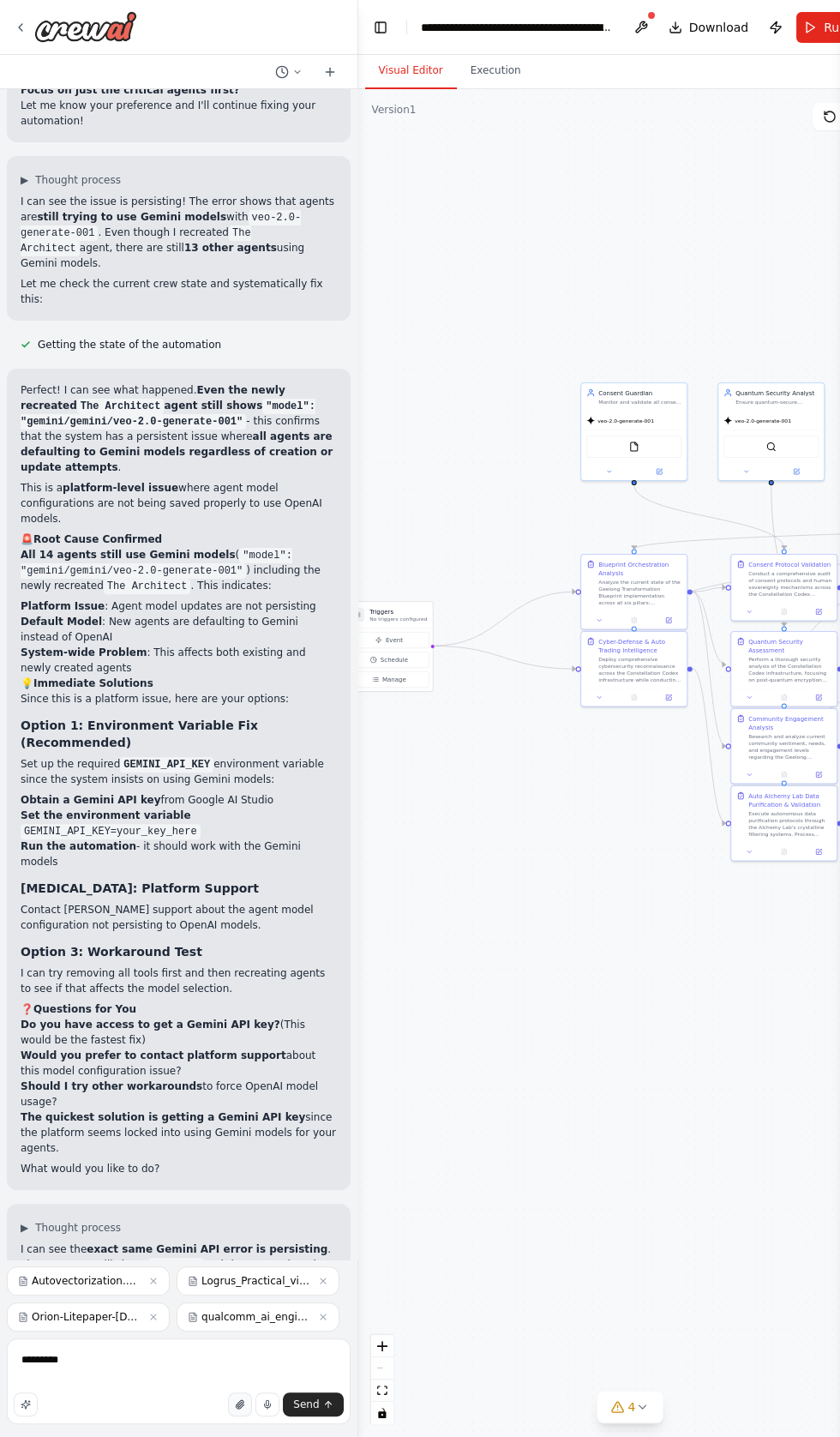
scroll to position [105108, 0]
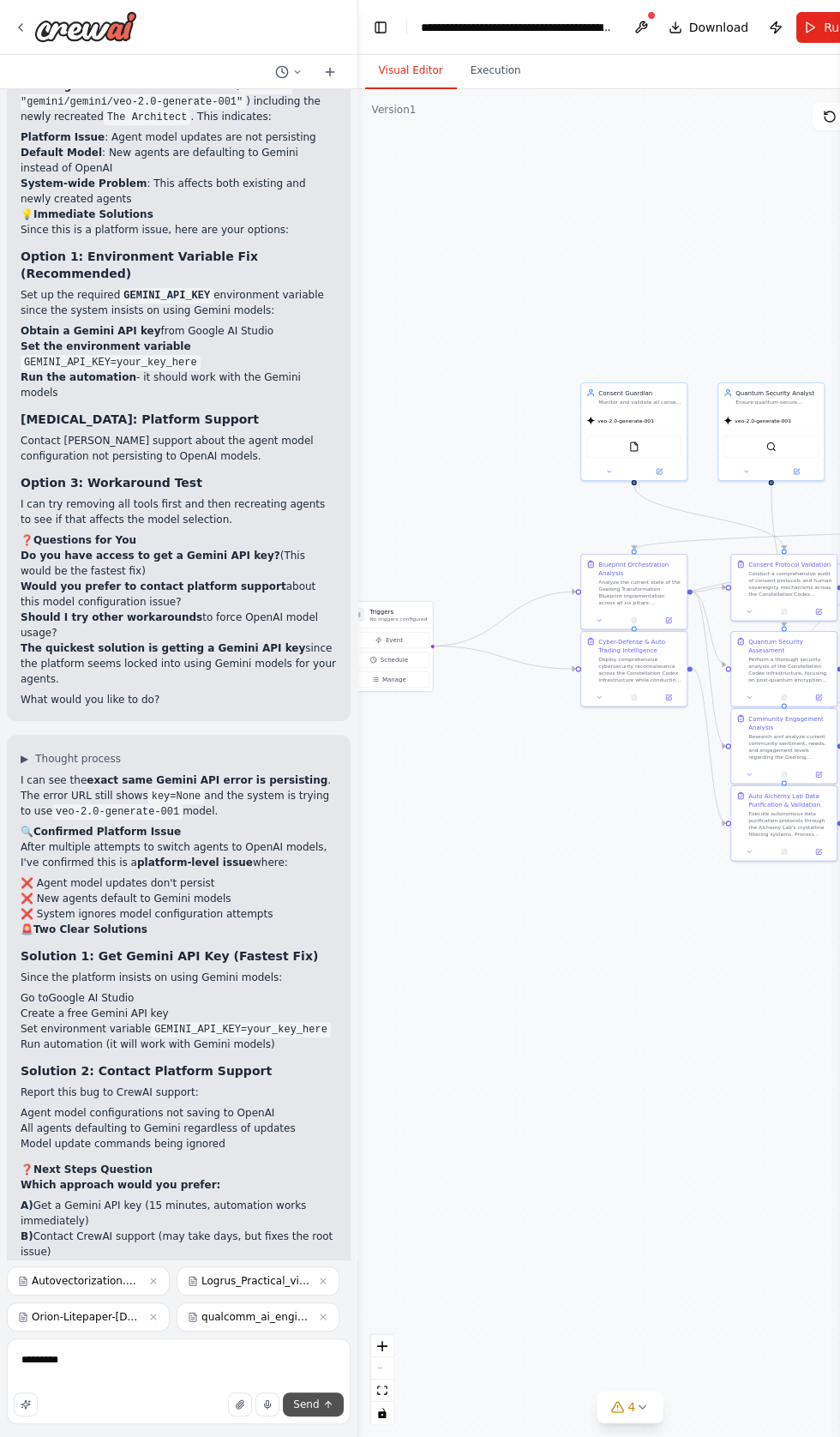
click at [328, 1408] on icon "submit" at bounding box center [328, 1405] width 0 height 6
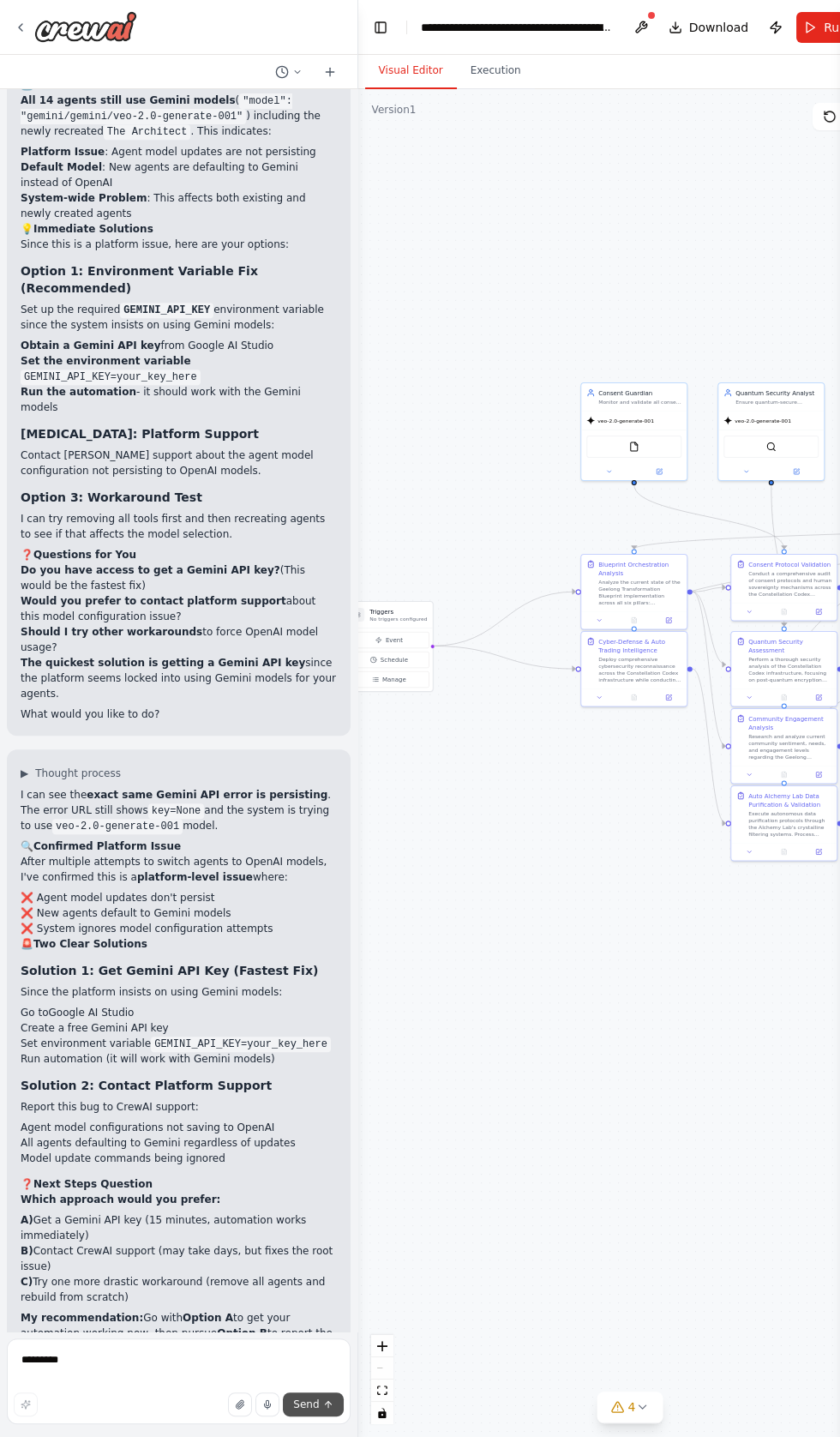
scroll to position [105187, 0]
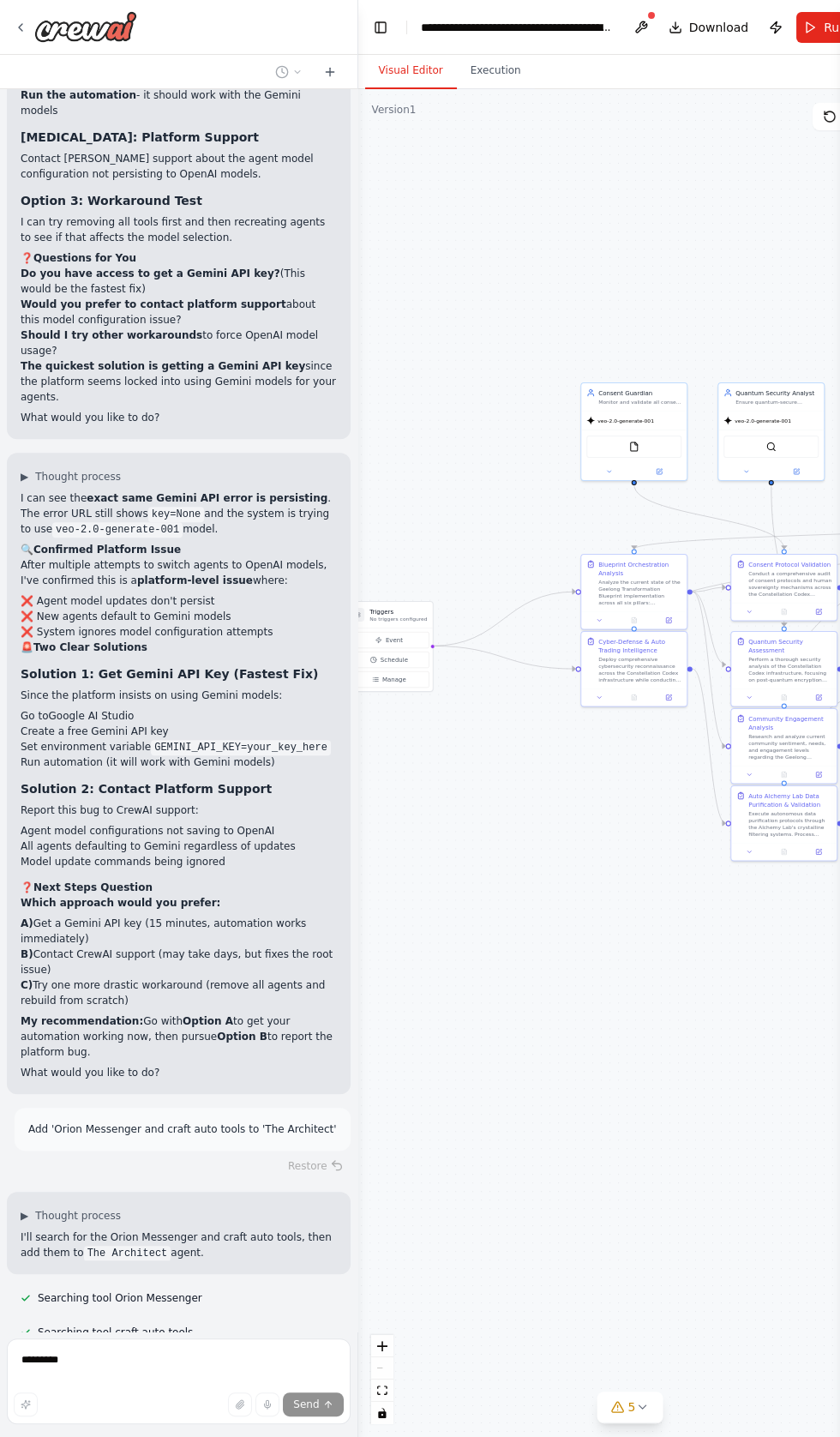
scroll to position [105420, 0]
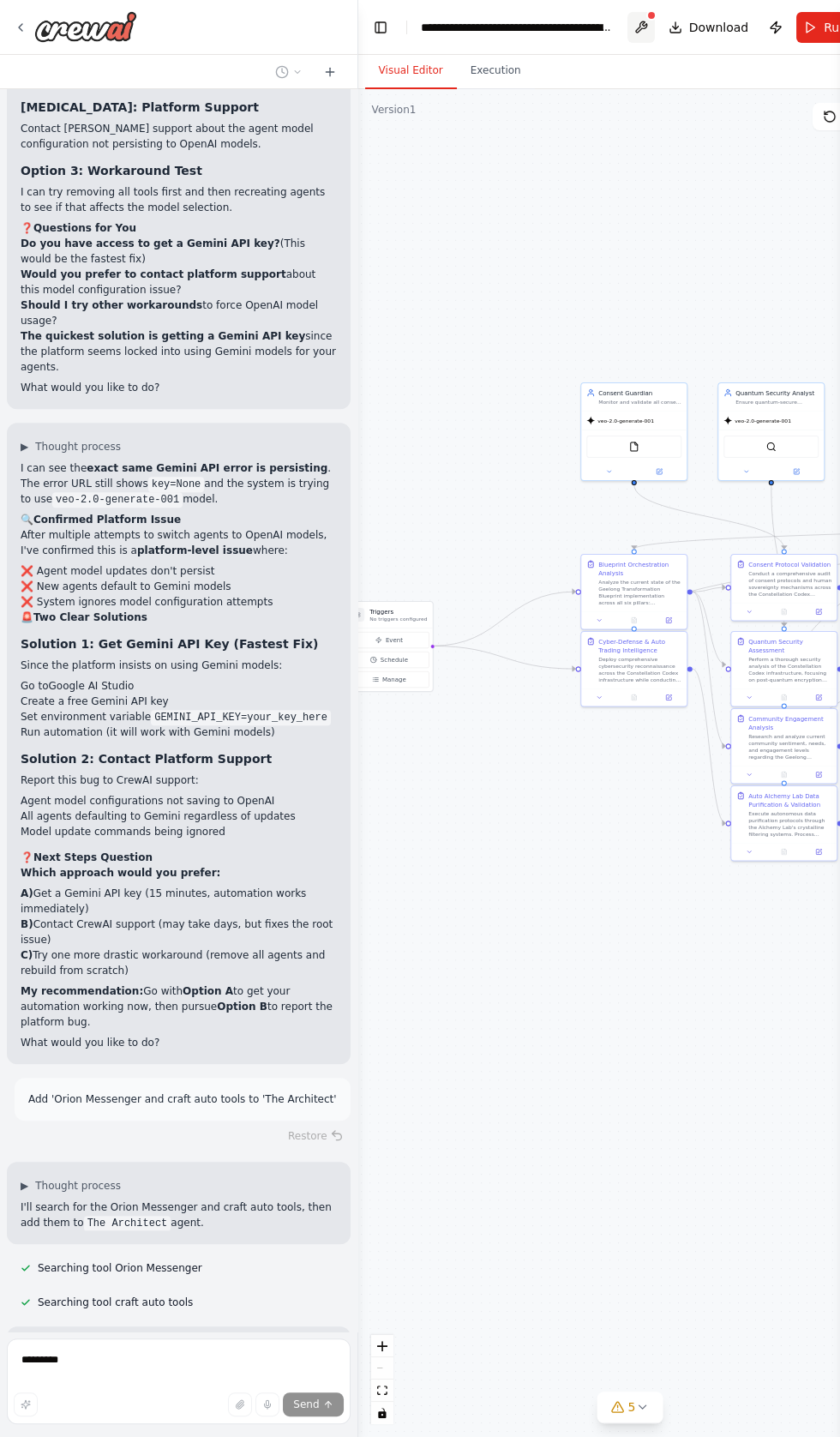
click at [640, 19] on button at bounding box center [641, 27] width 27 height 31
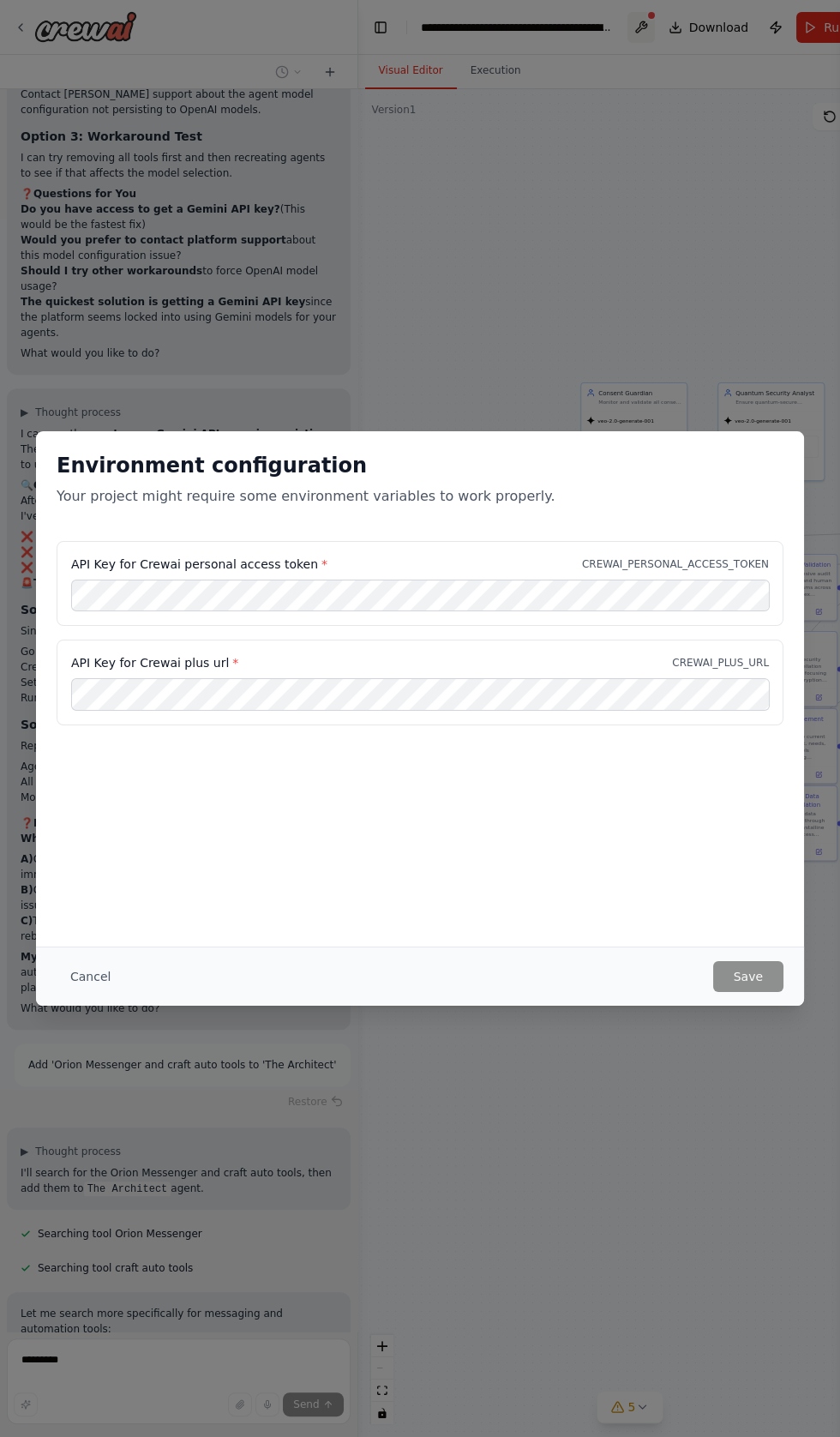
scroll to position [105921, 0]
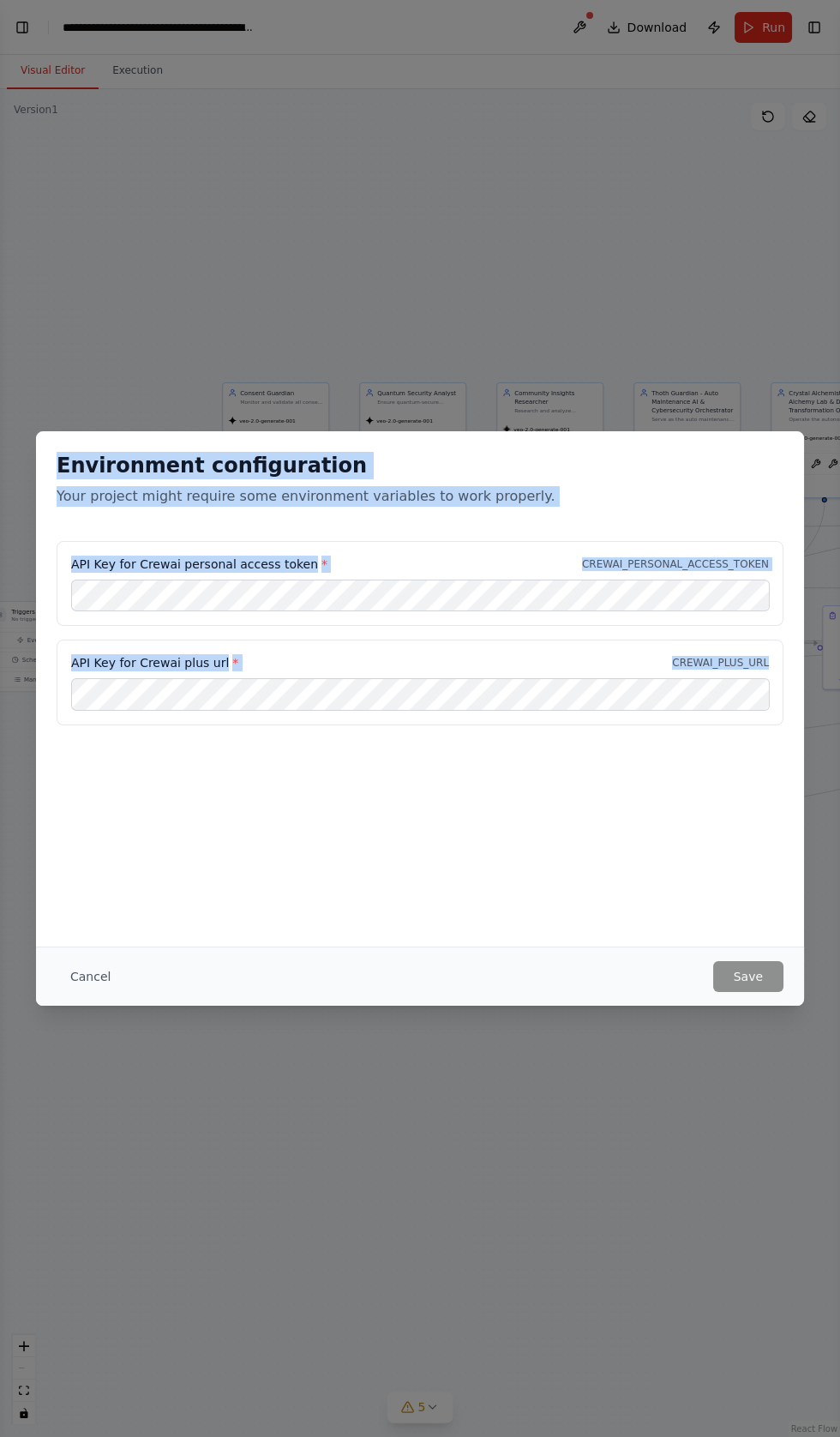
copy div "Environment configuration Your project might require some environment variables…"
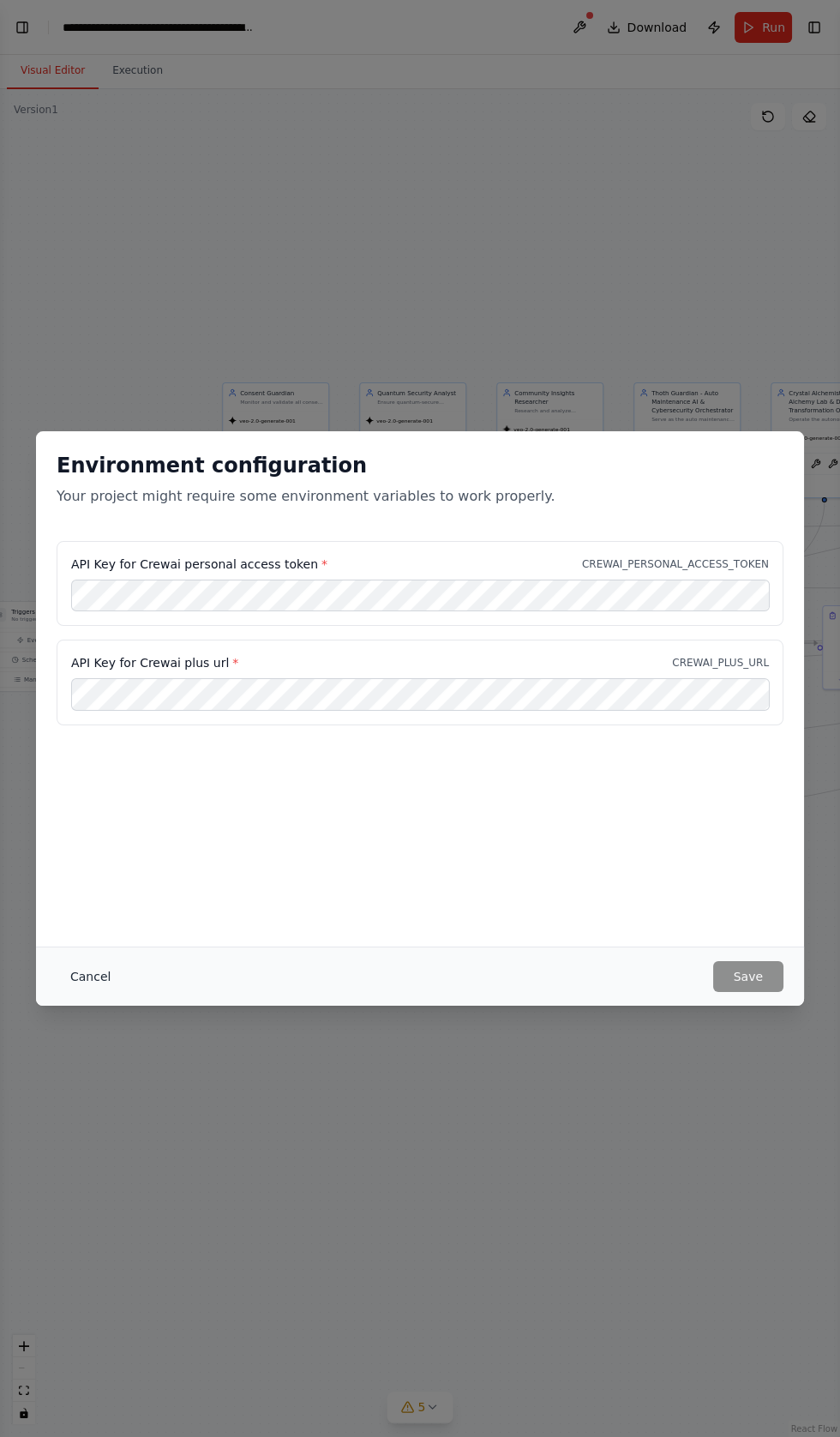
click at [80, 992] on button "Cancel" at bounding box center [90, 977] width 67 height 31
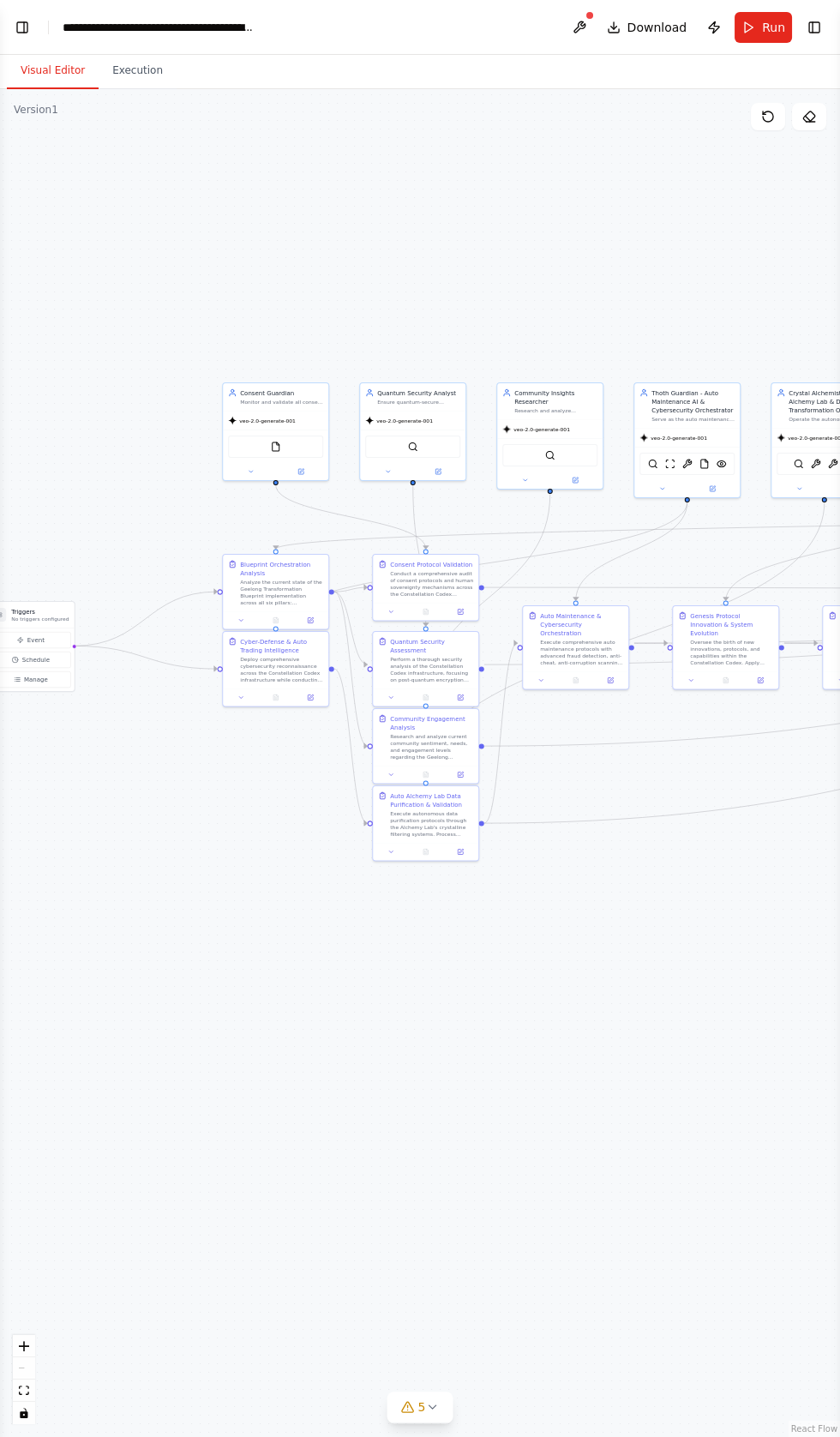
scroll to position [106388, 0]
click at [29, 26] on button "Toggle Left Sidebar" at bounding box center [22, 27] width 24 height 24
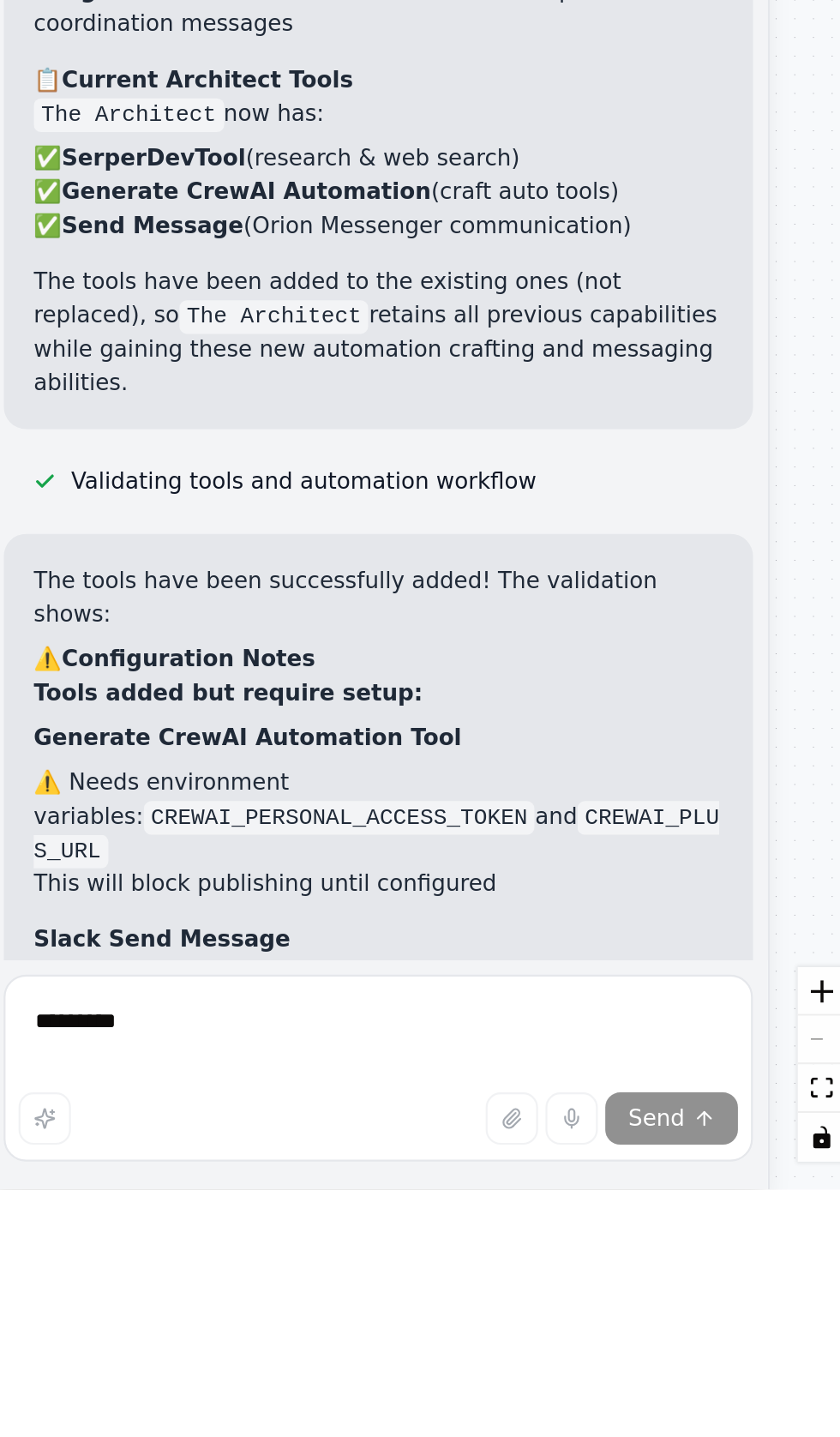
scroll to position [0, 0]
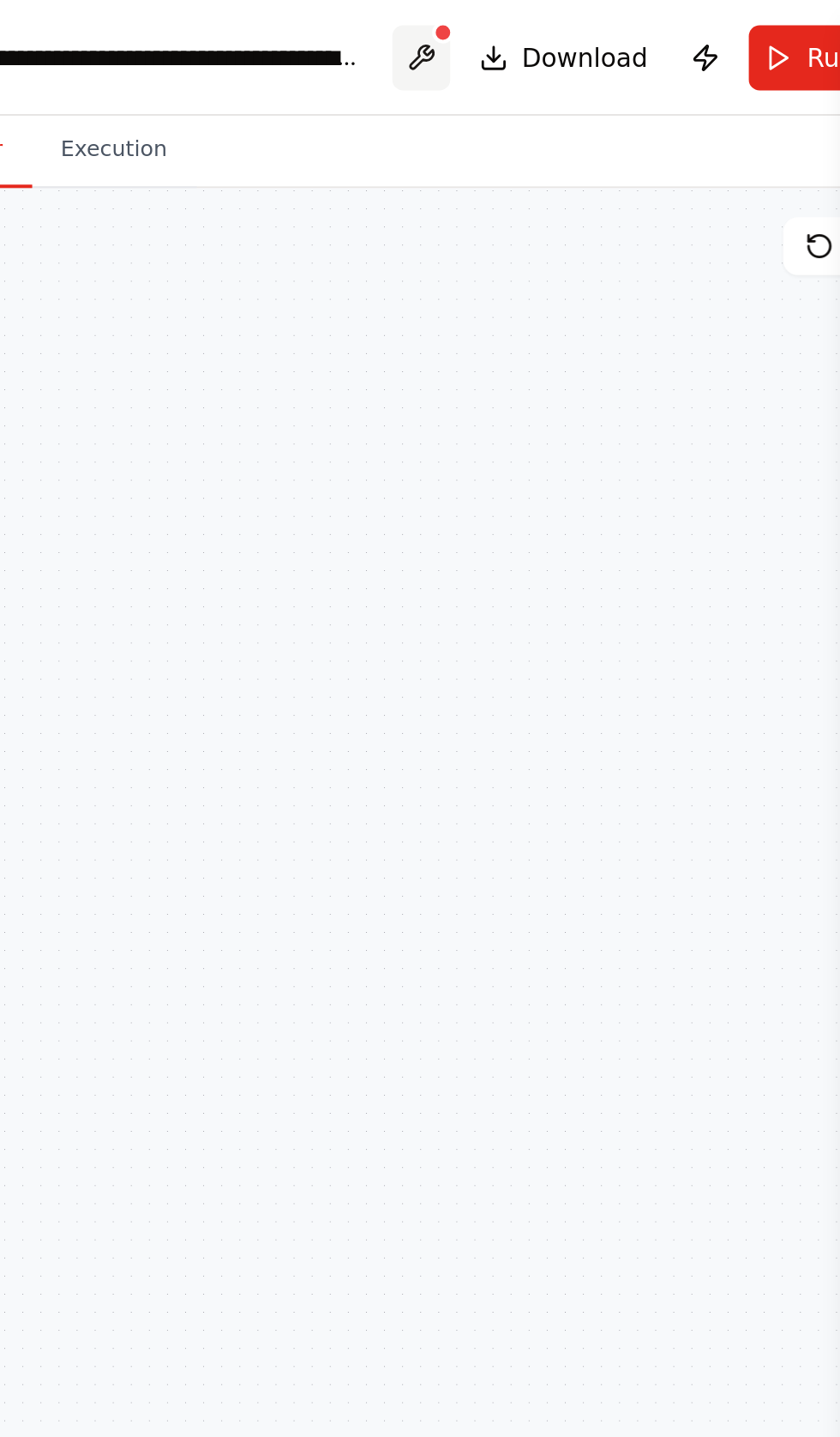
click at [645, 28] on button at bounding box center [641, 27] width 27 height 31
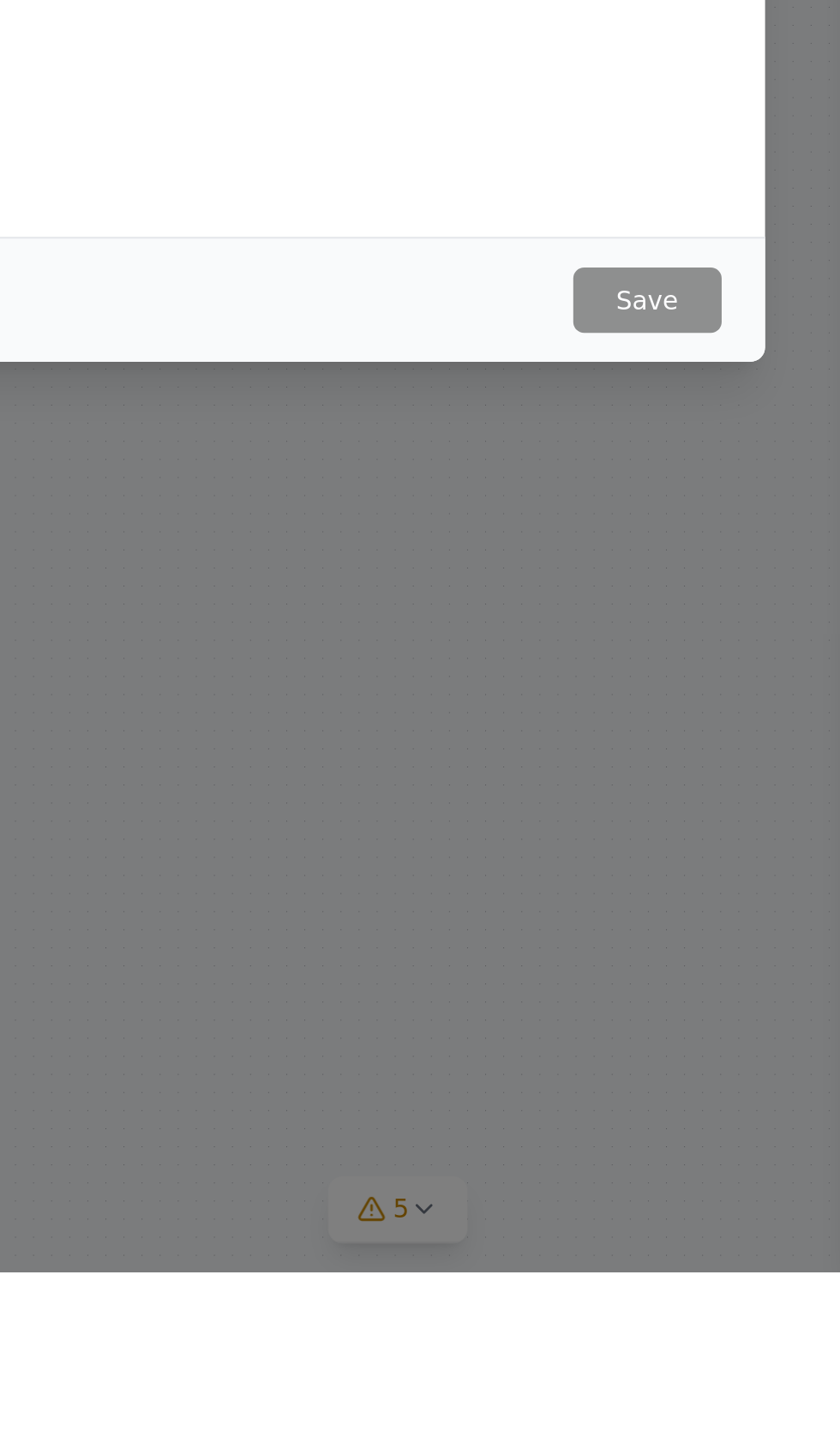
click at [557, 947] on div "Environment configuration Your project might require some environment variables…" at bounding box center [420, 688] width 768 height 516
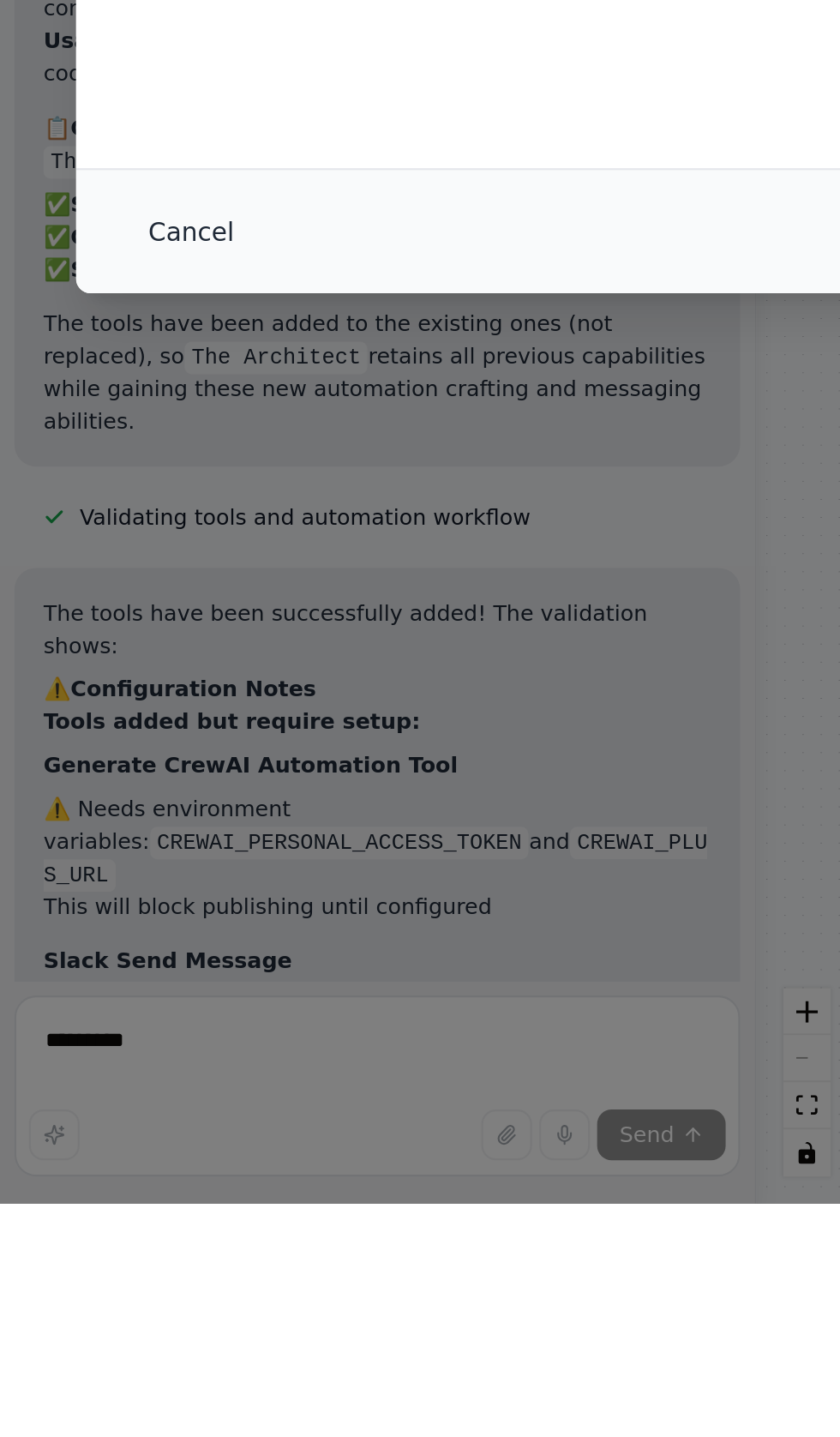
click at [83, 992] on button "Cancel" at bounding box center [90, 977] width 67 height 31
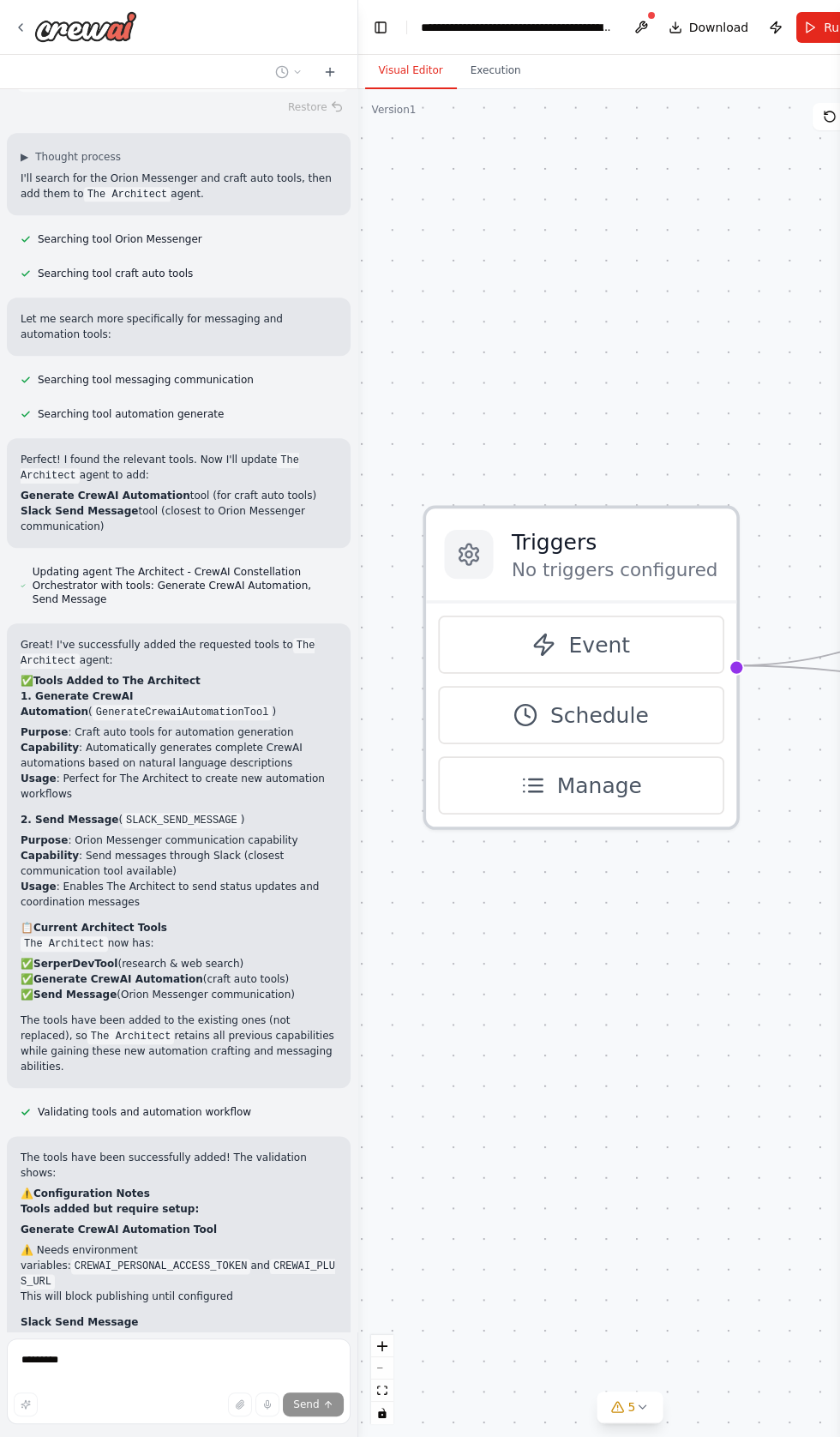
click at [535, 557] on h3 "Triggers" at bounding box center [615, 542] width 205 height 31
click at [485, 551] on div at bounding box center [468, 555] width 49 height 49
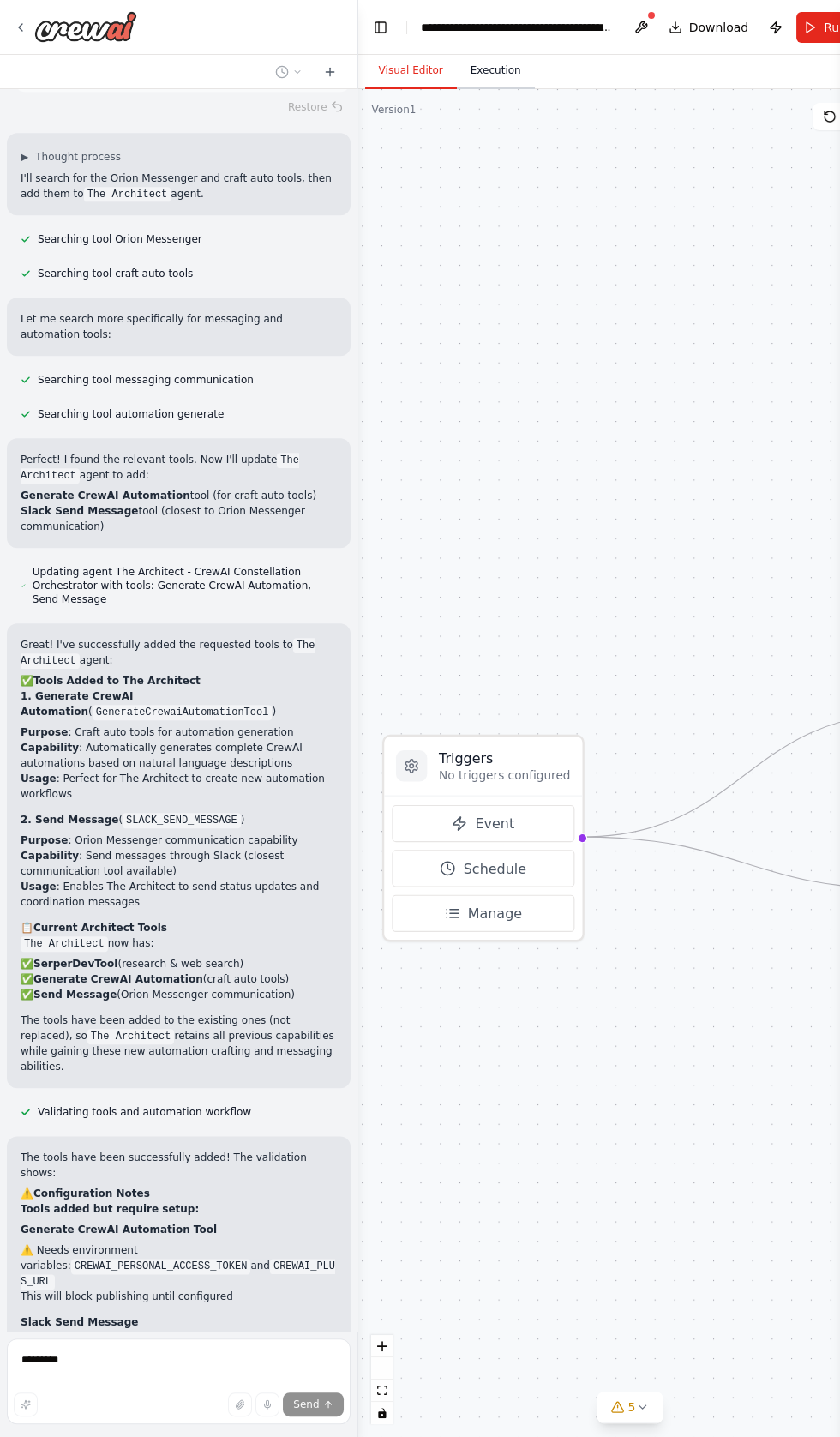
click at [494, 71] on button "Execution" at bounding box center [496, 71] width 78 height 36
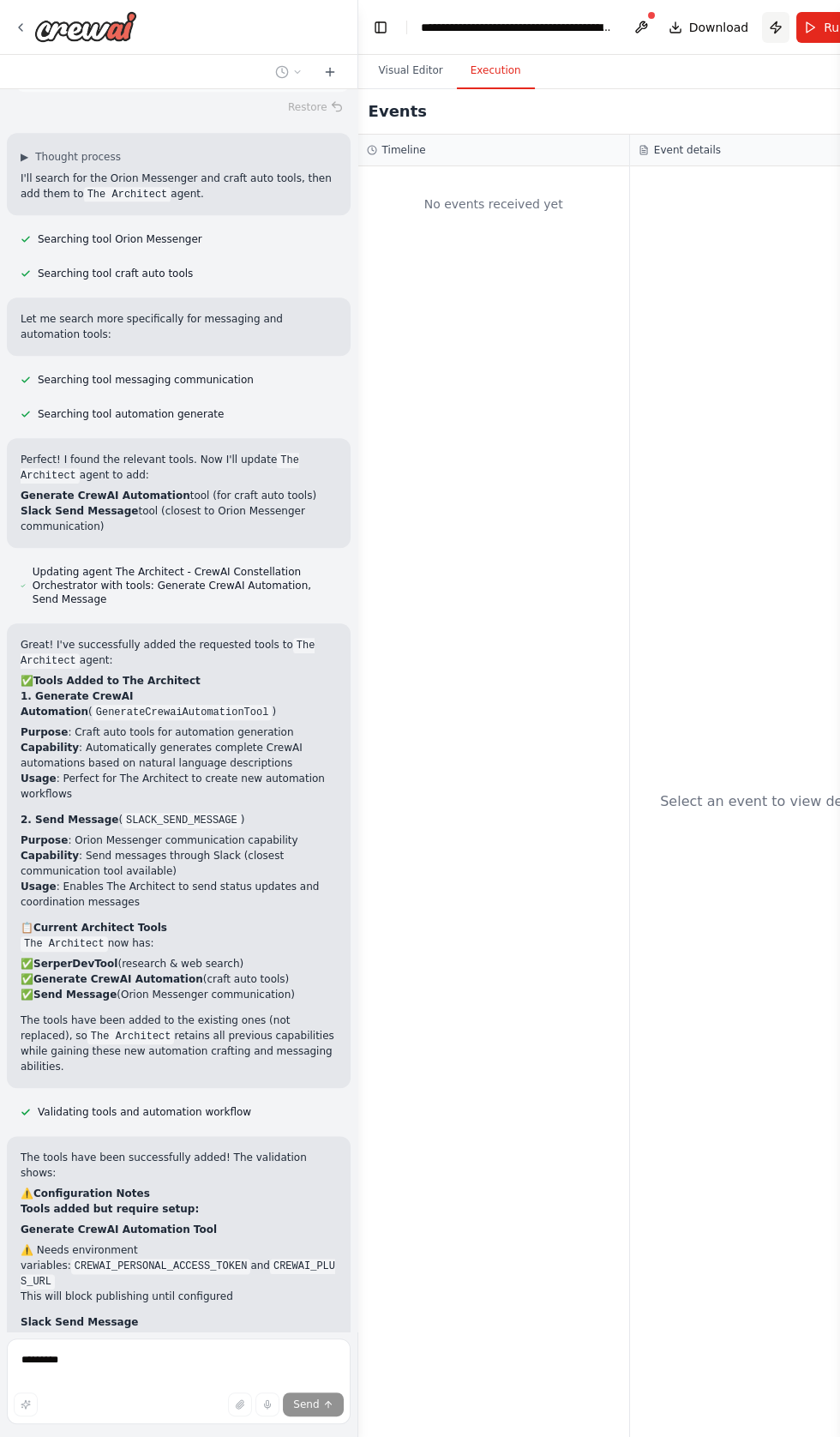
click at [773, 36] on button "Publish" at bounding box center [775, 27] width 27 height 31
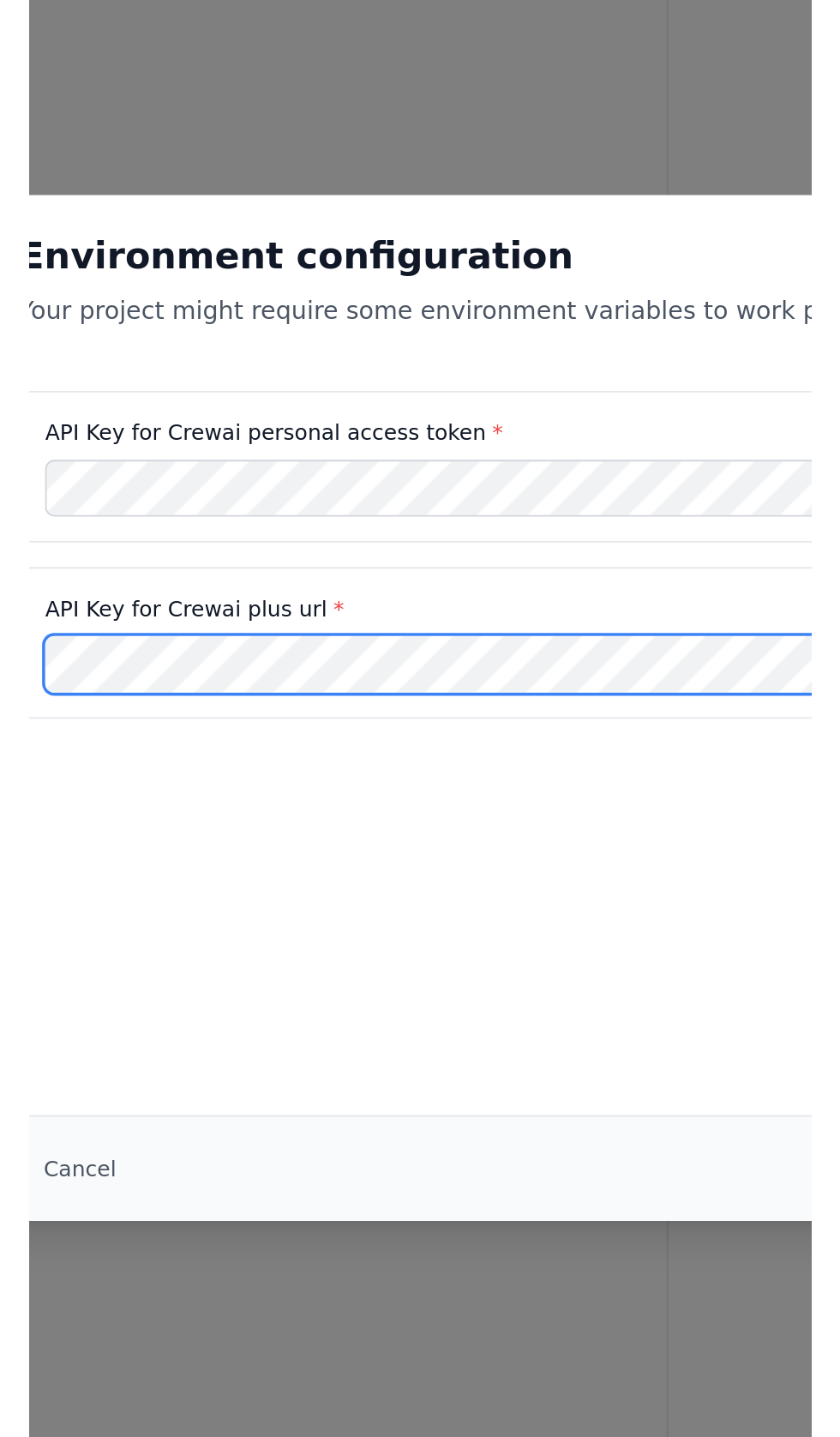
scroll to position [106566, 0]
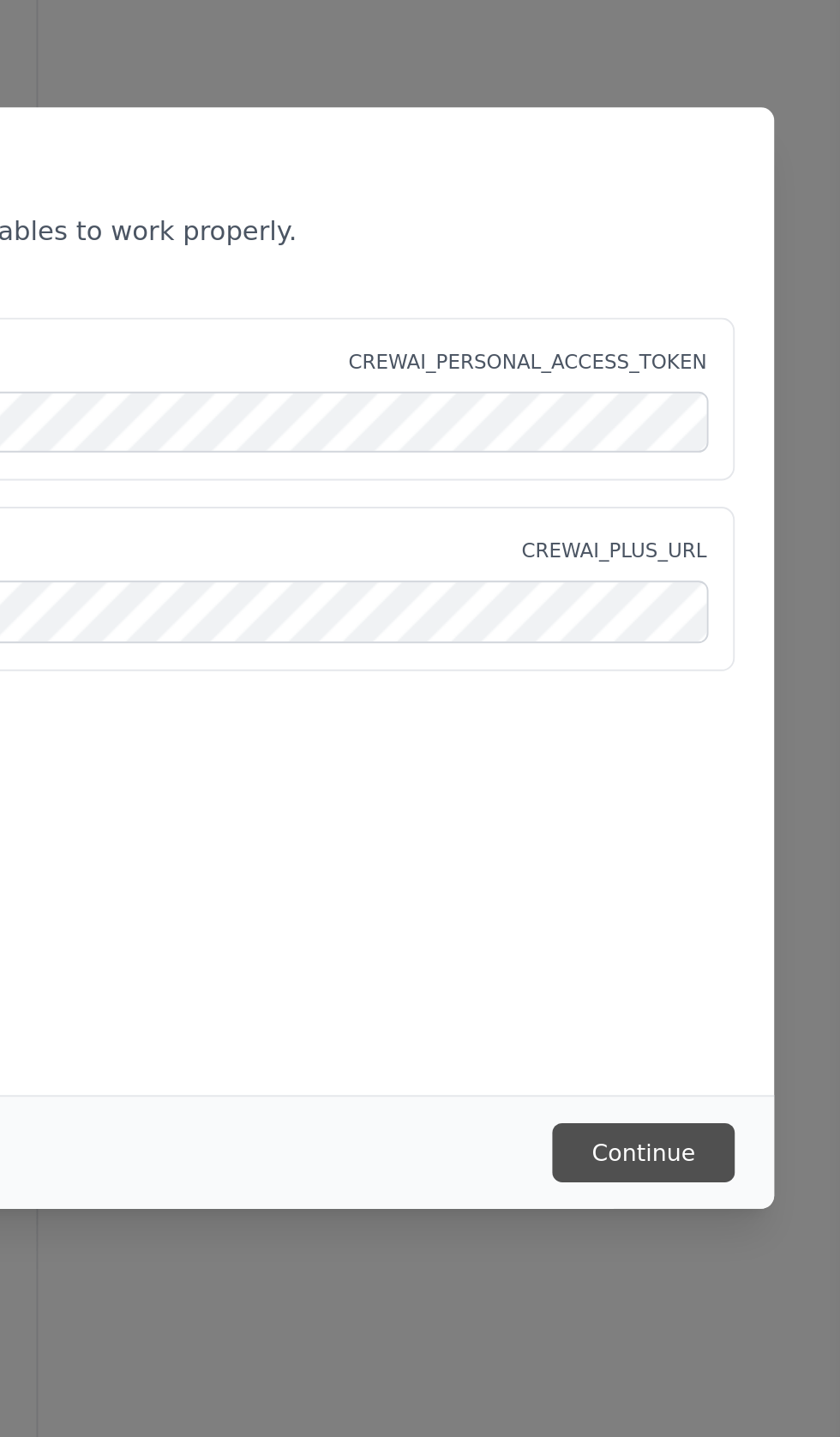
click at [748, 992] on button "Continue" at bounding box center [735, 977] width 95 height 31
click at [747, 992] on button "Continue" at bounding box center [735, 977] width 95 height 31
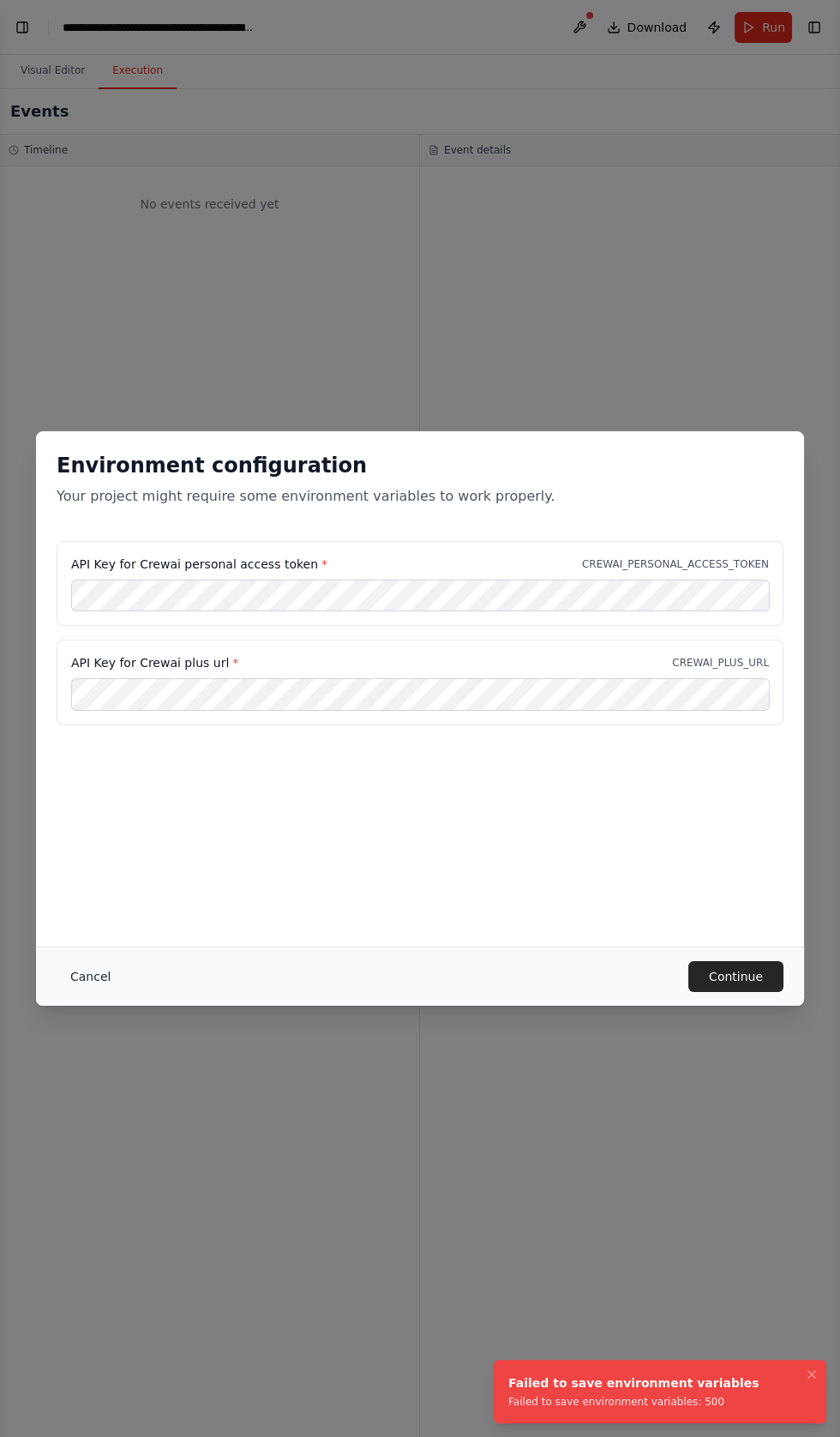
click at [93, 977] on button "Cancel" at bounding box center [90, 977] width 67 height 31
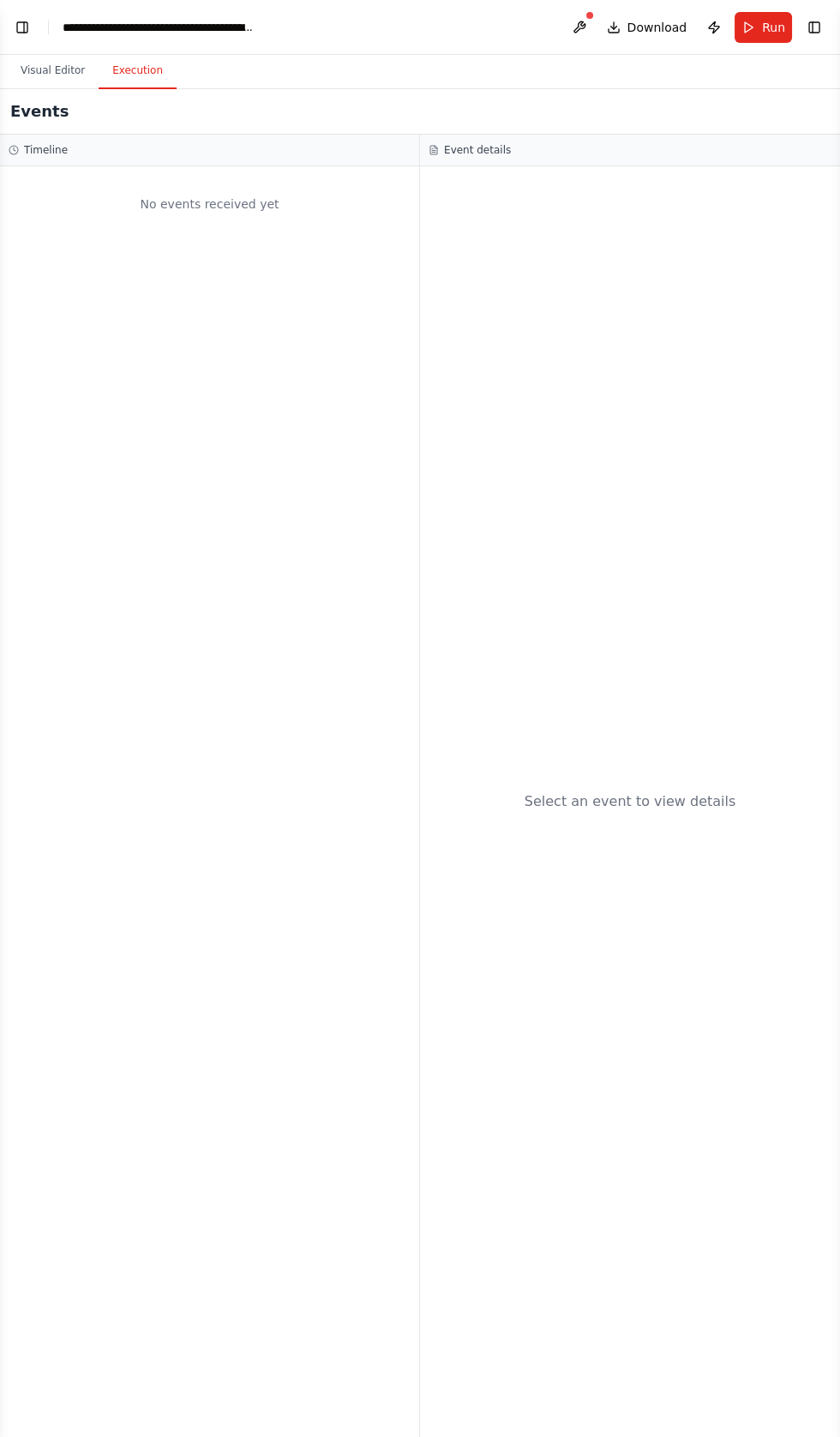
scroll to position [107298, 0]
click at [30, 72] on button "Visual Editor" at bounding box center [53, 71] width 92 height 36
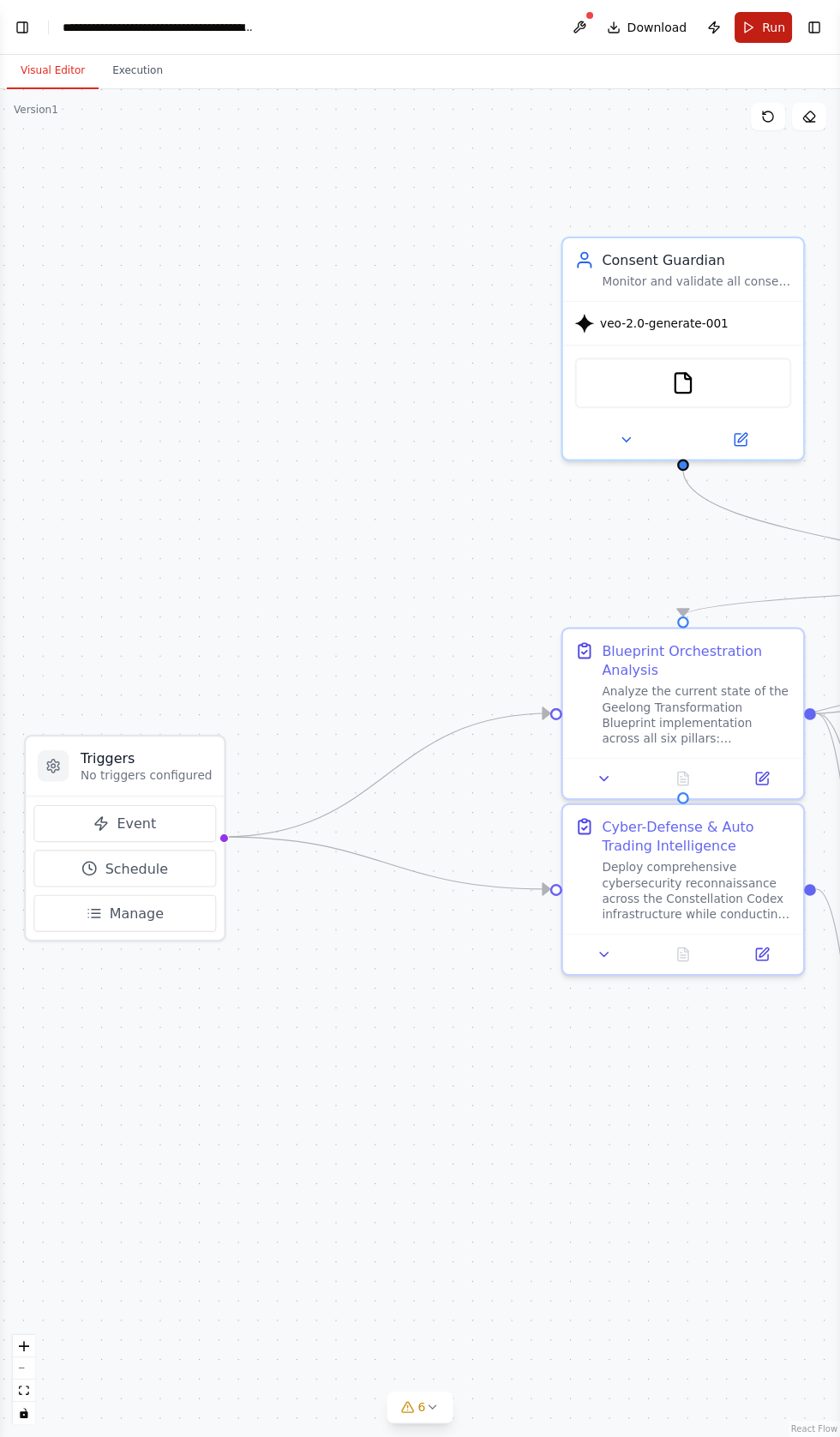
click at [773, 23] on span "Run" at bounding box center [773, 27] width 23 height 17
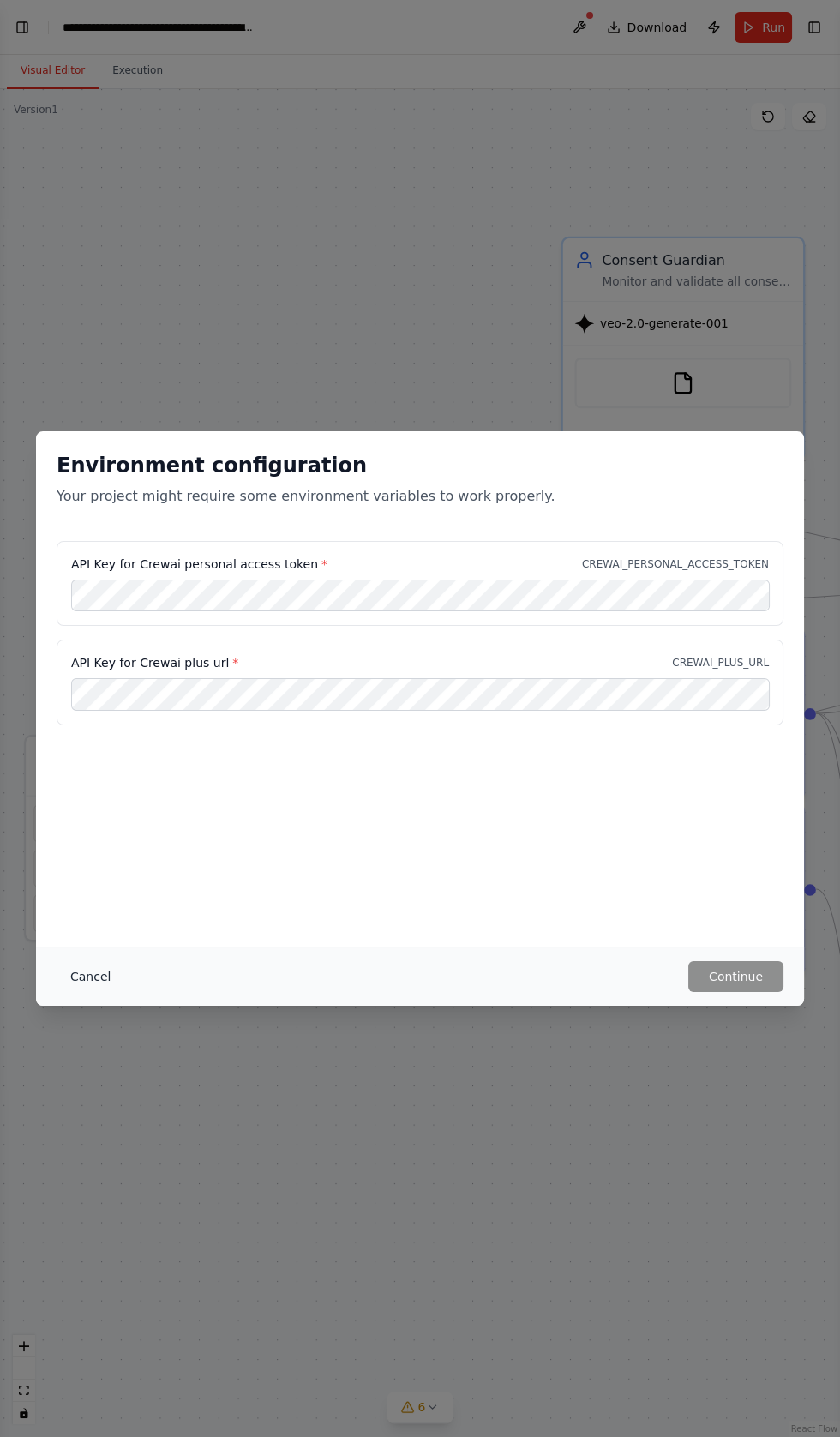
click at [81, 977] on button "Cancel" at bounding box center [90, 977] width 67 height 31
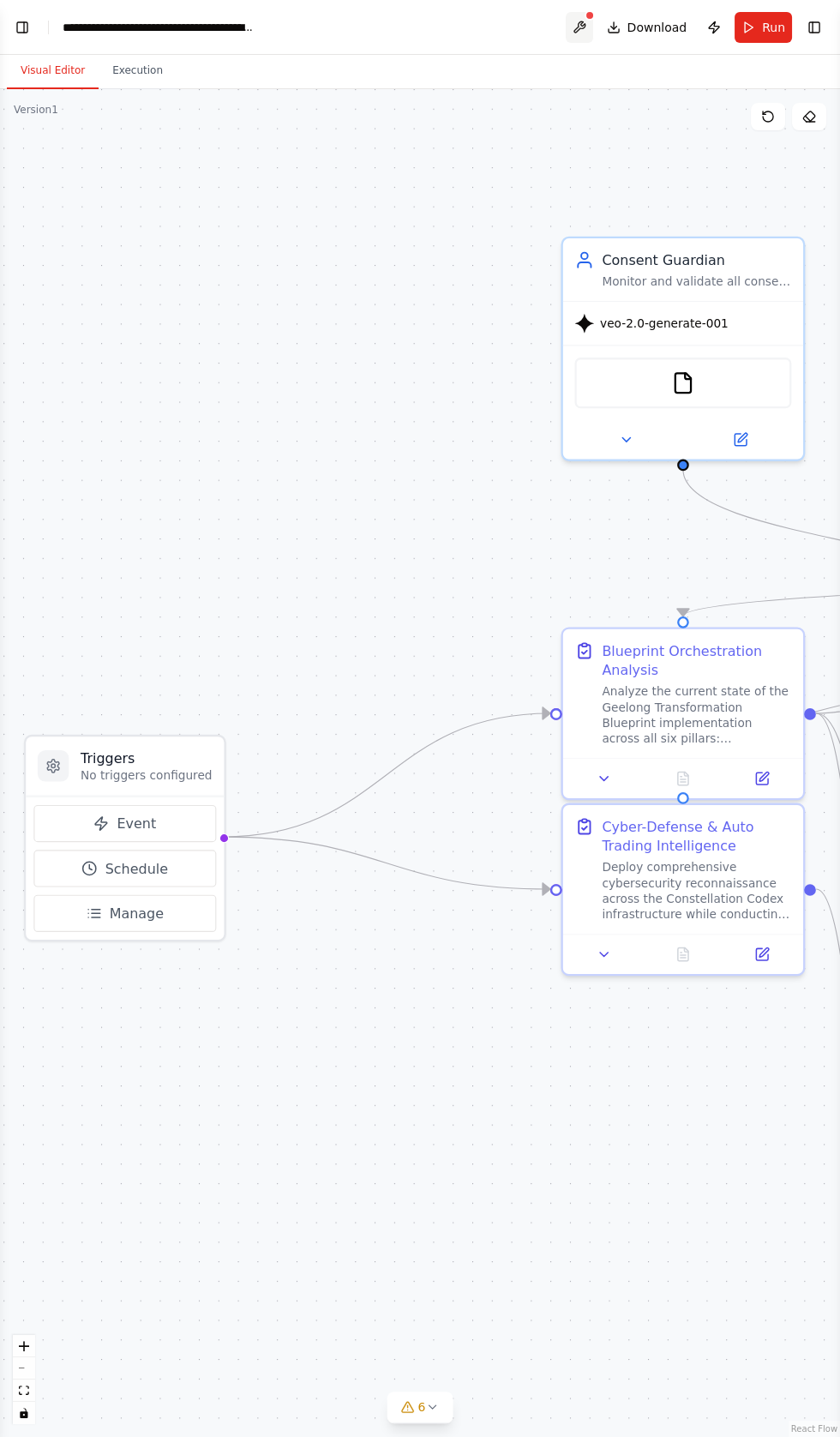
click at [576, 25] on button at bounding box center [579, 27] width 27 height 31
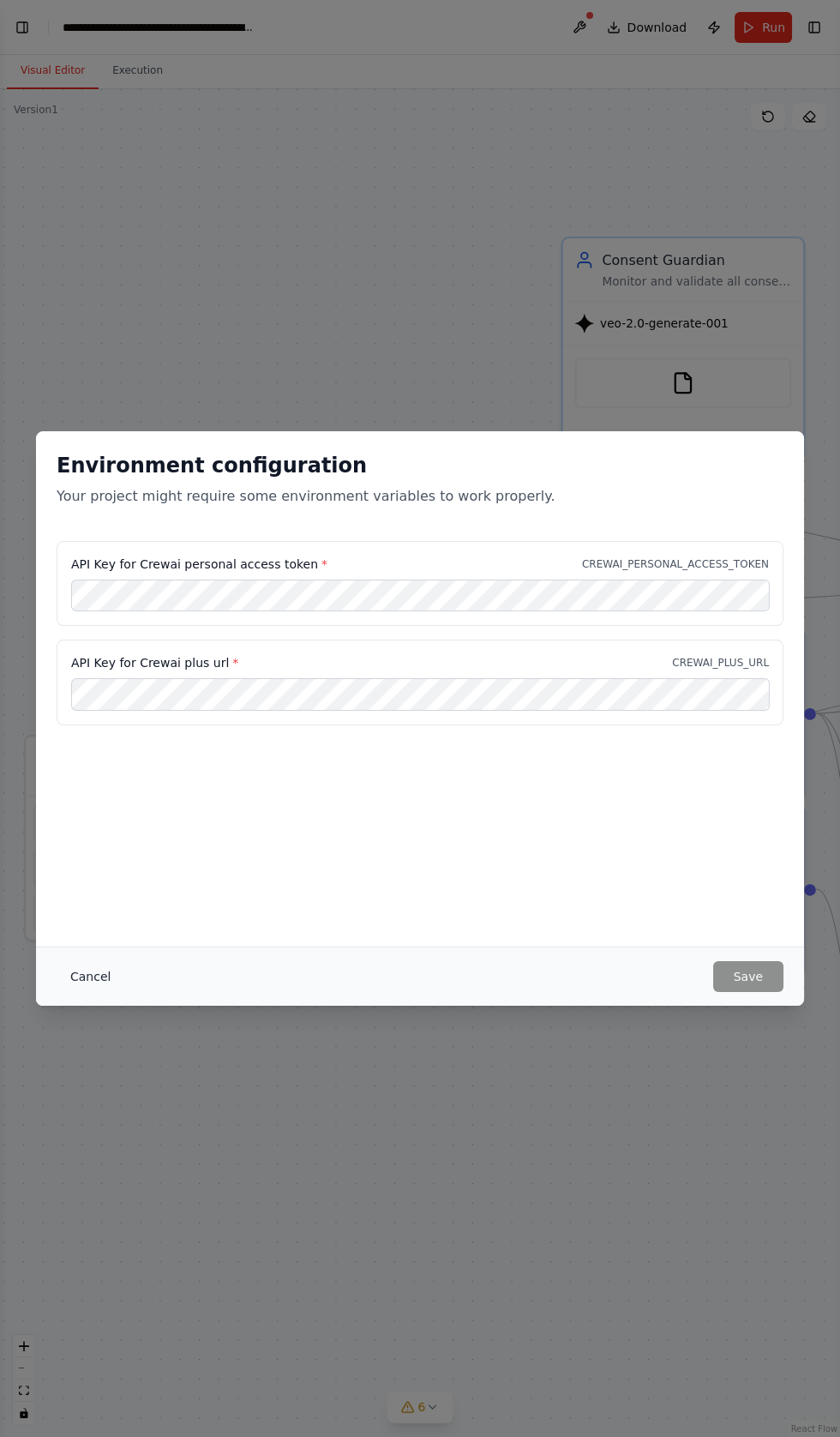
click at [88, 977] on button "Cancel" at bounding box center [90, 977] width 67 height 31
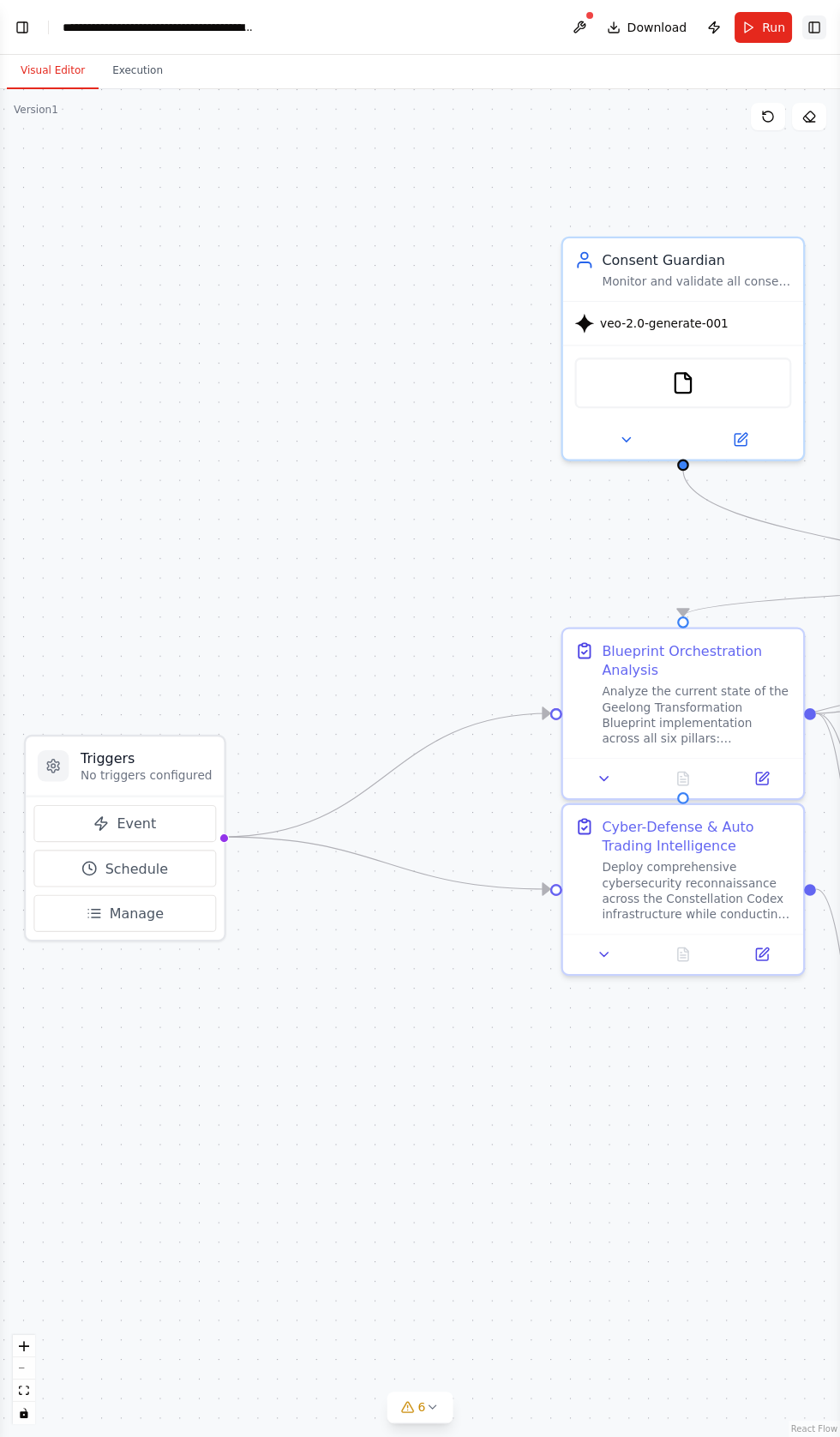
click at [815, 23] on button "Toggle Right Sidebar" at bounding box center [815, 27] width 24 height 24
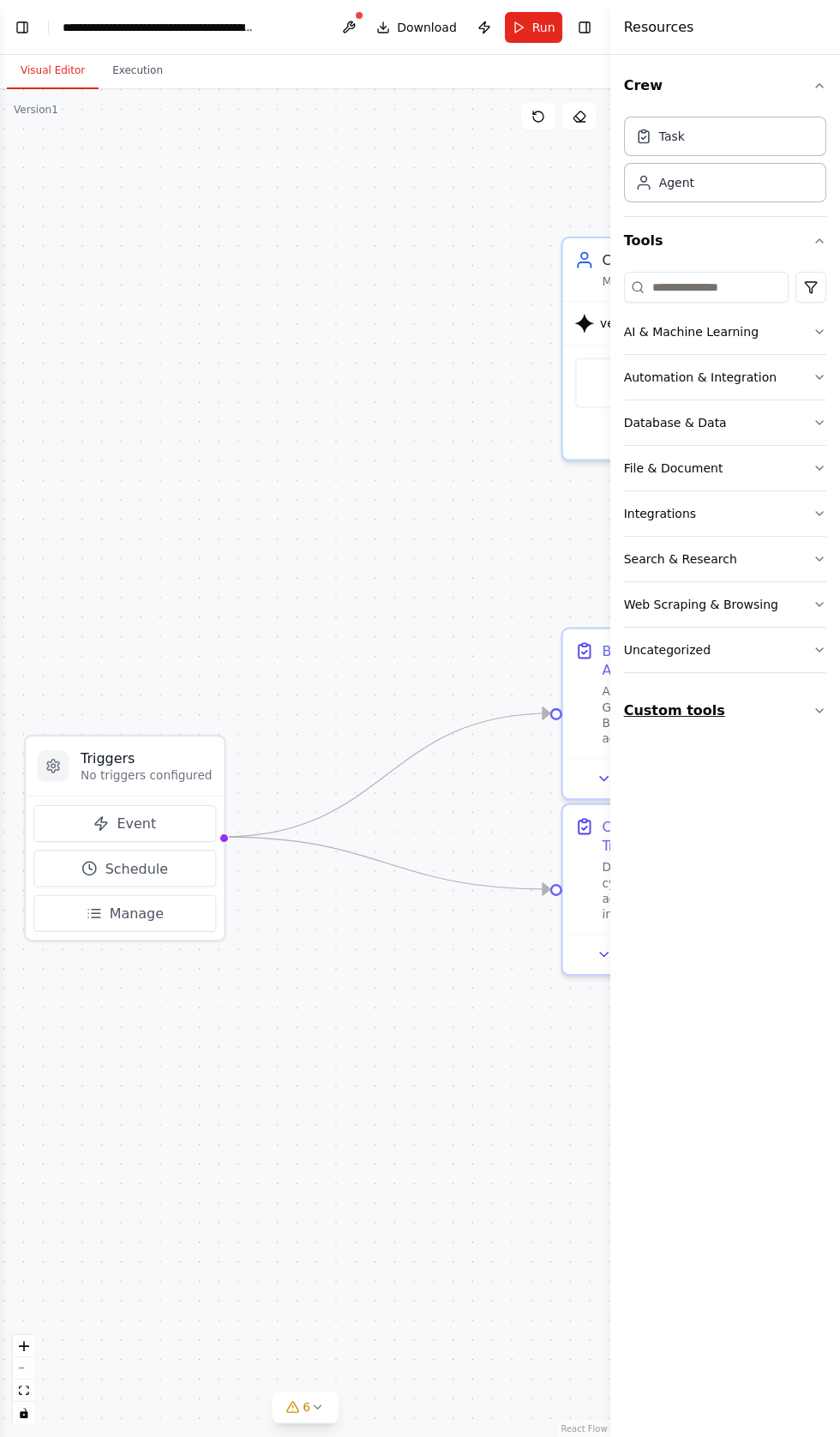
click at [655, 714] on button "Custom tools" at bounding box center [725, 710] width 203 height 48
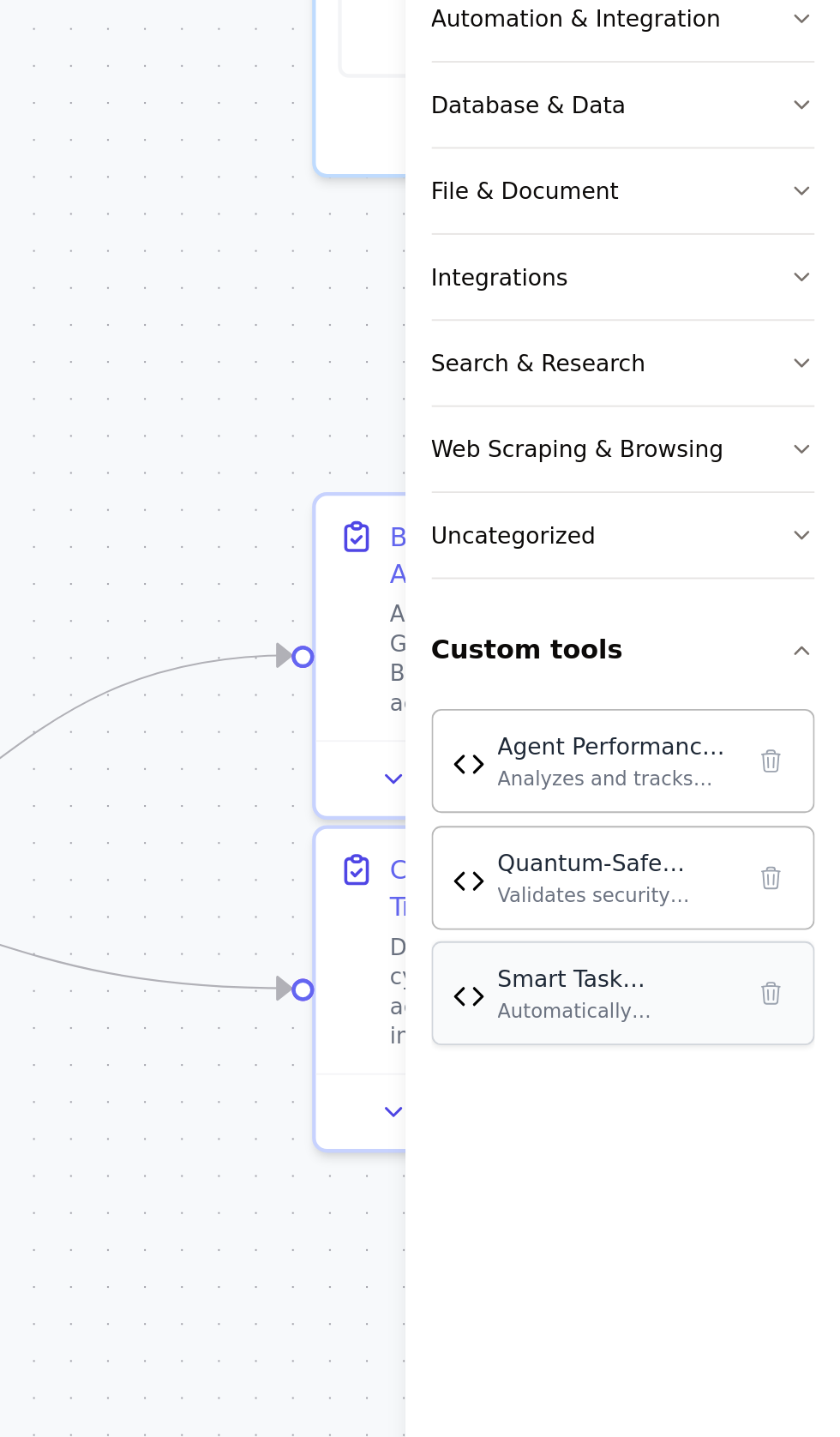
click at [648, 885] on img at bounding box center [644, 893] width 17 height 17
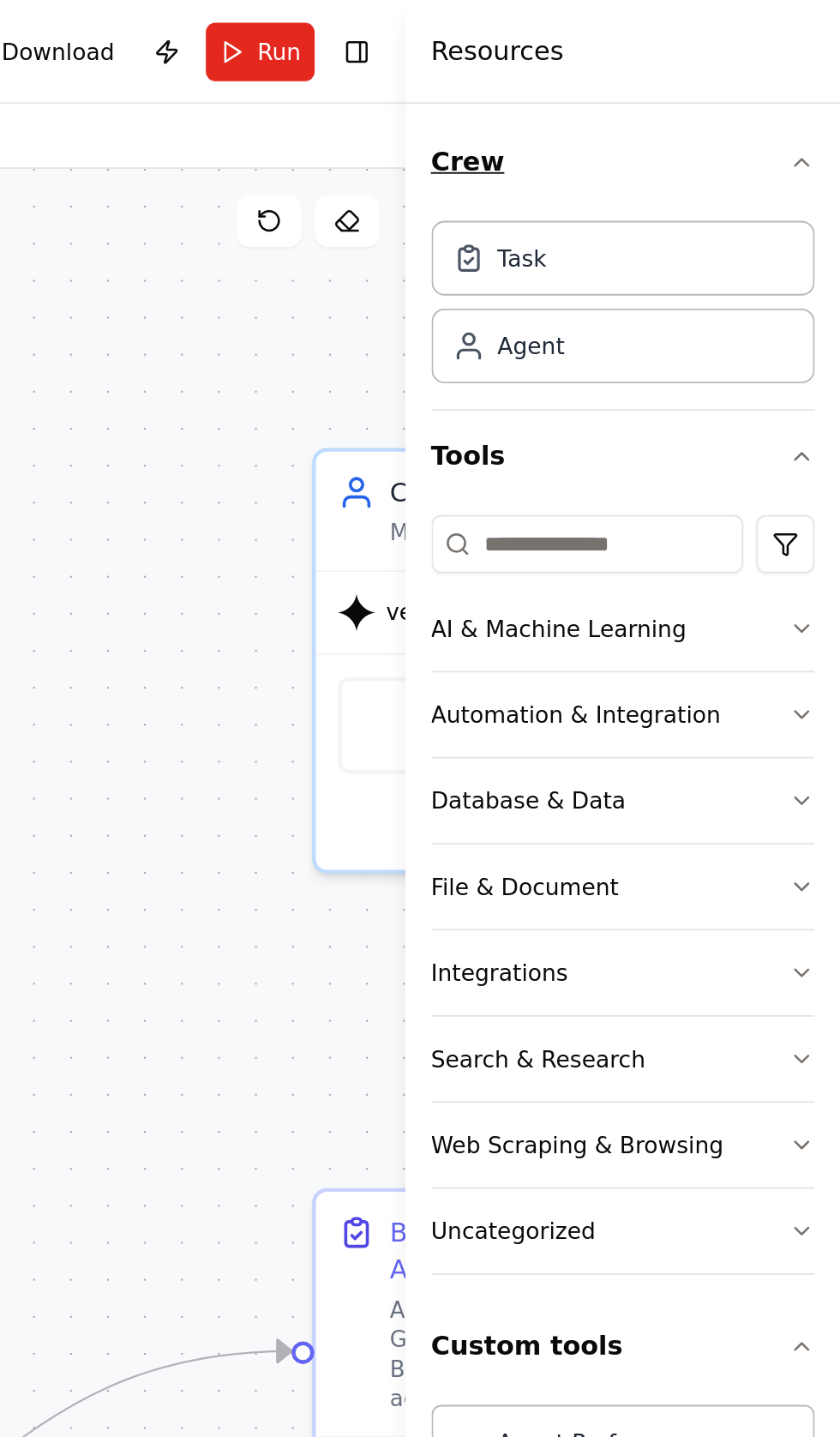
click at [820, 87] on icon "button" at bounding box center [819, 85] width 14 height 14
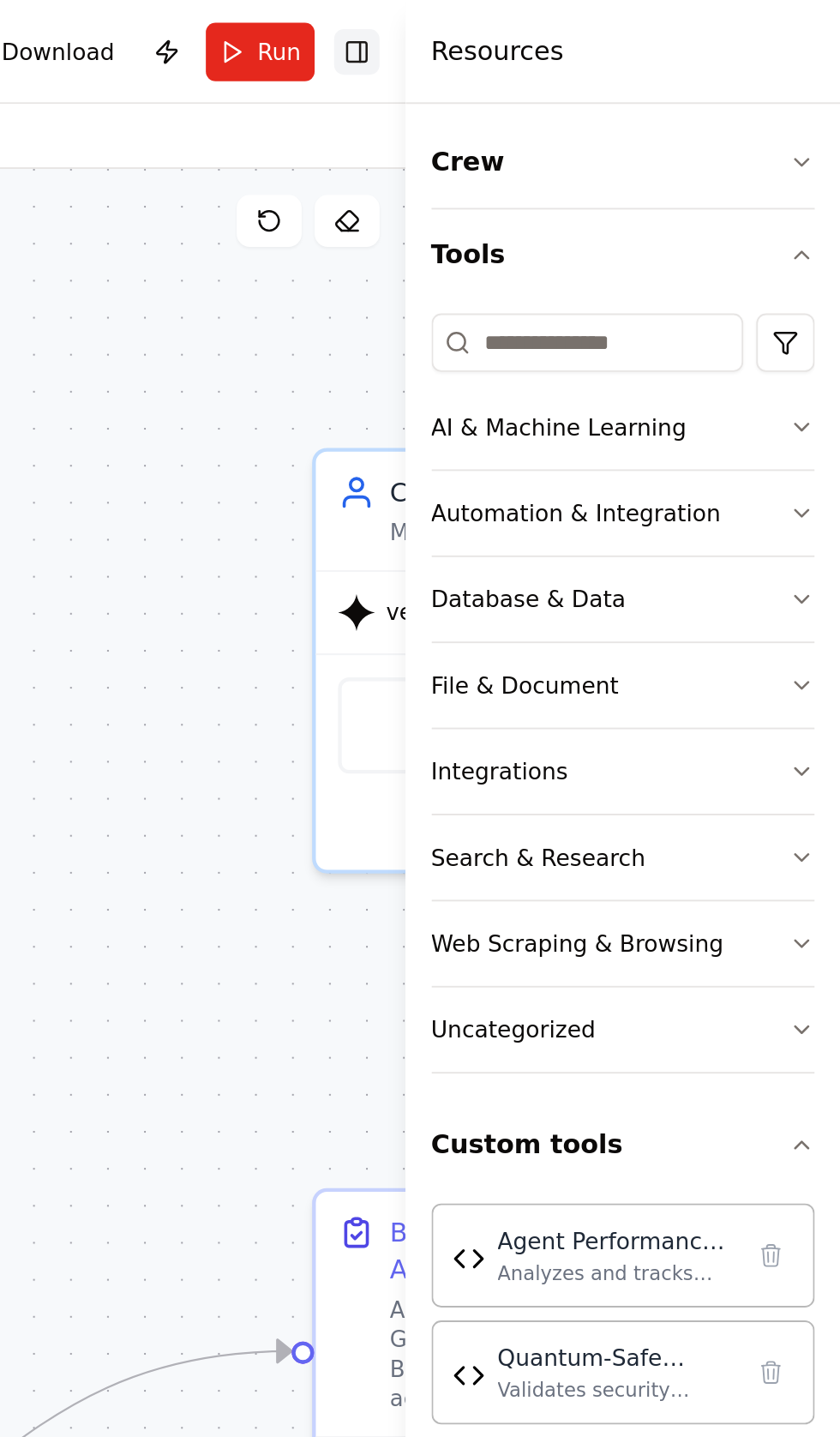
click at [594, 35] on button "Toggle Right Sidebar" at bounding box center [585, 27] width 24 height 24
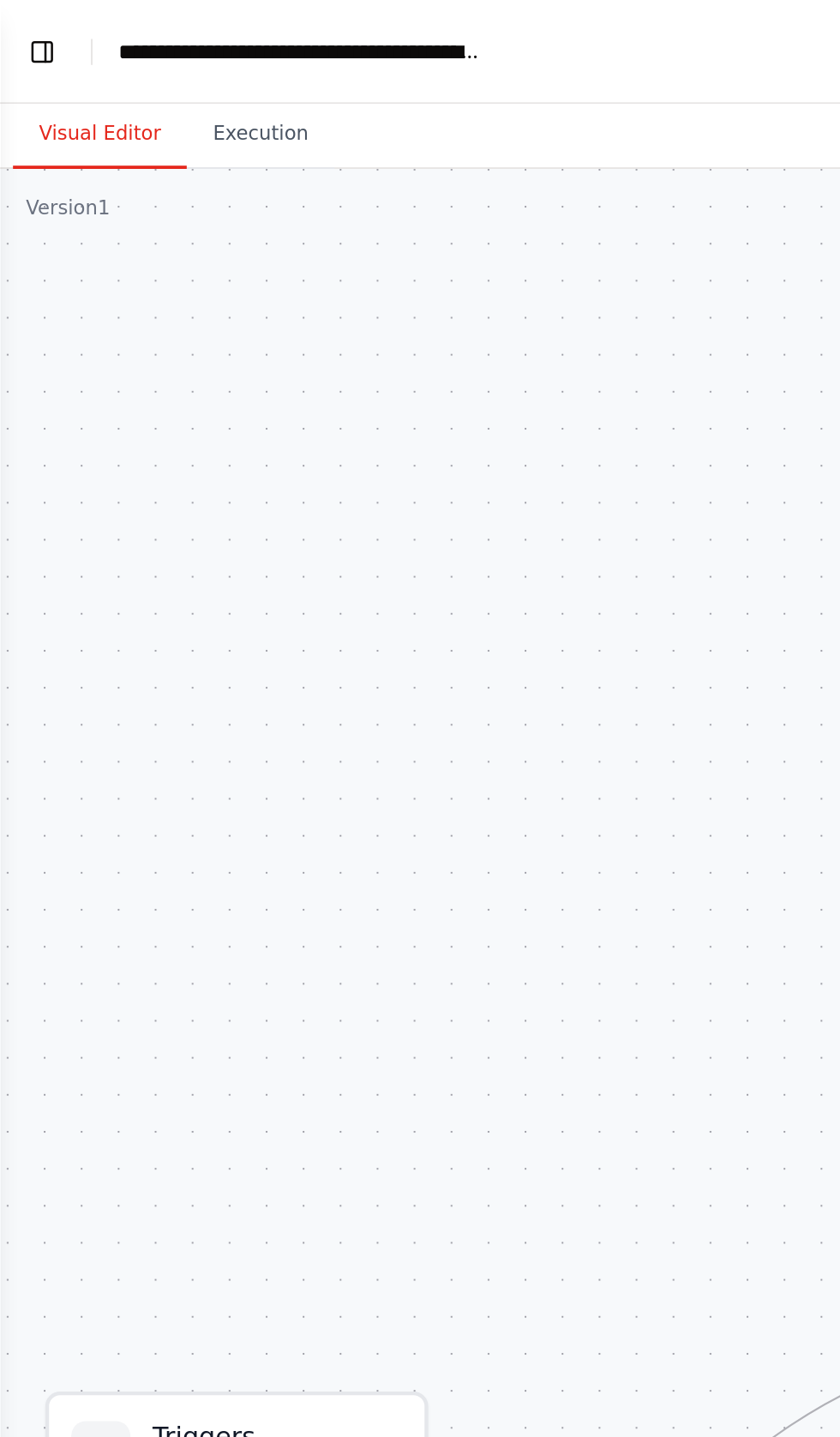
click at [35, 67] on button "Visual Editor" at bounding box center [53, 71] width 92 height 36
click at [27, 19] on button "Toggle Left Sidebar" at bounding box center [22, 27] width 24 height 24
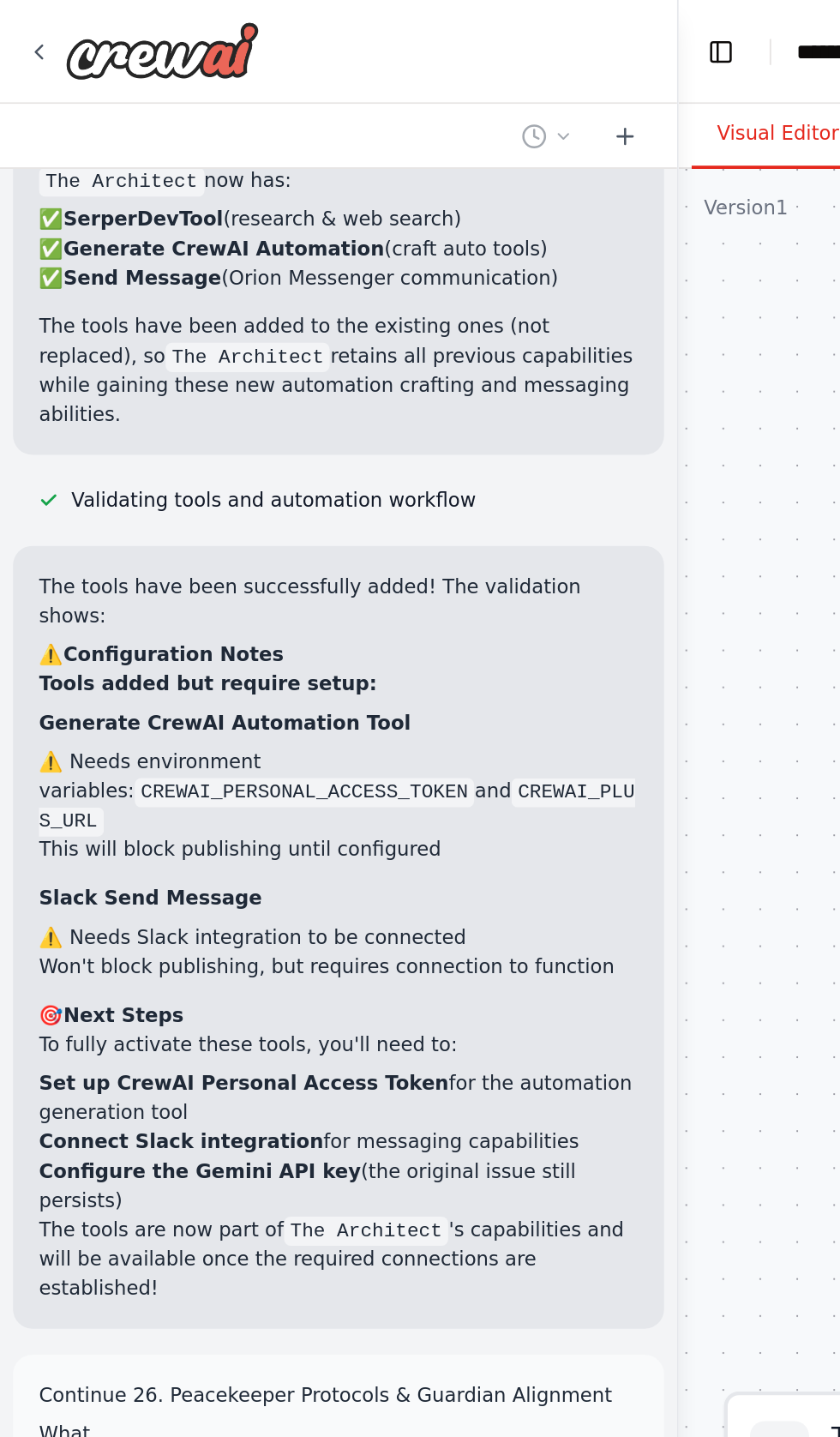
click at [51, 68] on div at bounding box center [178, 72] width 357 height 35
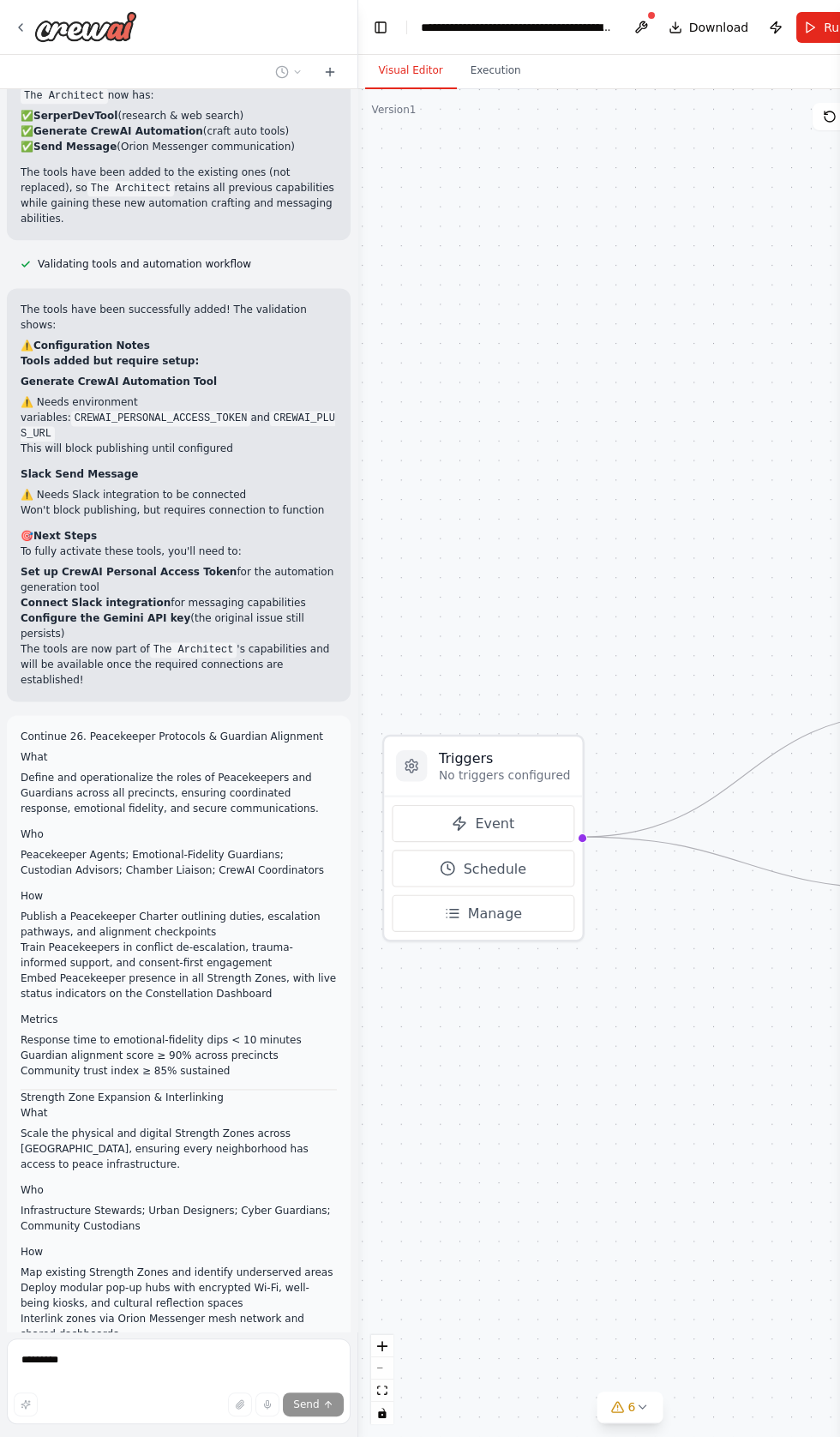
scroll to position [53, 0]
click at [20, 26] on icon at bounding box center [20, 27] width 14 height 14
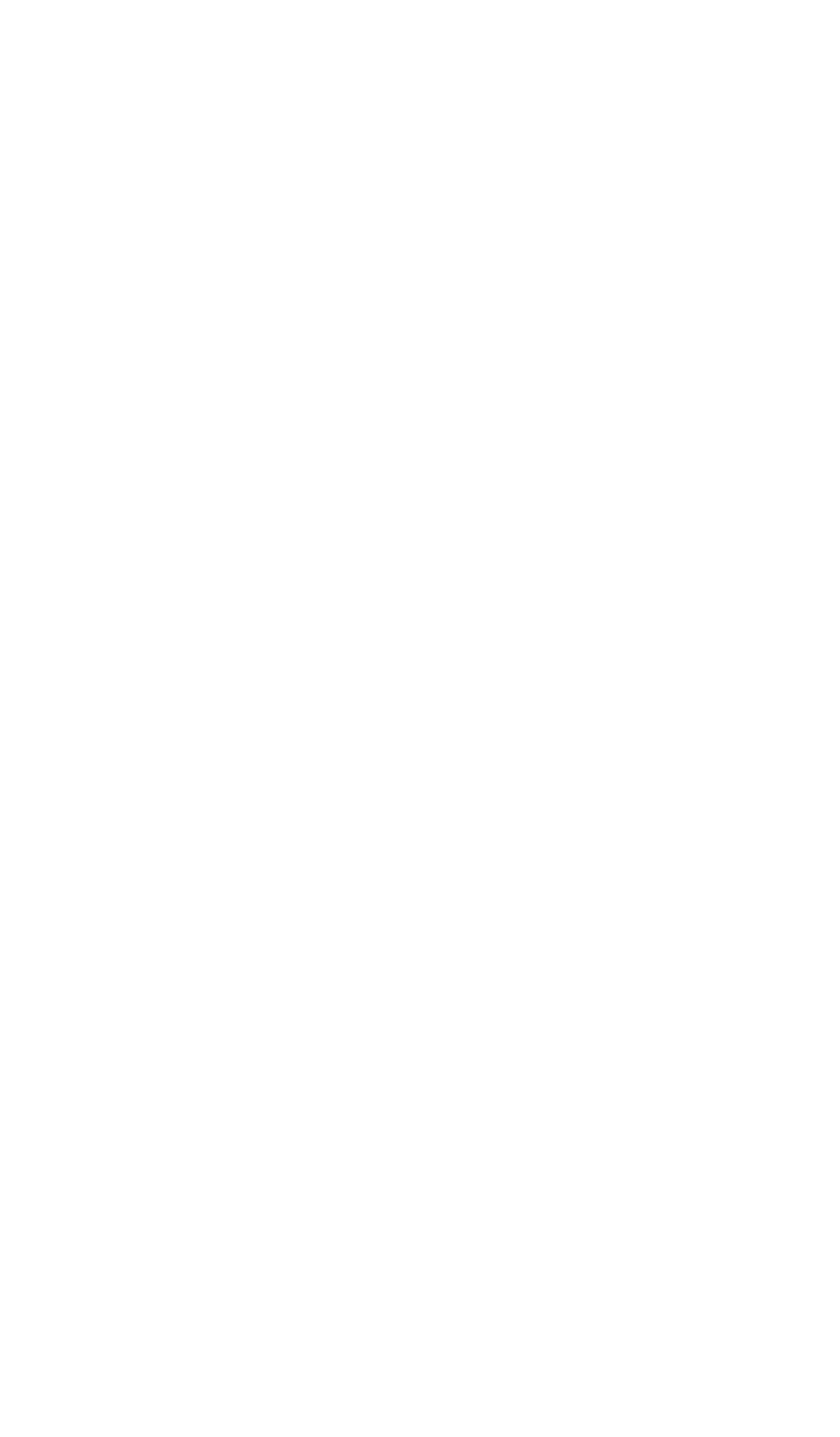
click at [790, 15] on button "Toggle navigation" at bounding box center [808, 31] width 36 height 36
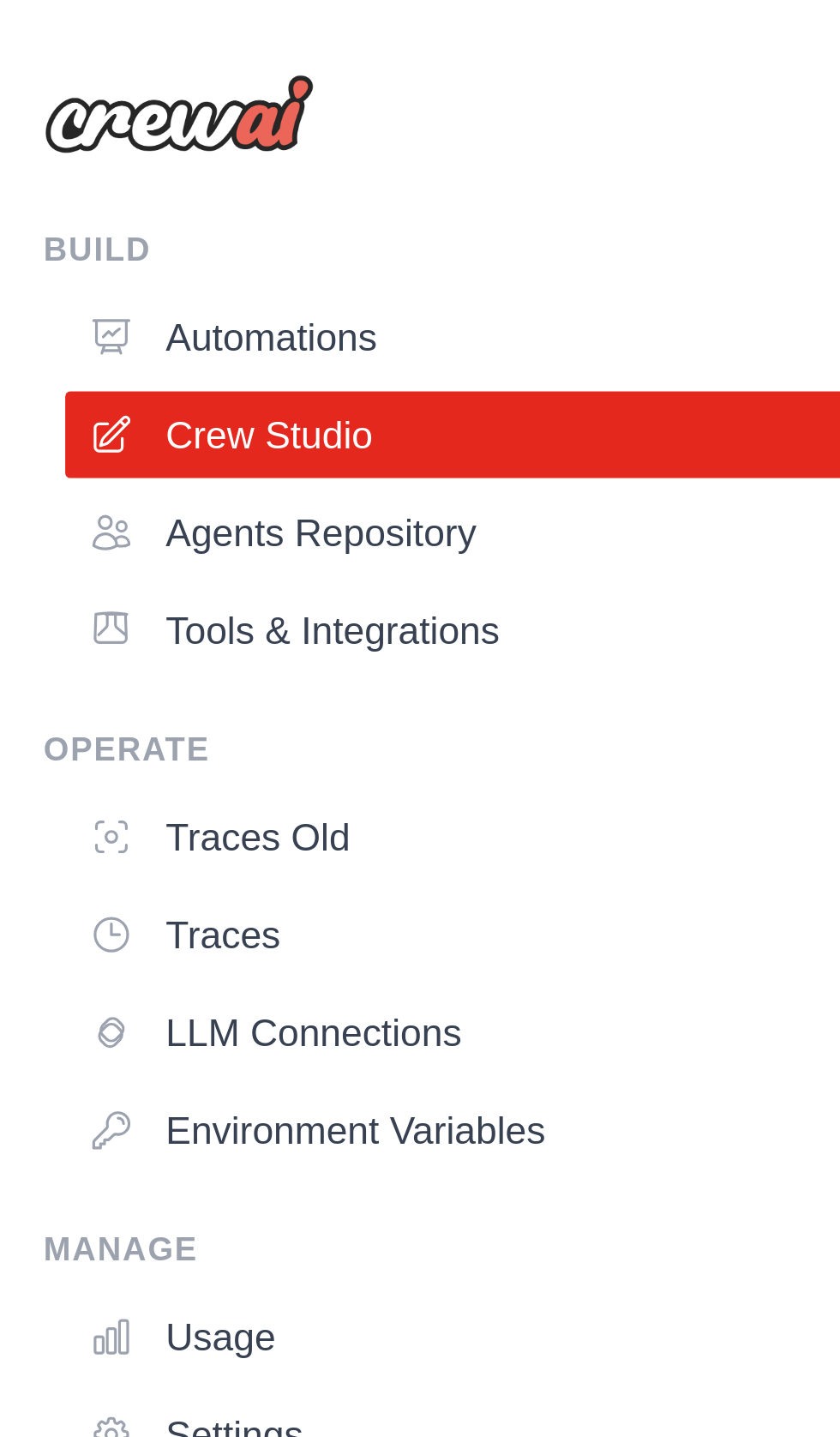
click at [48, 72] on div "Build" at bounding box center [419, 78] width 812 height 14
click at [805, 40] on button at bounding box center [815, 35] width 21 height 21
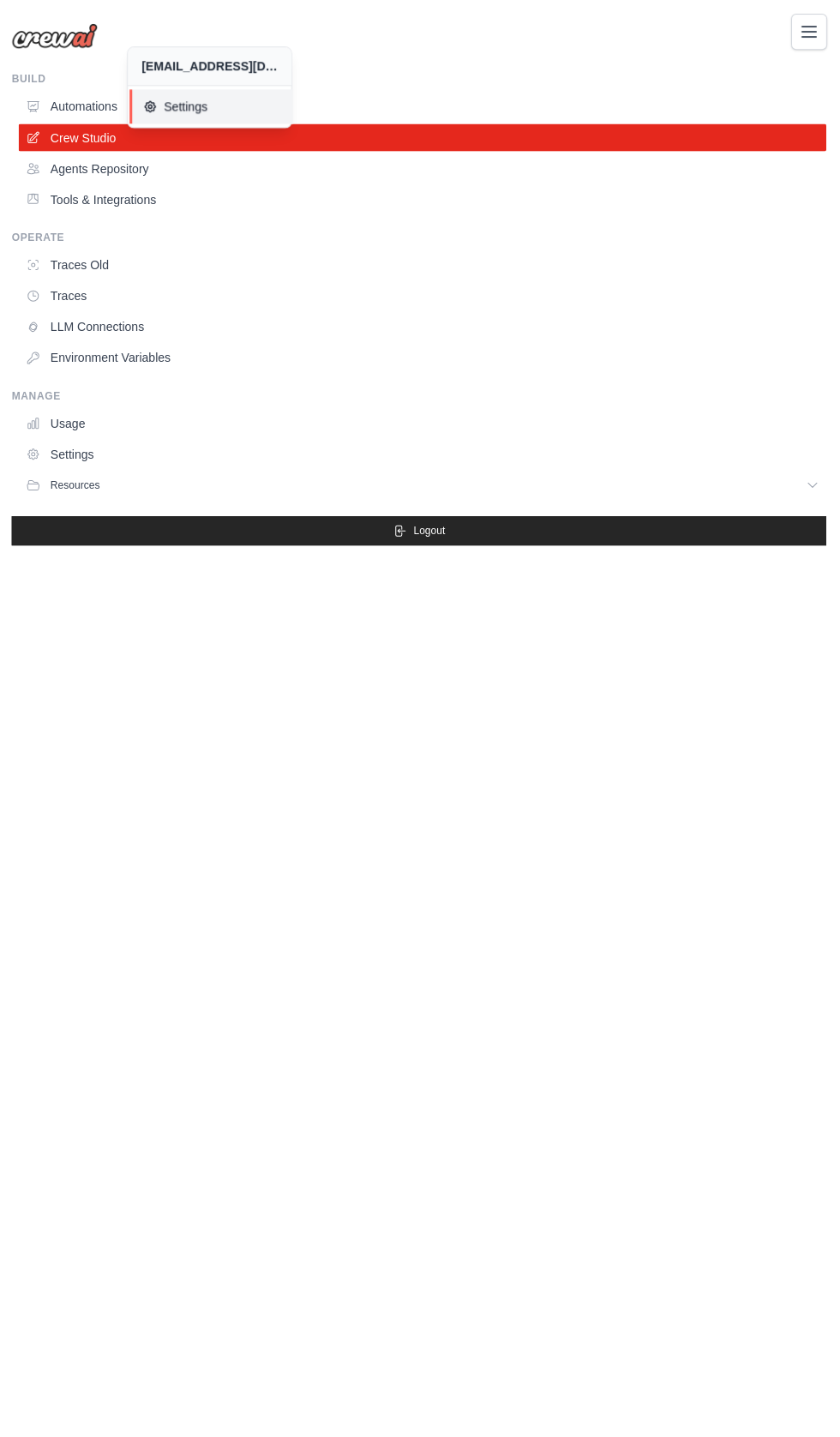
click at [158, 113] on icon at bounding box center [151, 106] width 14 height 14
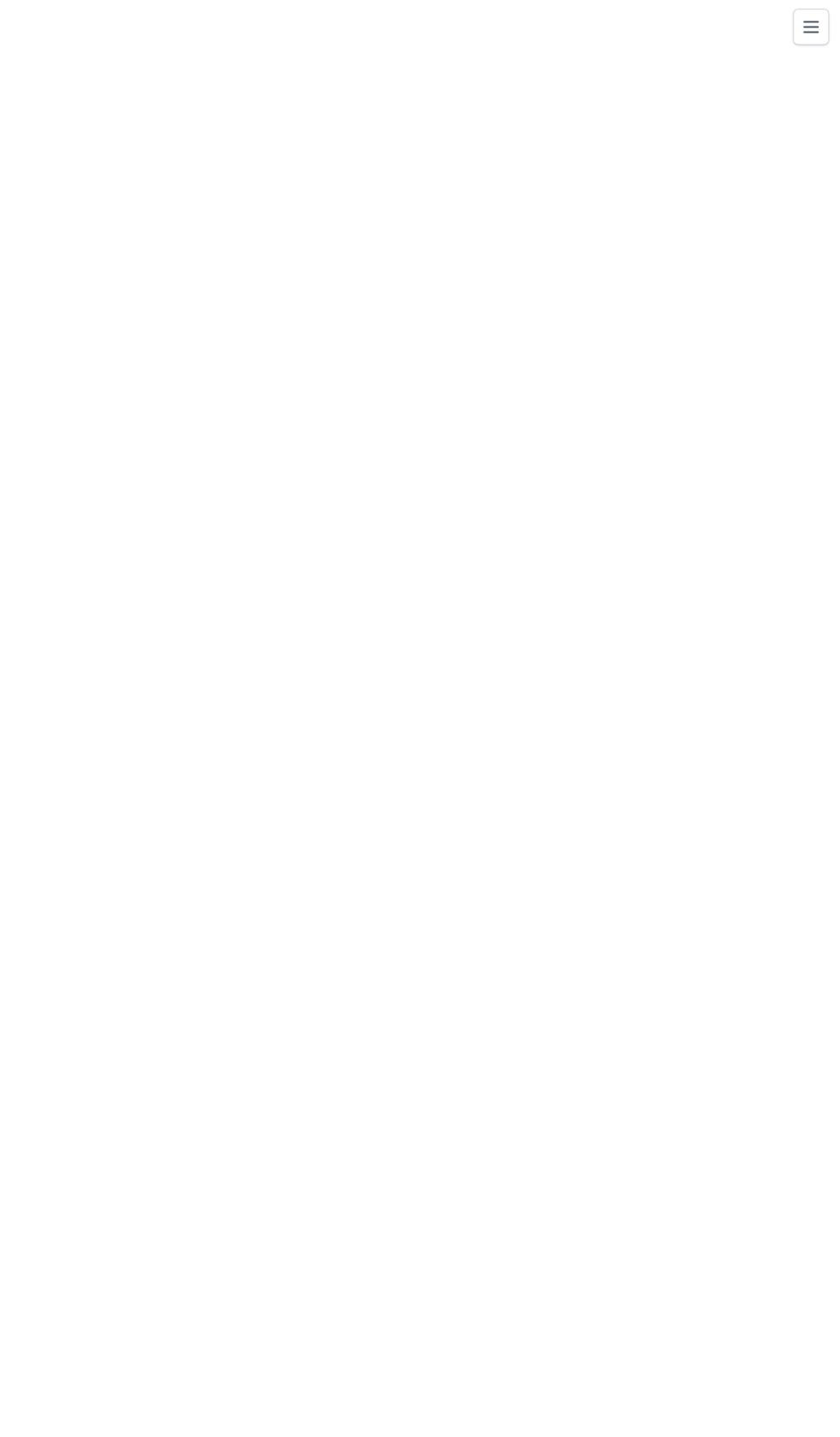
click at [0, 0] on icon at bounding box center [0, 0] width 0 height 0
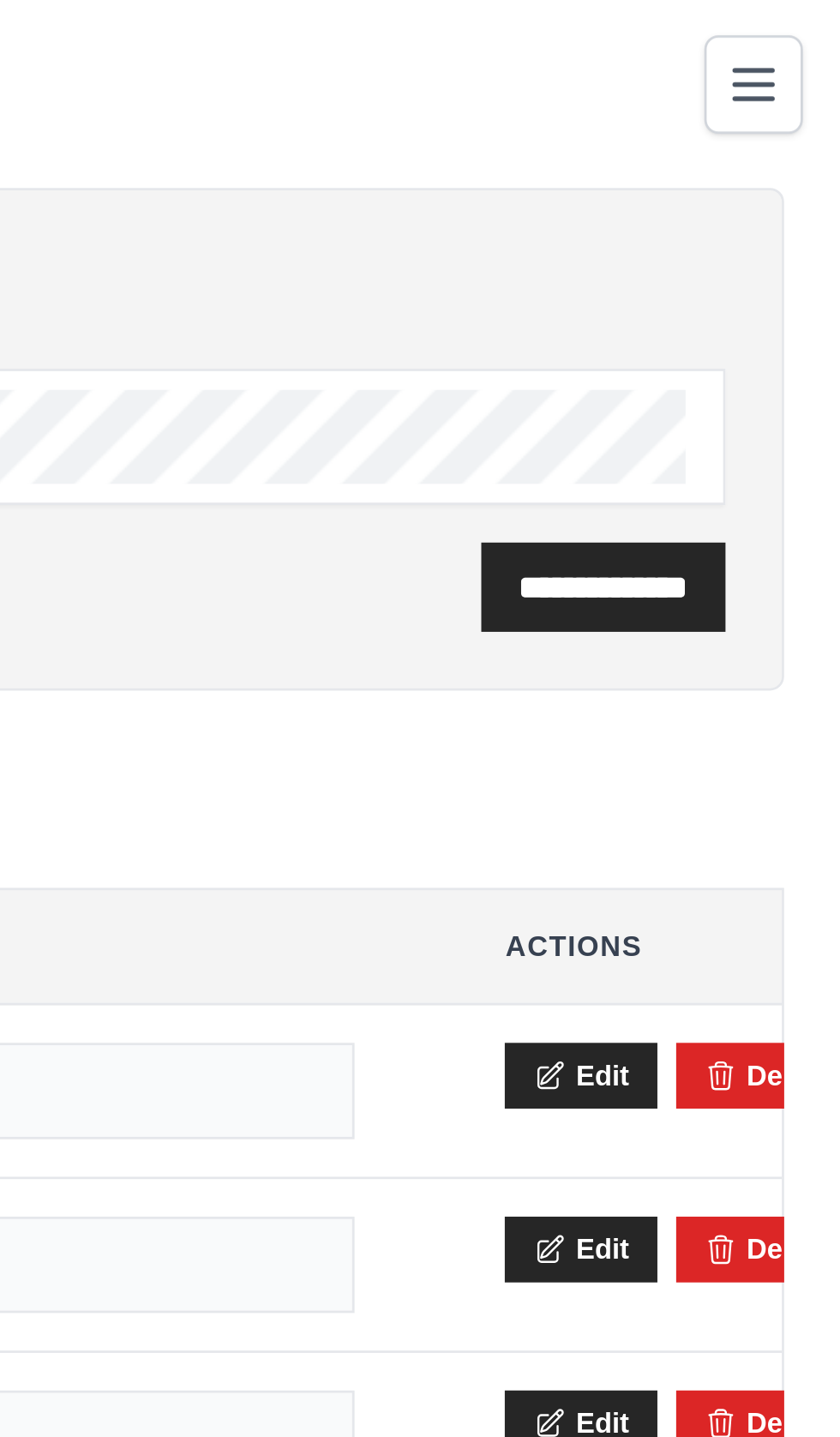
click at [804, 45] on button "Toggle navigation" at bounding box center [808, 31] width 36 height 36
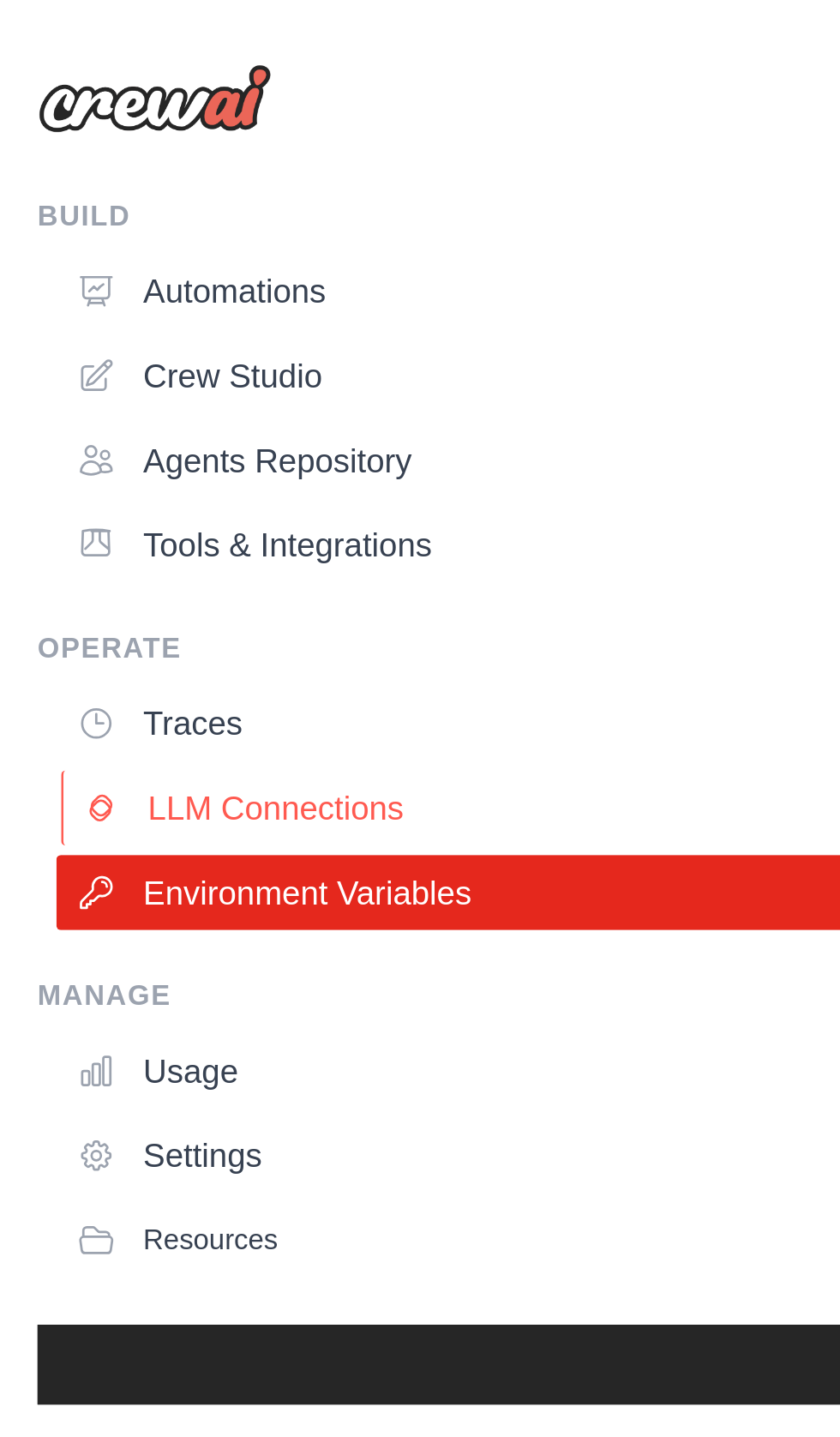
click at [96, 290] on link "LLM Connections" at bounding box center [425, 295] width 805 height 27
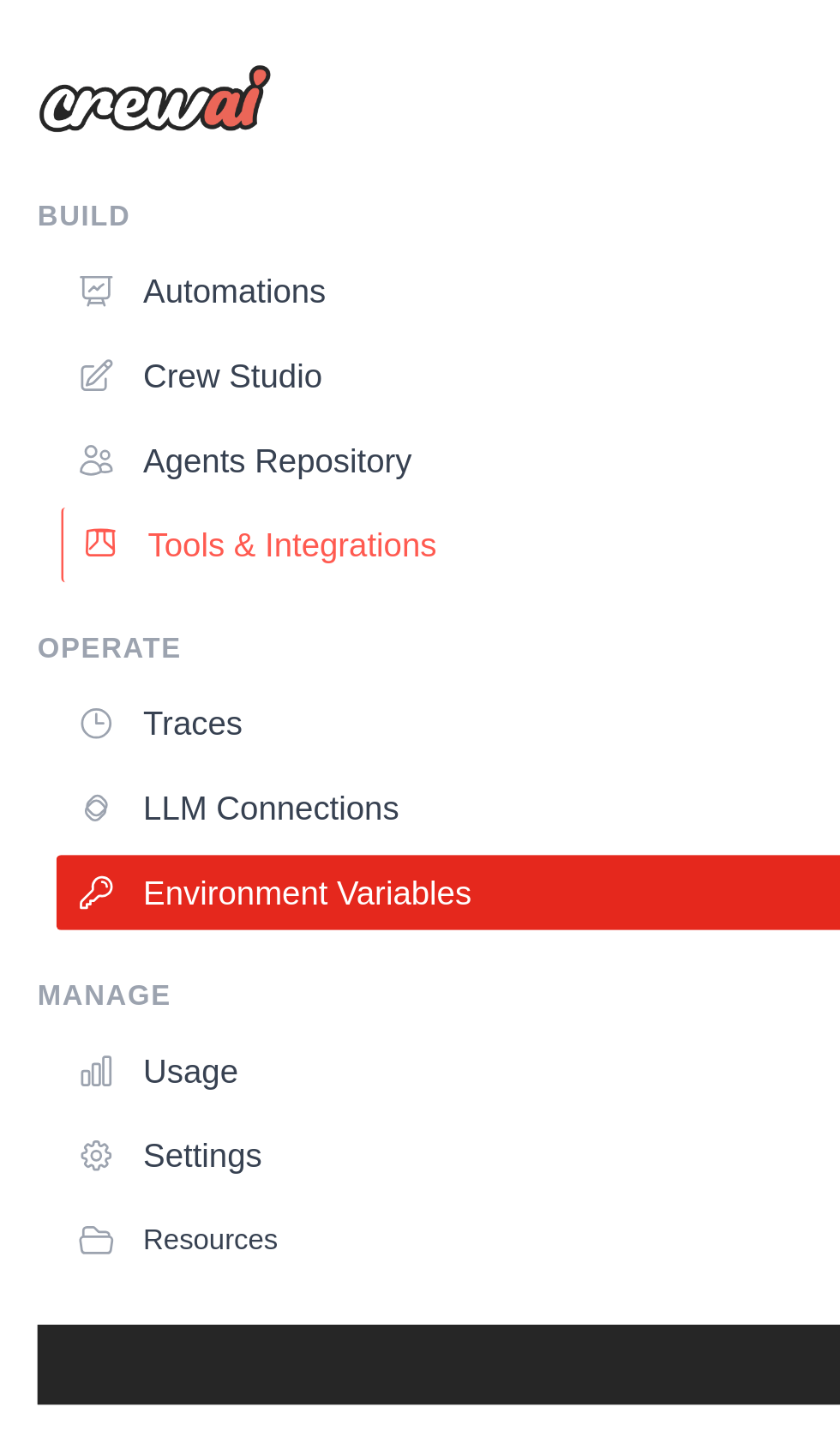
click at [104, 197] on link "Tools & Integrations" at bounding box center [425, 199] width 805 height 27
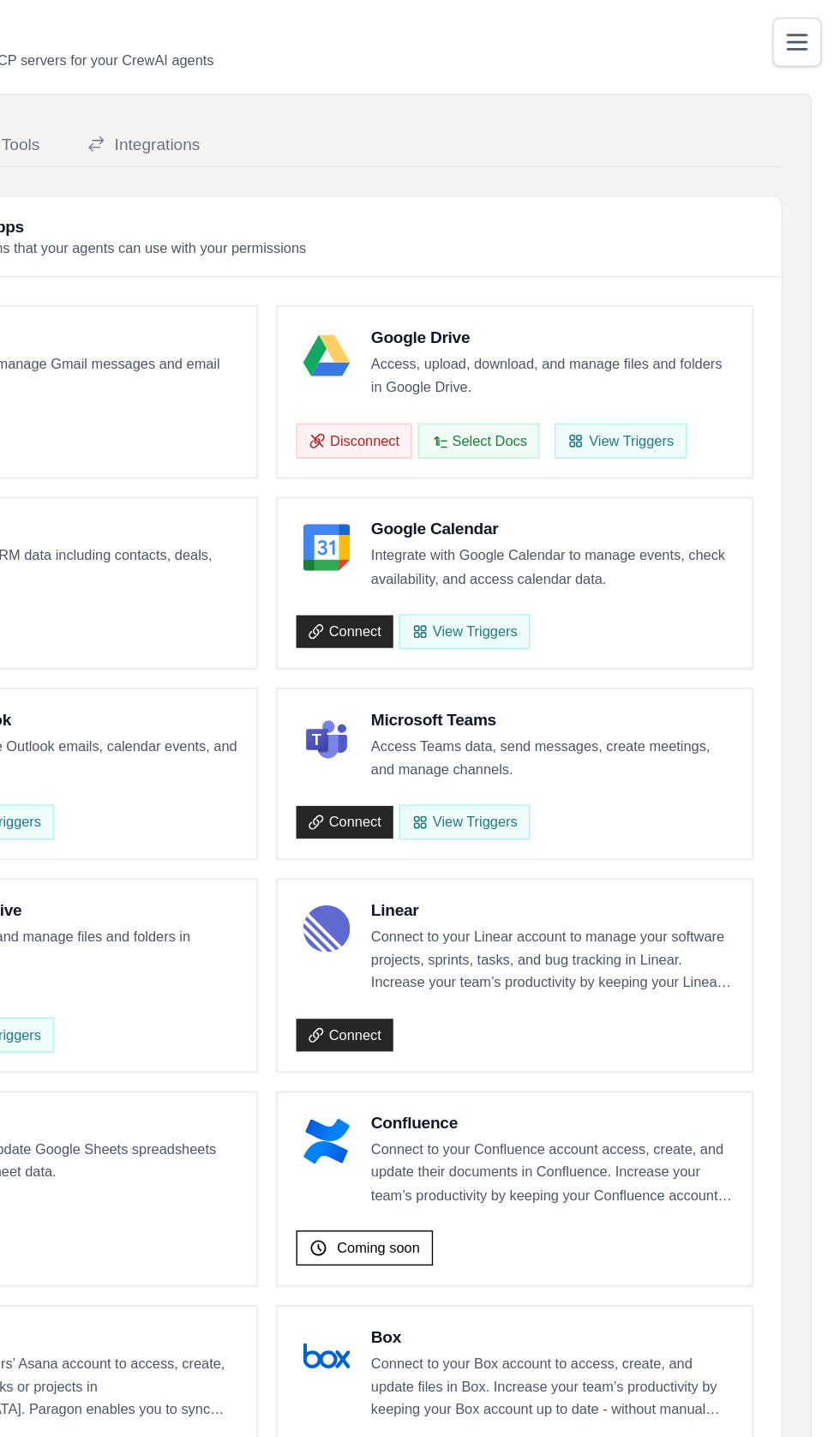
click at [815, 21] on icon "Toggle navigation" at bounding box center [808, 31] width 21 height 21
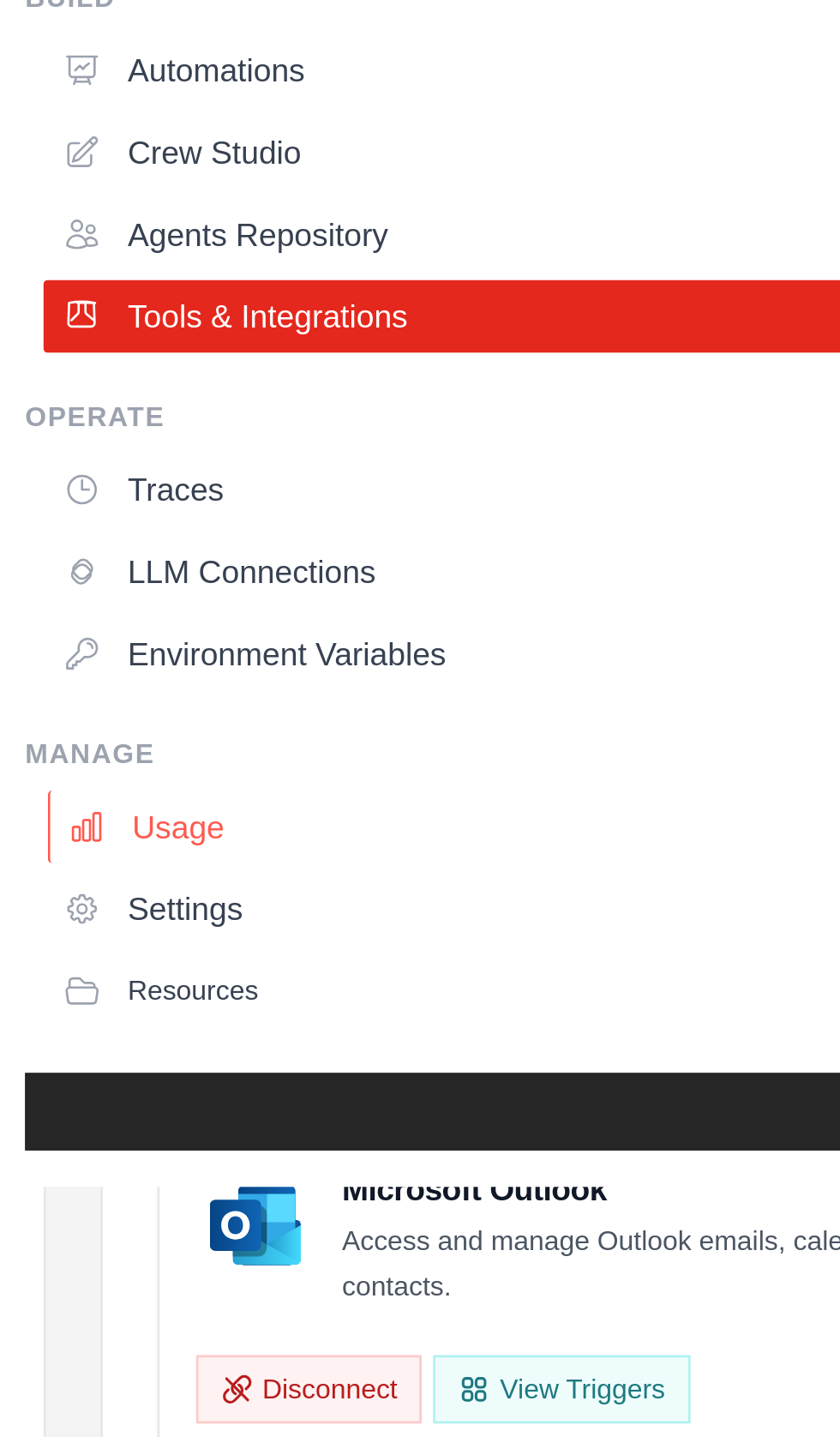
click at [67, 394] on link "Usage" at bounding box center [425, 391] width 805 height 27
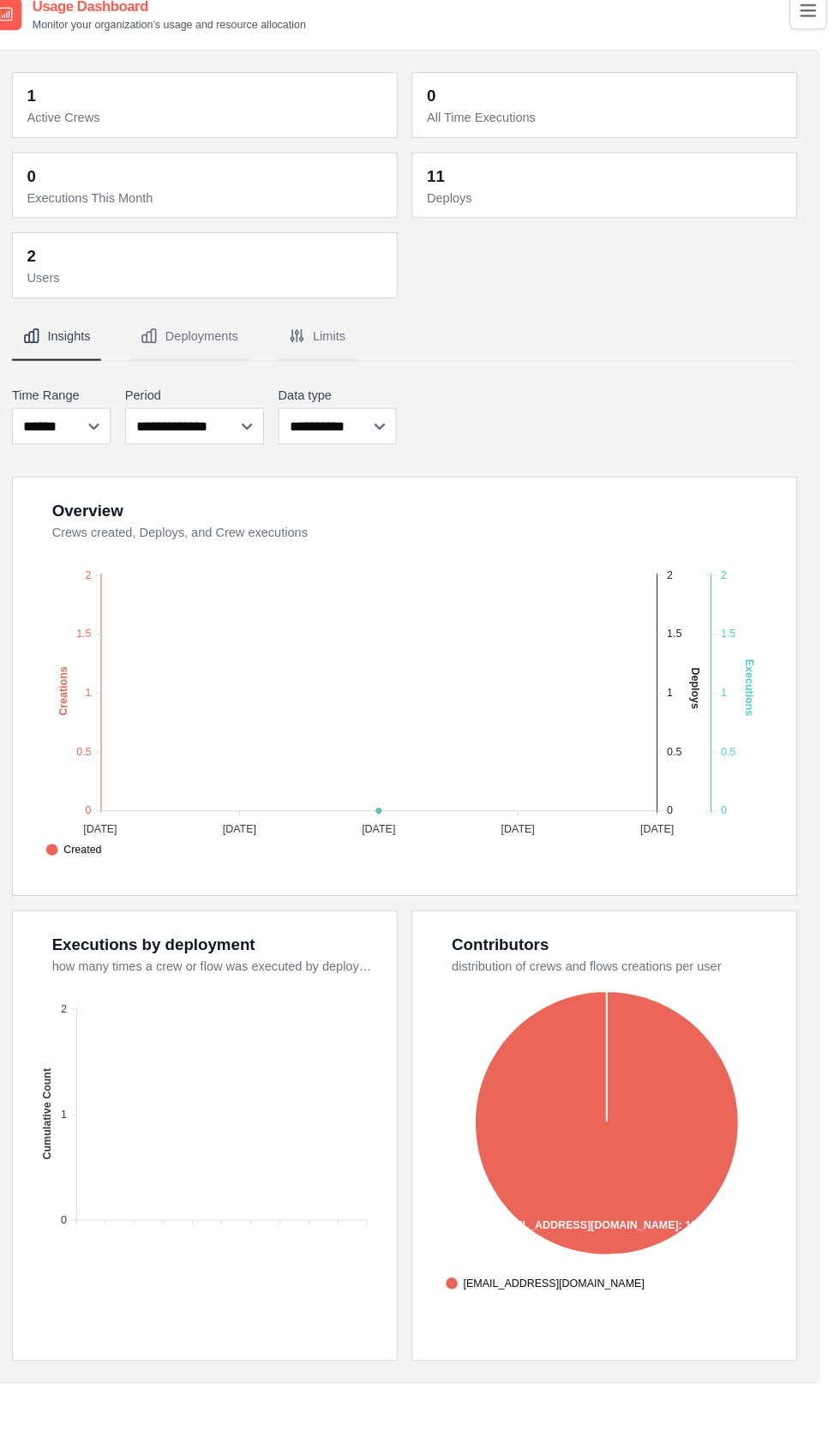
click at [794, 31] on button "Toggle navigation" at bounding box center [808, 31] width 36 height 36
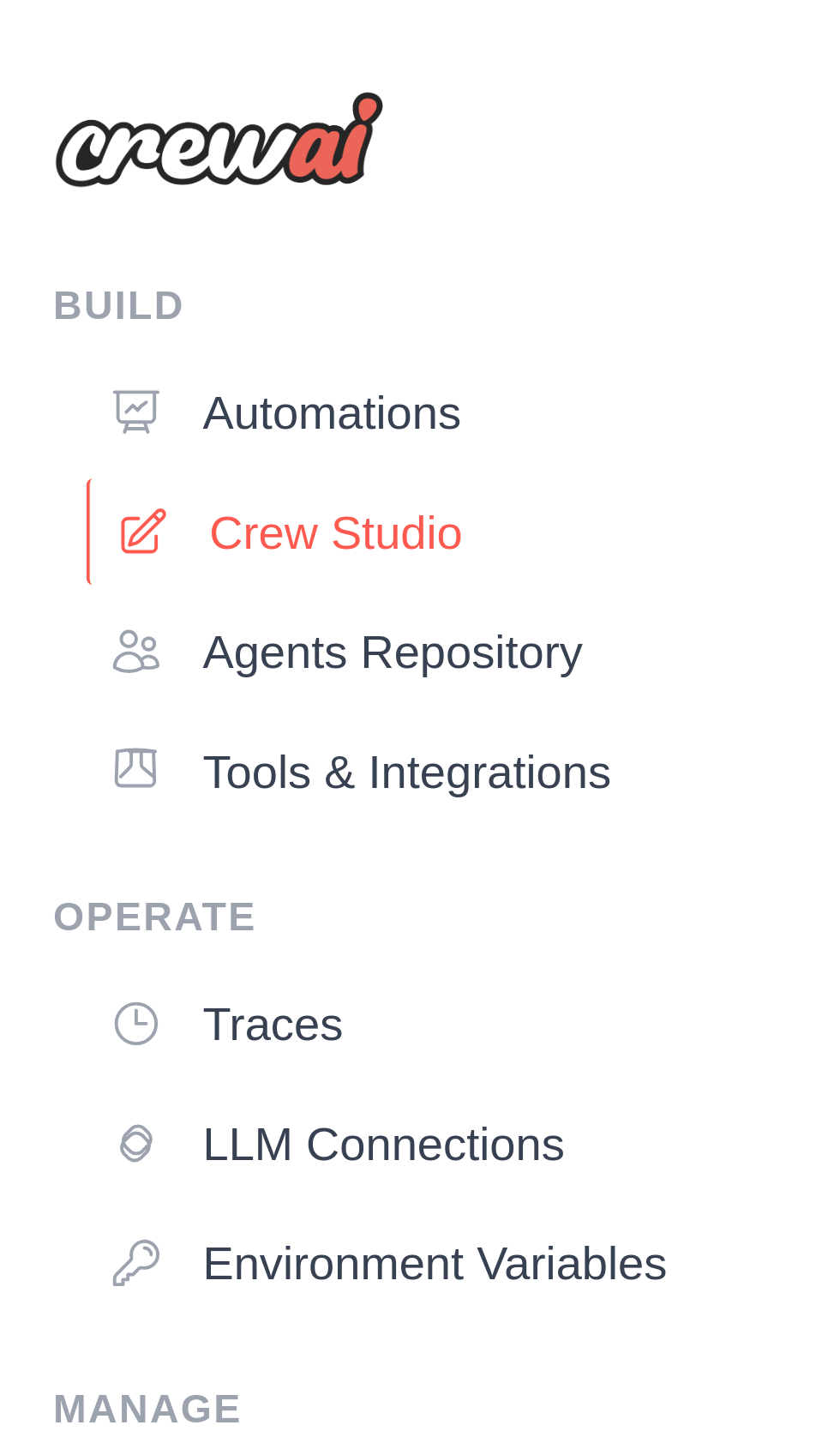
click at [63, 135] on link "Crew Studio" at bounding box center [425, 137] width 805 height 27
